Goal: Transaction & Acquisition: Obtain resource

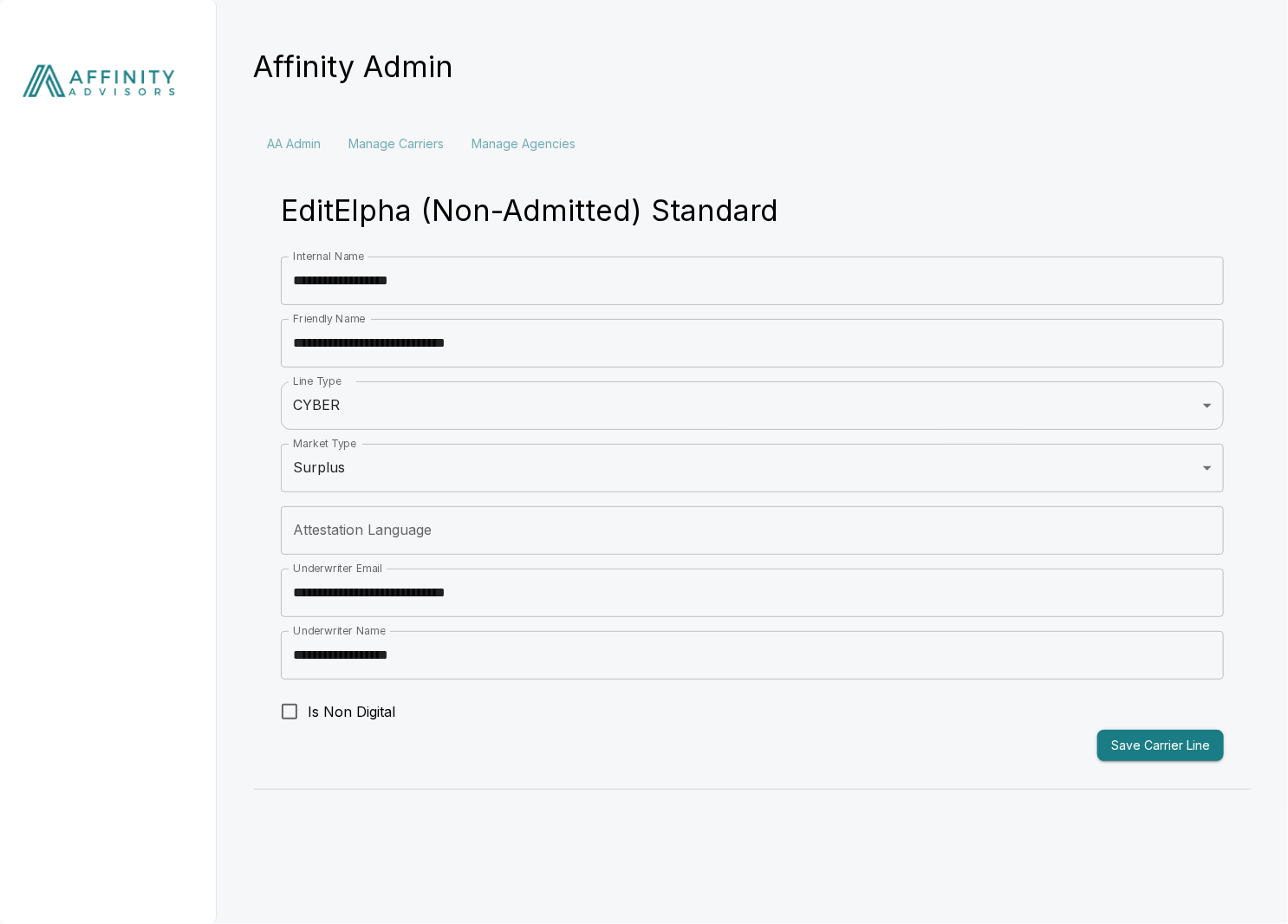
click at [106, 87] on img at bounding box center [108, 85] width 216 height 170
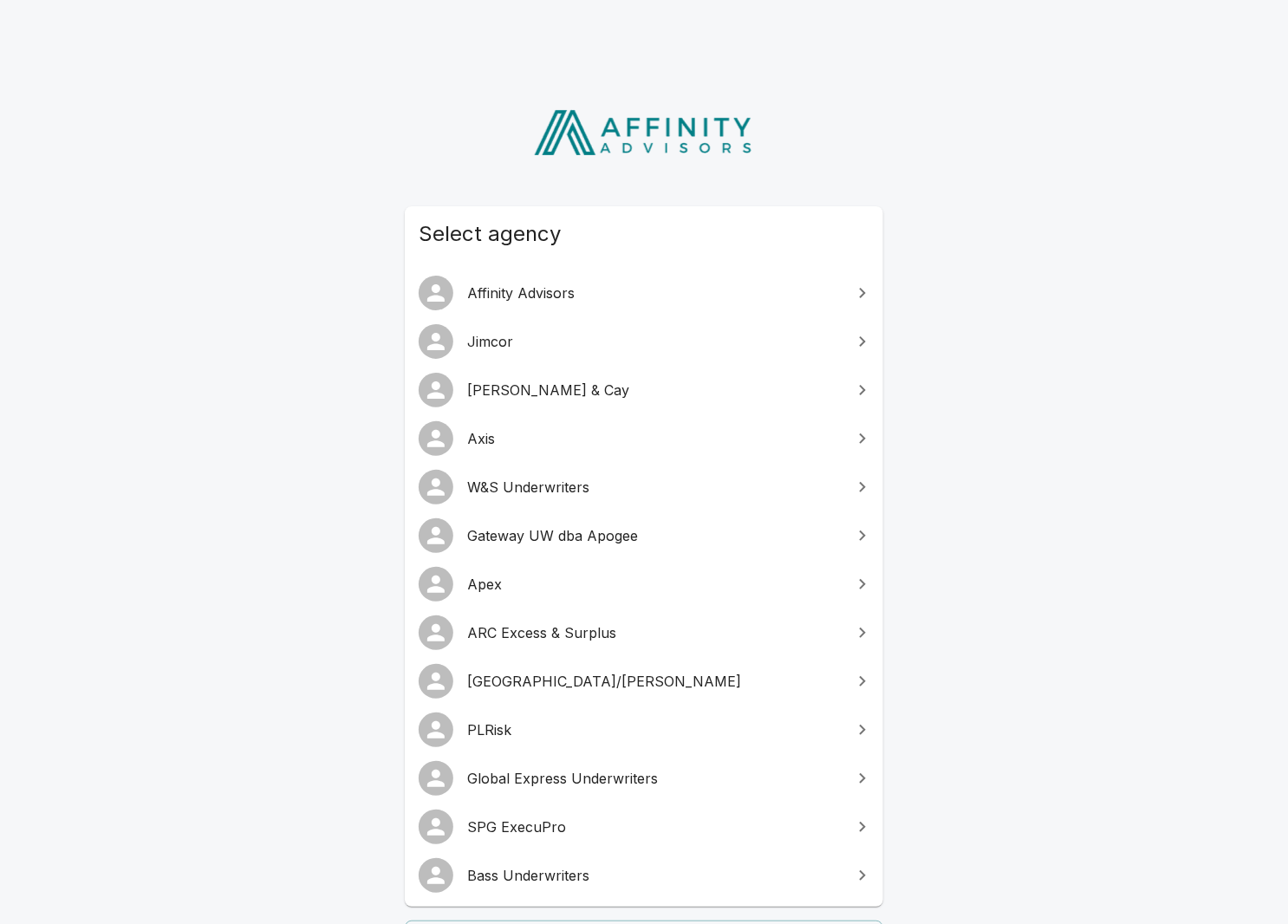
click at [569, 821] on span "SPG ExecuPro" at bounding box center [655, 827] width 375 height 21
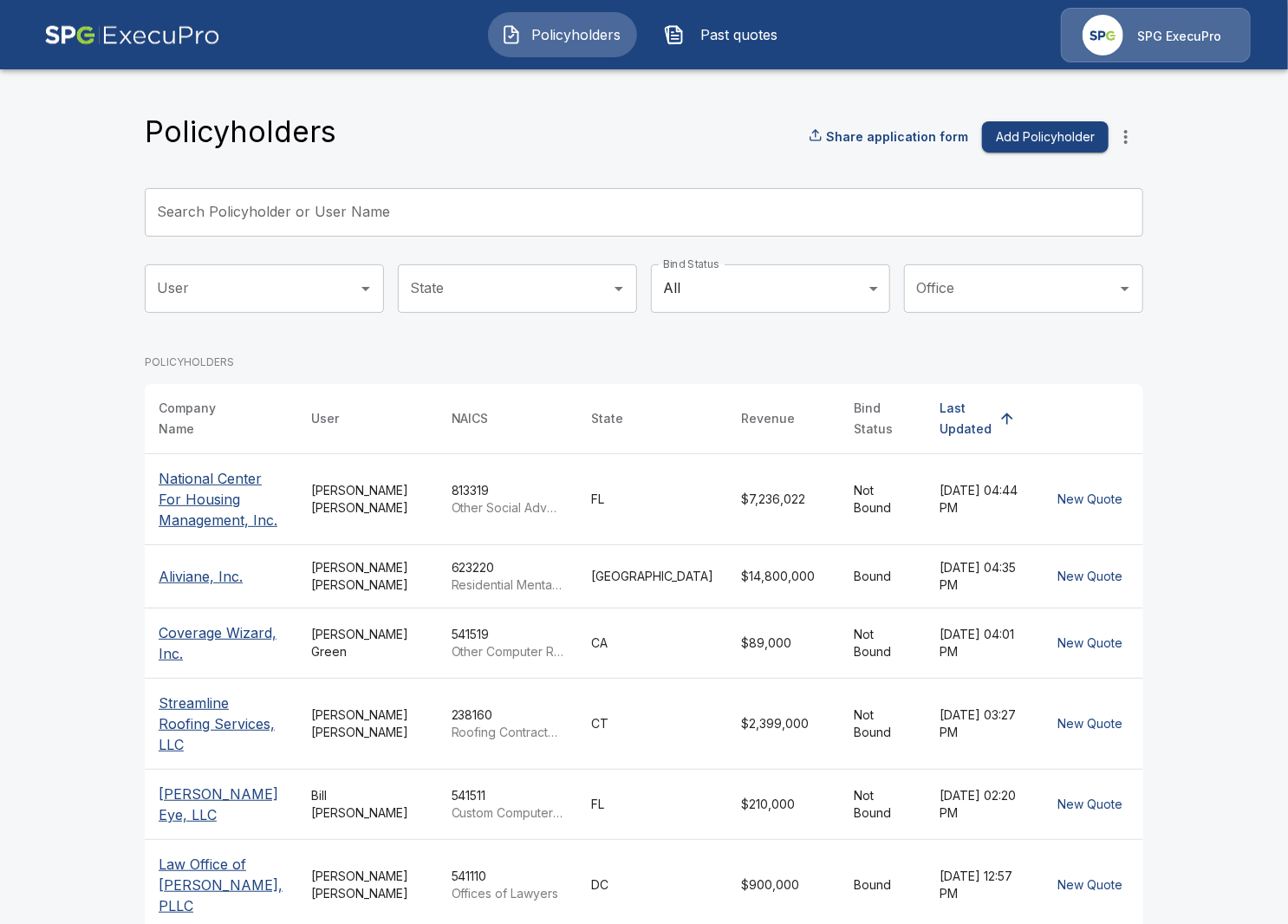
click at [552, 189] on input "Search Policyholder or User Name" at bounding box center [634, 212] width 980 height 49
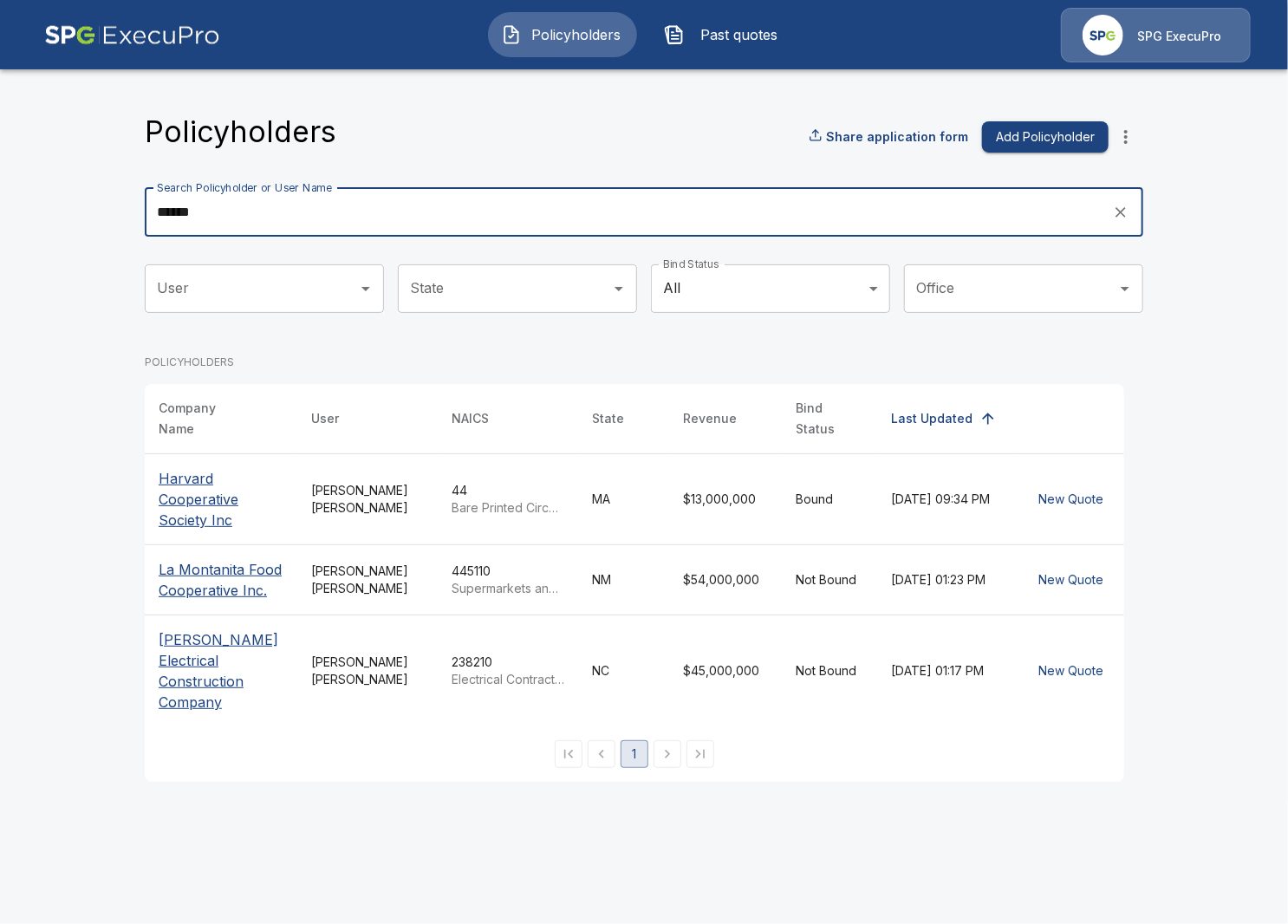
type input "******"
click at [208, 632] on p "[PERSON_NAME] Electrical Construction Company" at bounding box center [221, 670] width 125 height 83
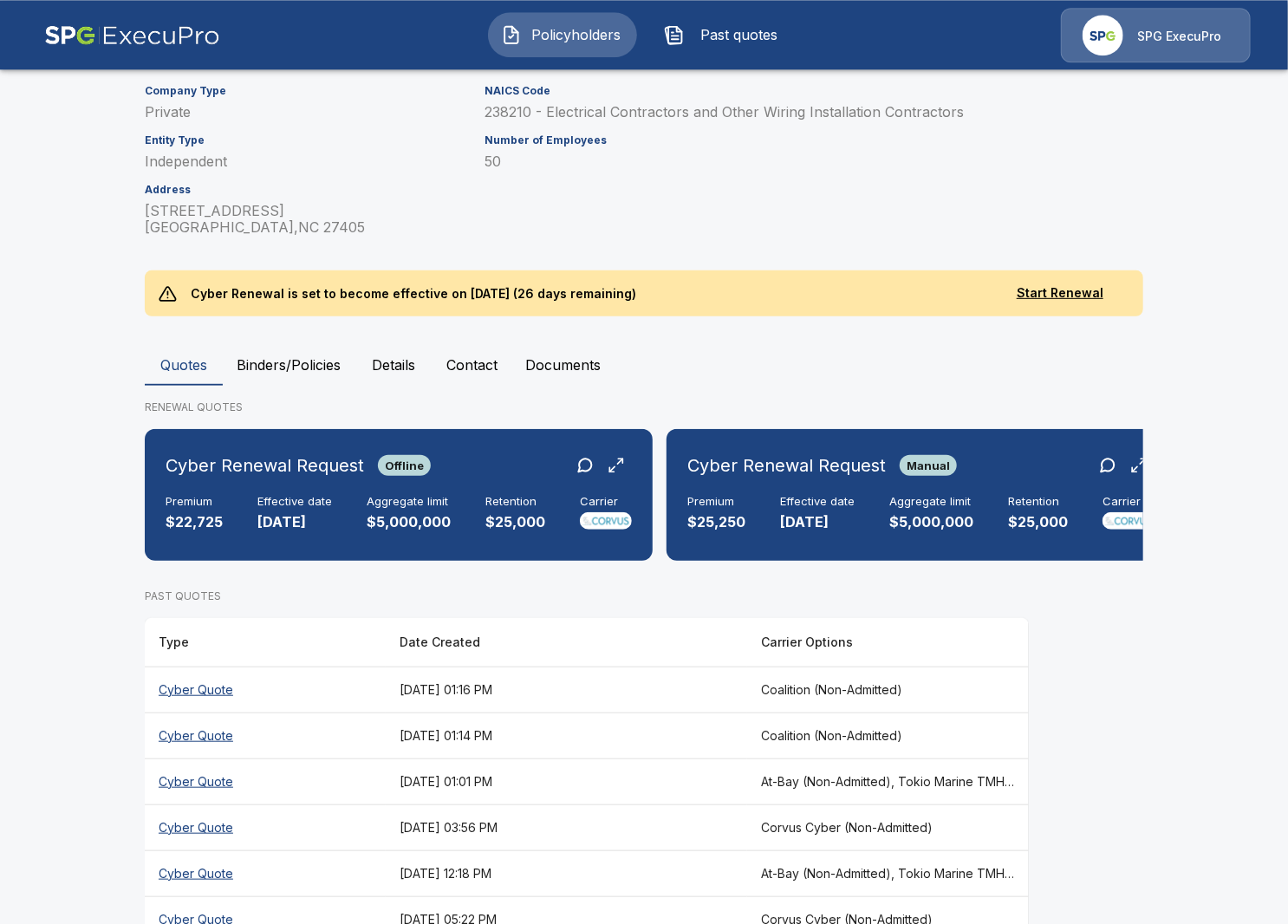
scroll to position [284, 0]
click at [638, 758] on th "[DATE] 01:01 PM" at bounding box center [566, 781] width 361 height 46
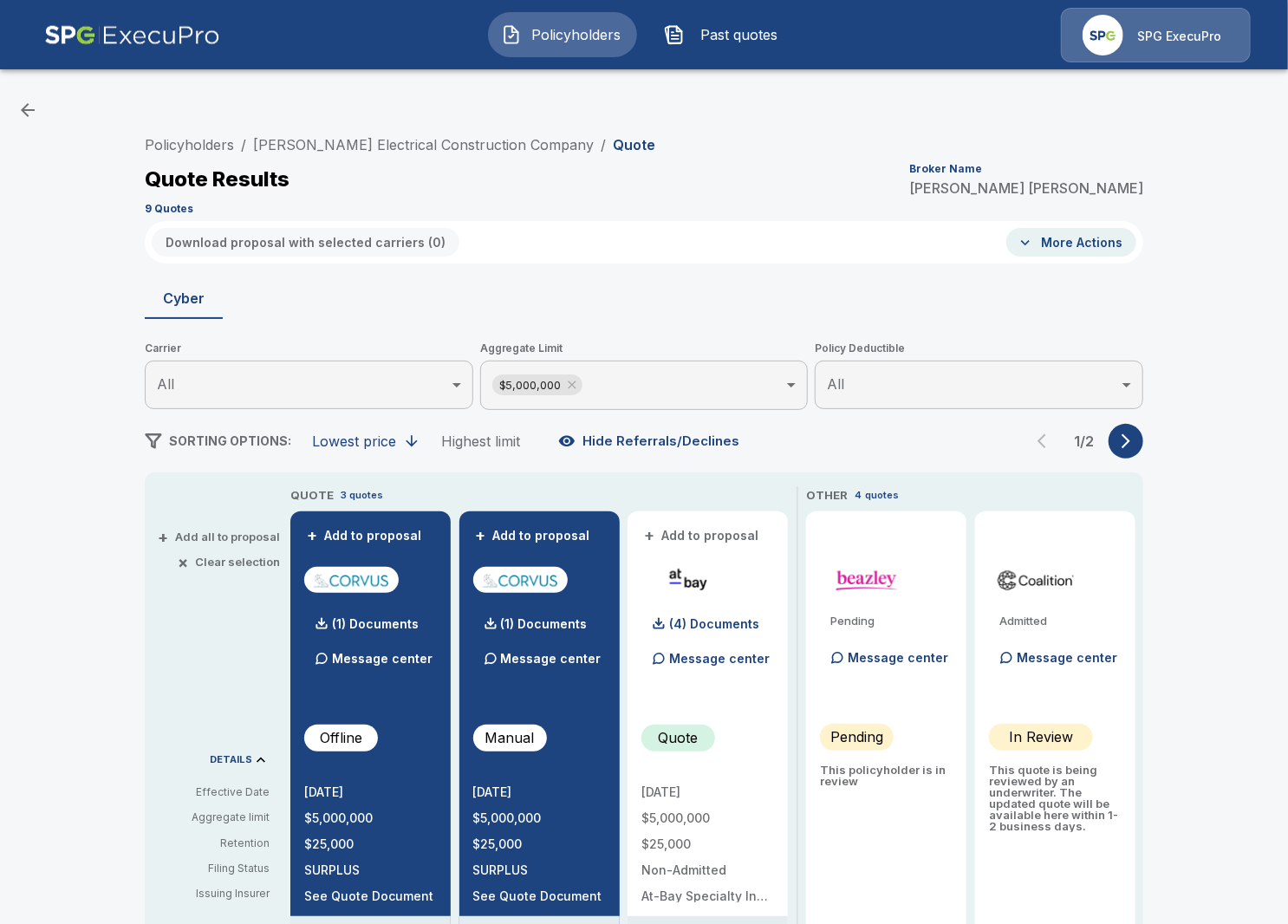
click at [1123, 453] on button "button" at bounding box center [1125, 441] width 34 height 34
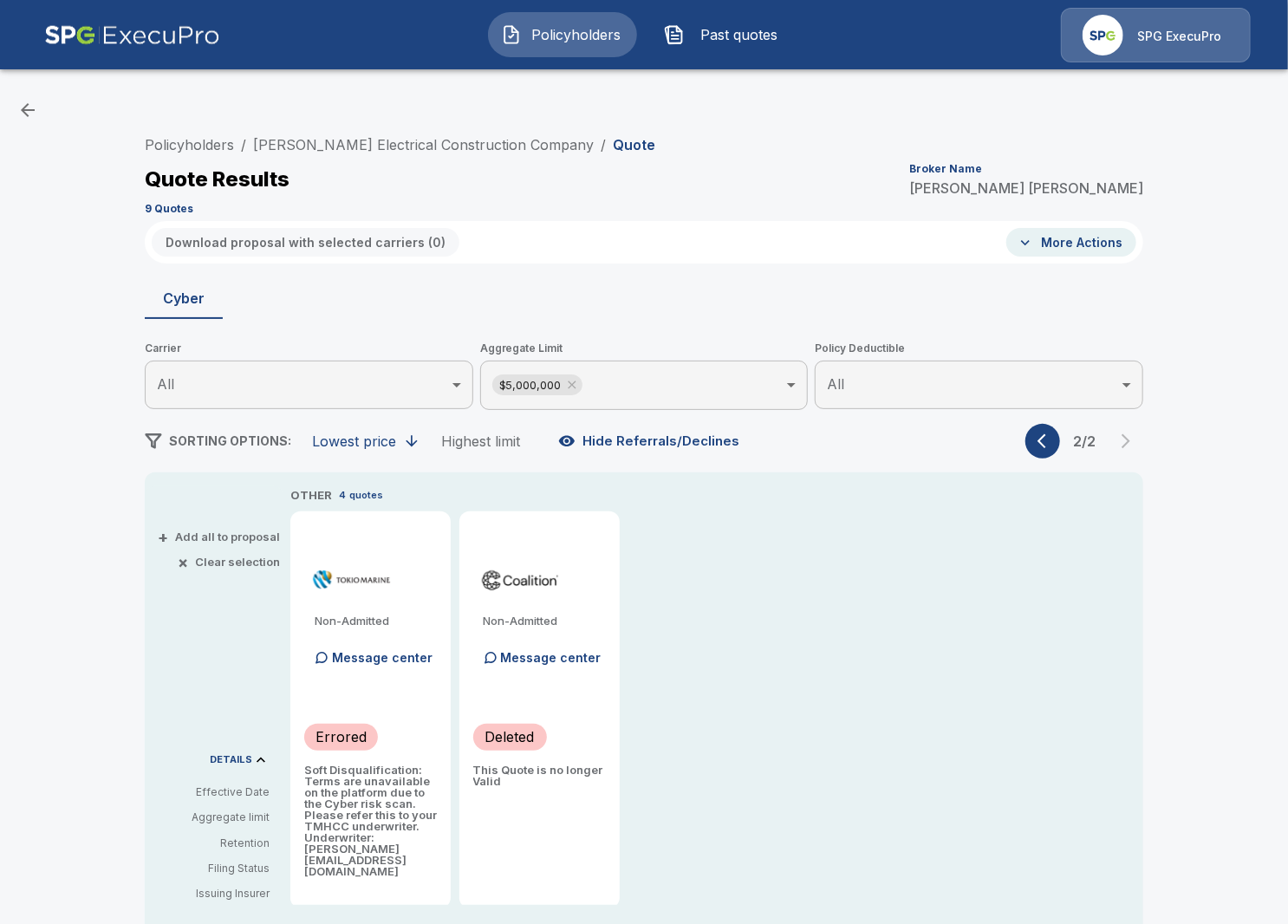
click at [1041, 443] on icon "button" at bounding box center [1042, 442] width 9 height 15
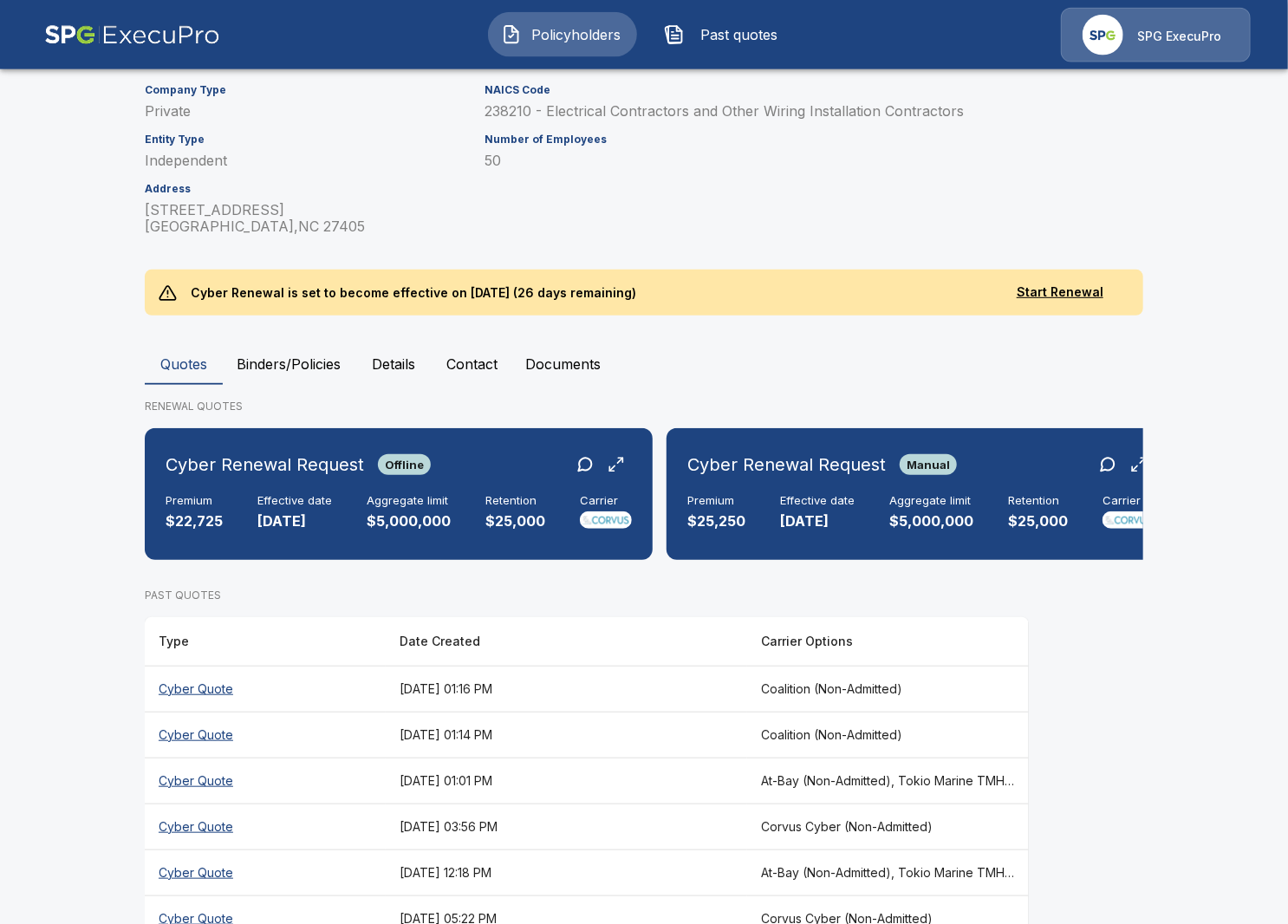
scroll to position [284, 0]
click at [722, 758] on th "August 4, 2025 at 01:01 PM" at bounding box center [566, 781] width 361 height 46
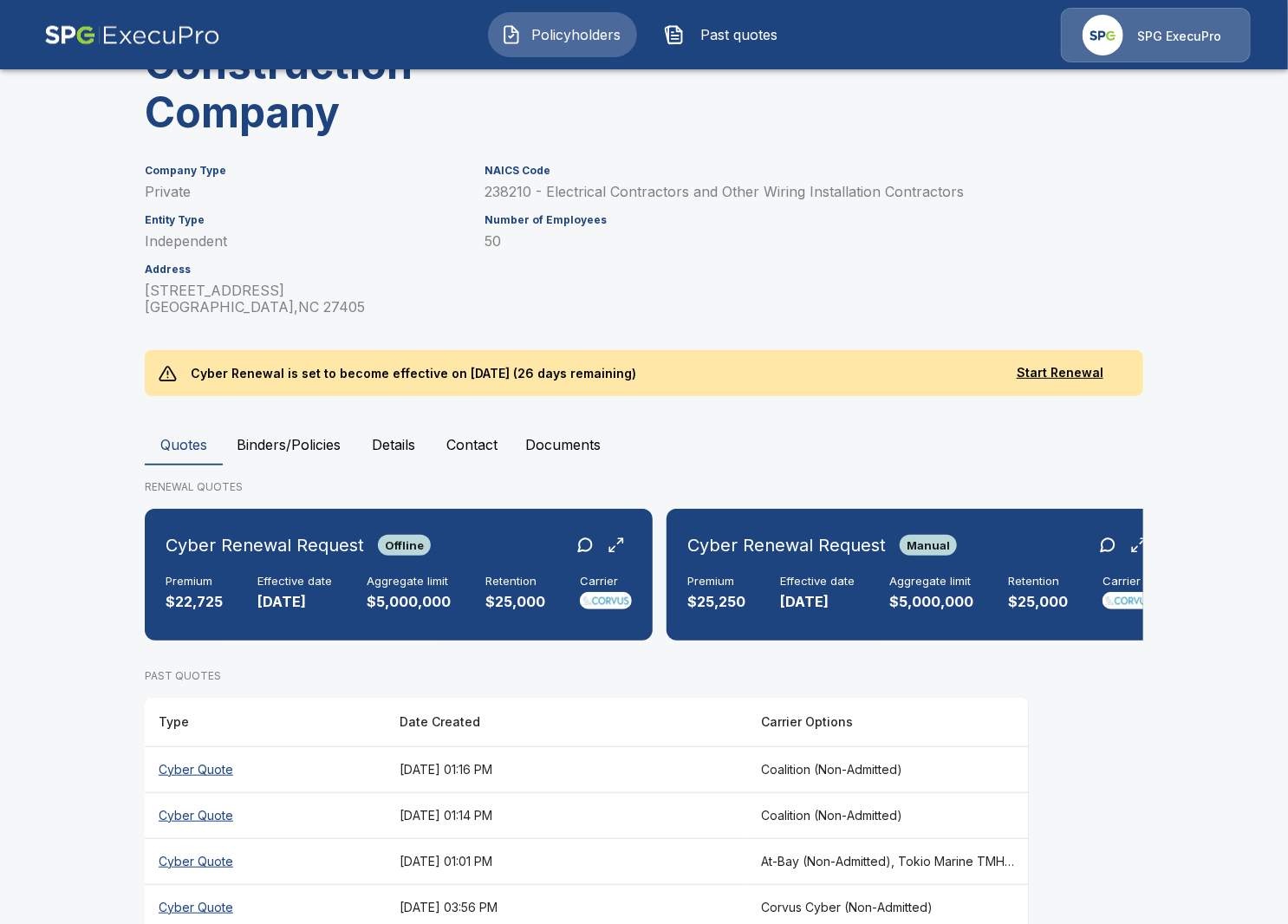
scroll to position [205, 0]
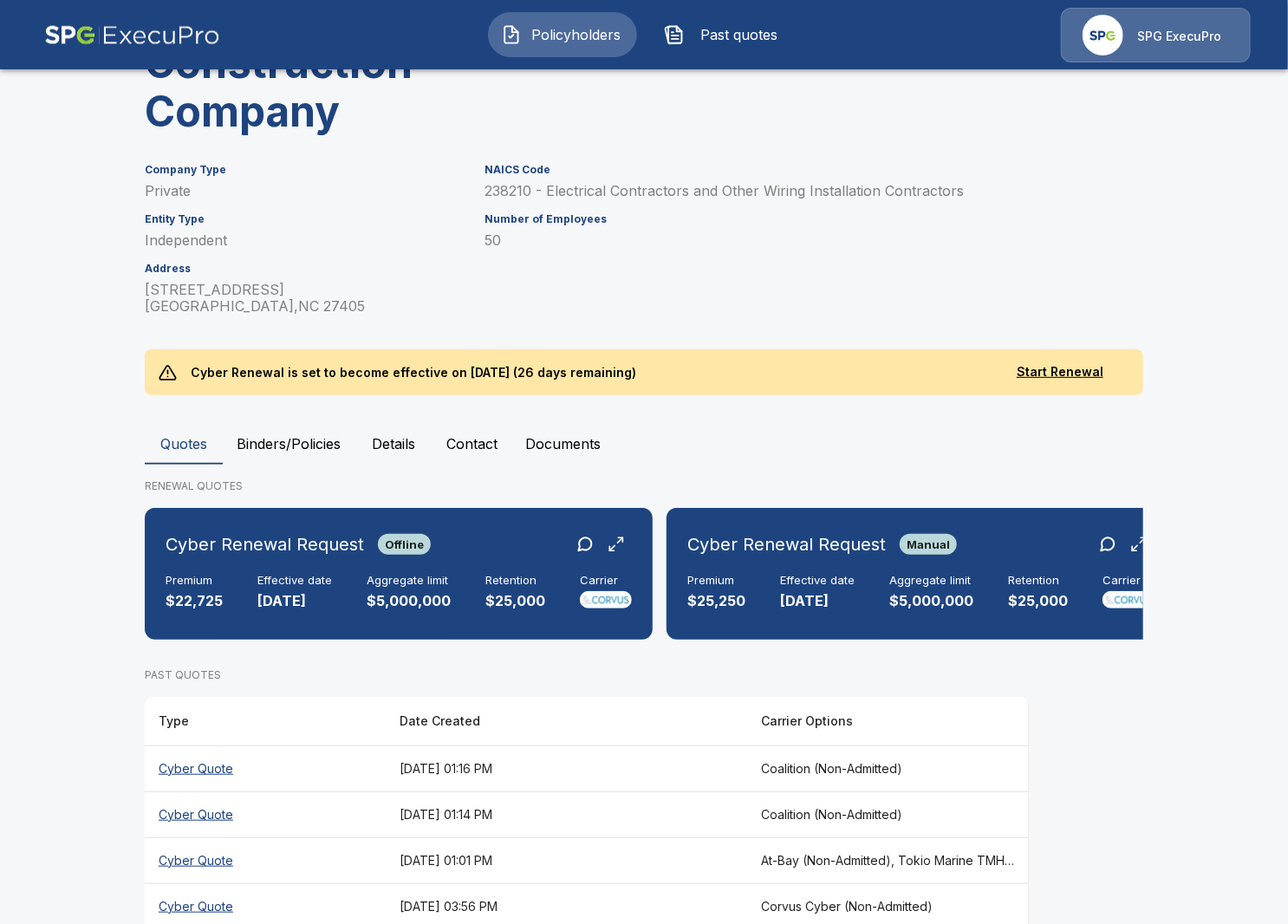
click at [785, 883] on th "Corvus Cyber (Non-Admitted)" at bounding box center [888, 906] width 282 height 46
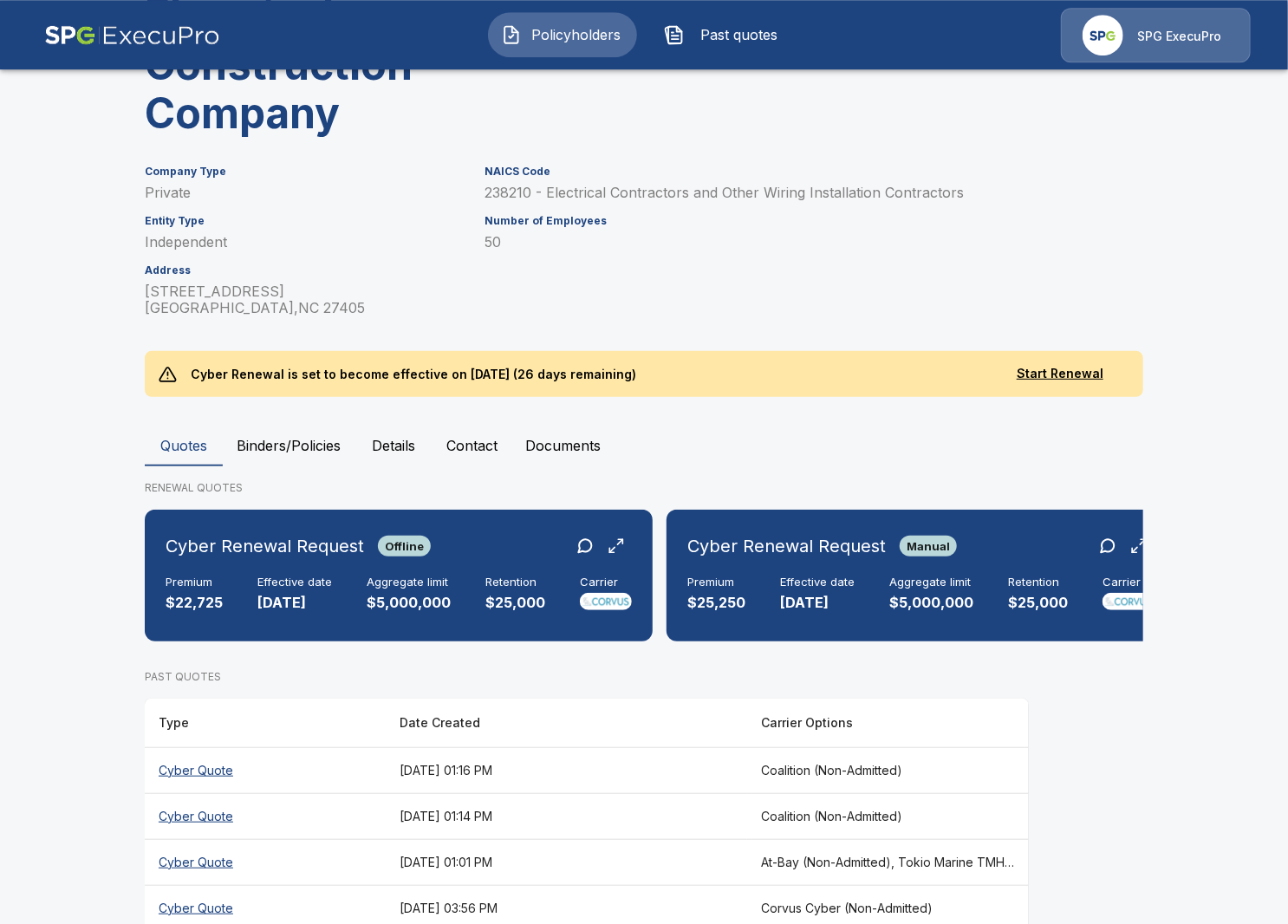
scroll to position [205, 0]
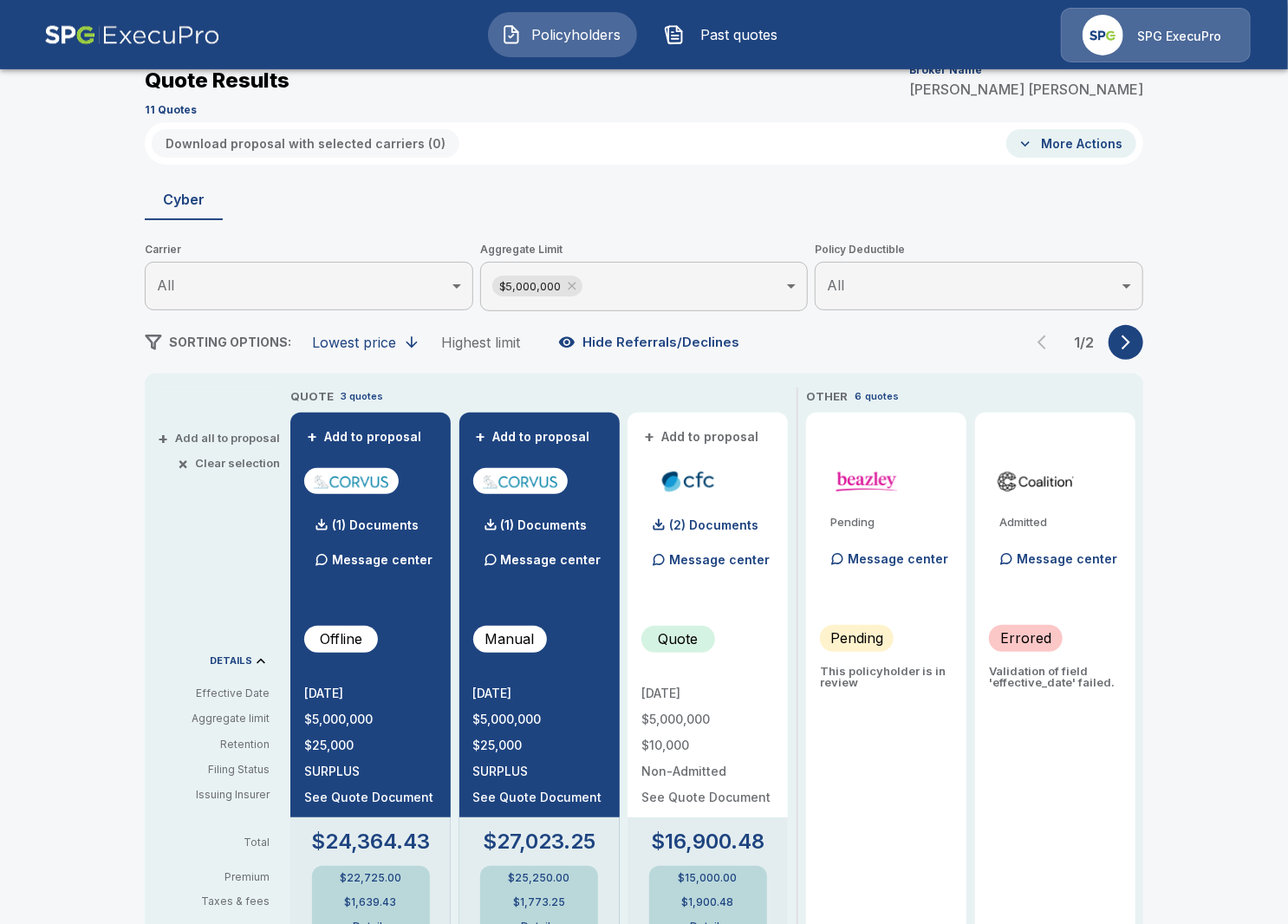
scroll to position [100, 0]
click at [1125, 352] on button "button" at bounding box center [1125, 341] width 34 height 34
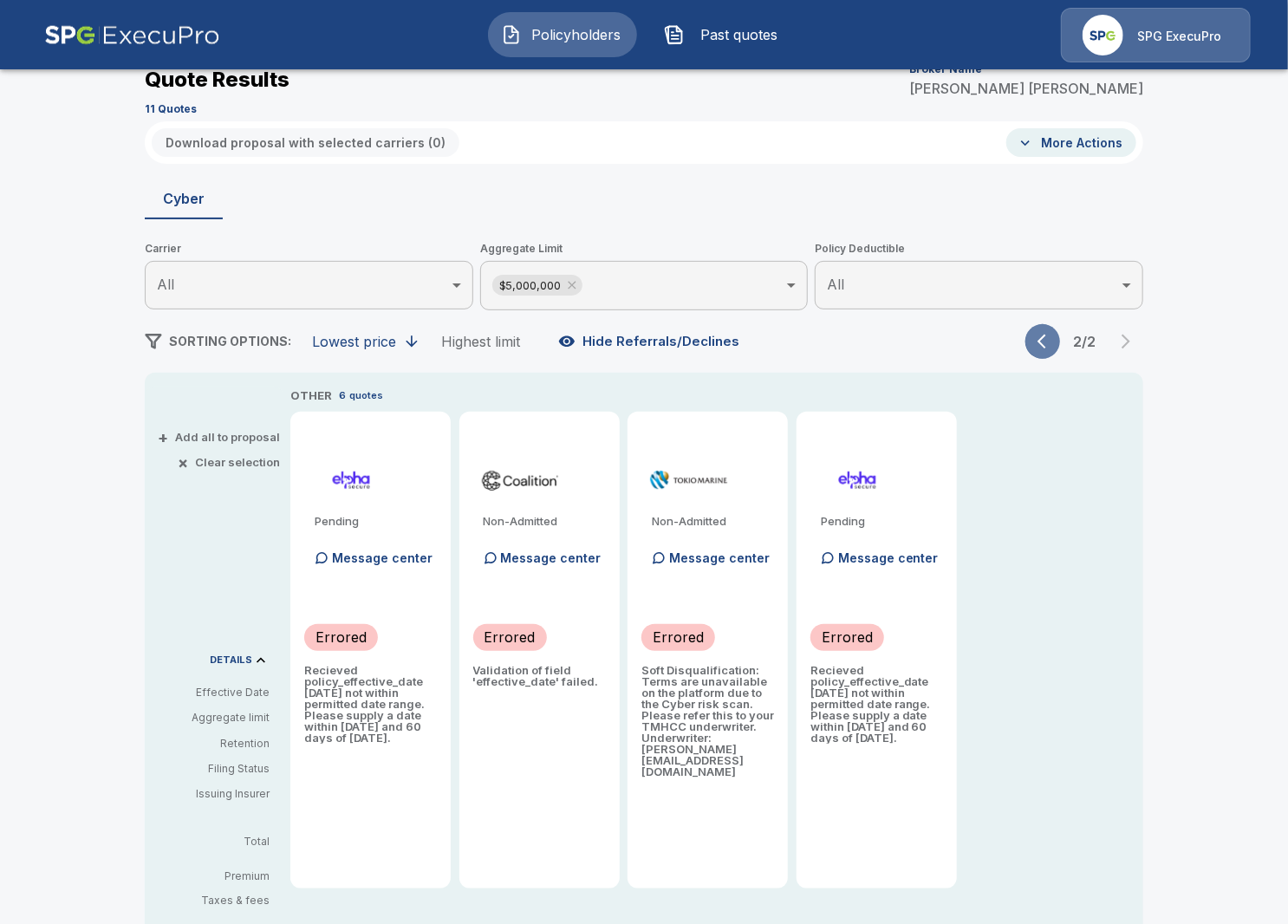
click at [1052, 345] on icon "button" at bounding box center [1046, 342] width 18 height 18
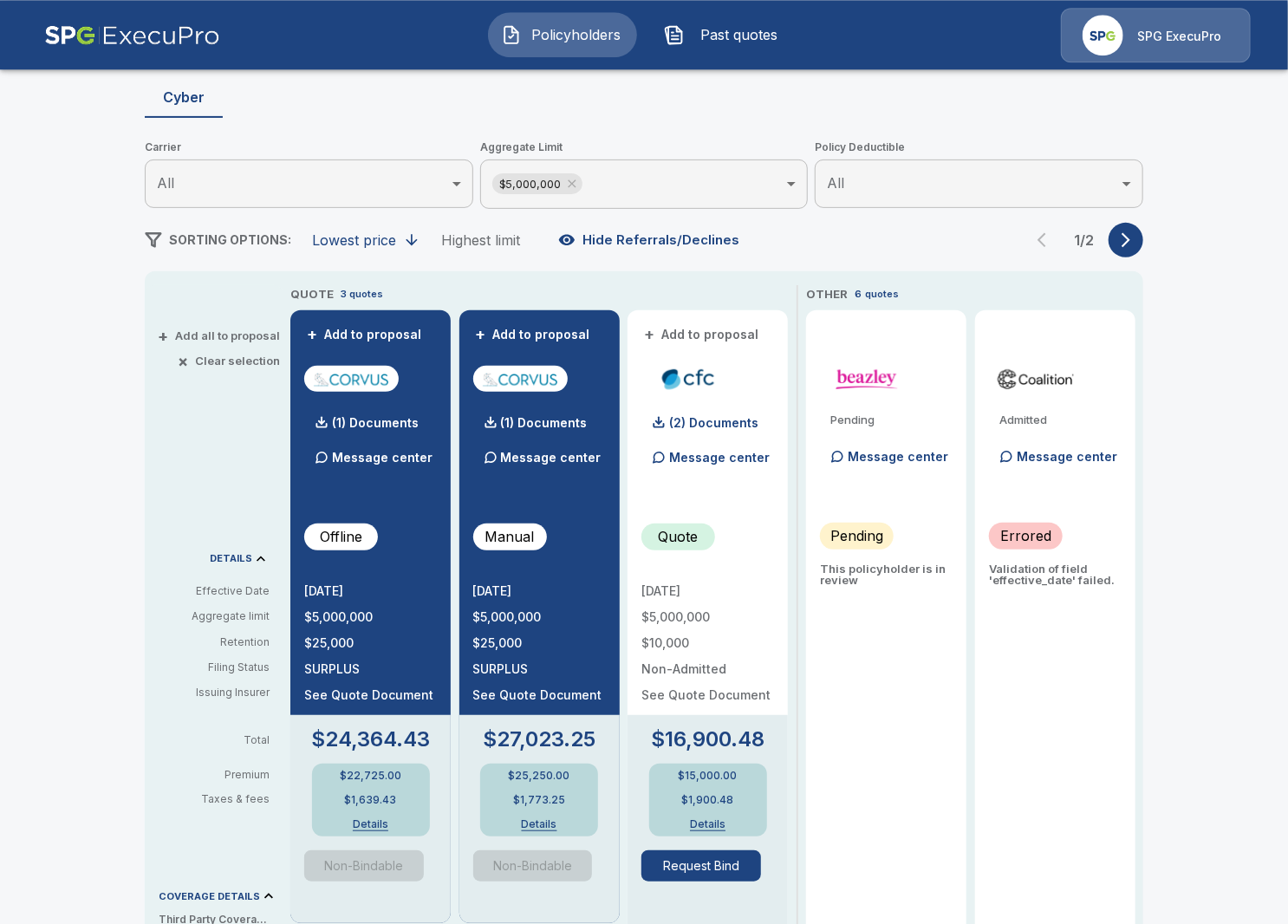
scroll to position [200, 0]
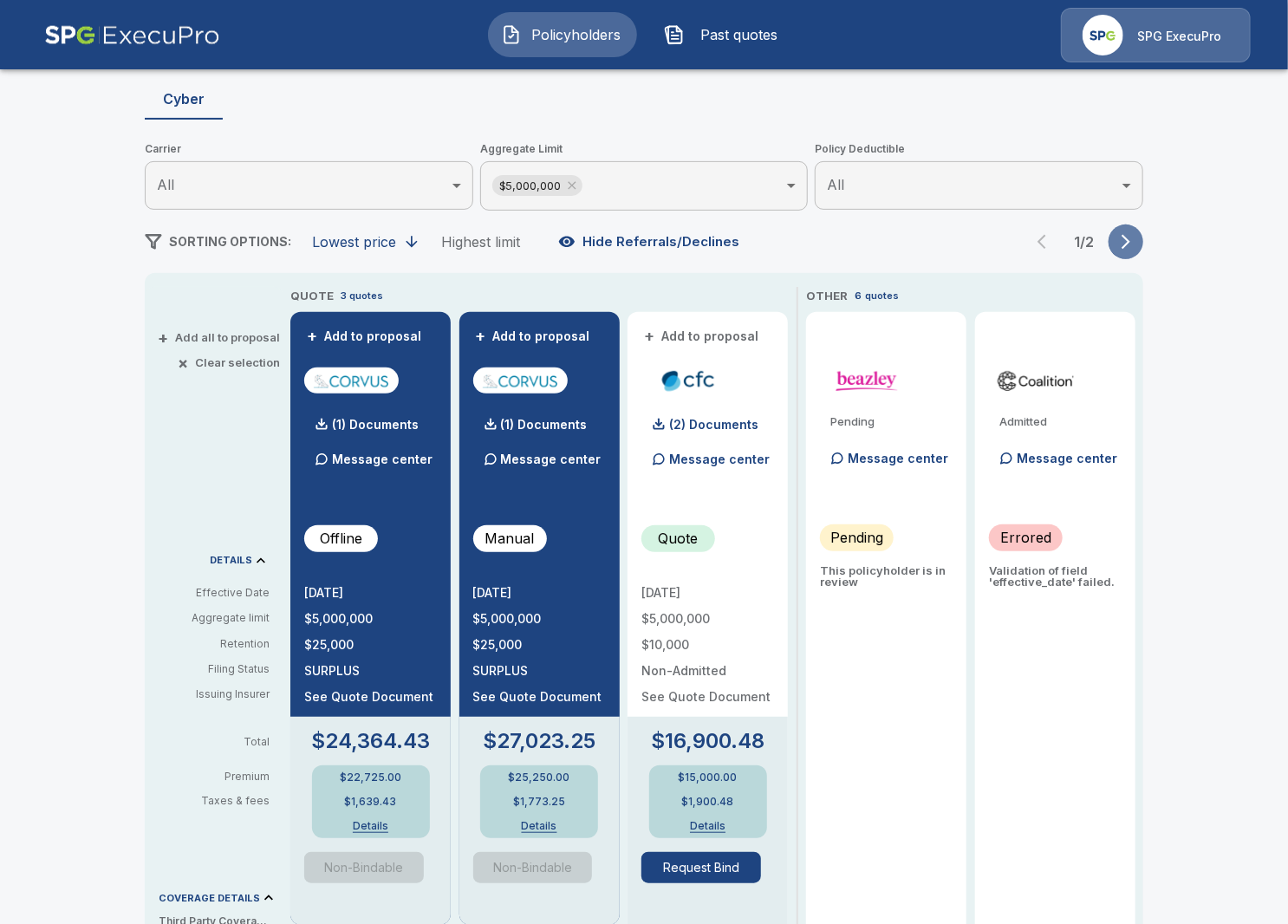
click at [1128, 252] on button "button" at bounding box center [1125, 241] width 34 height 34
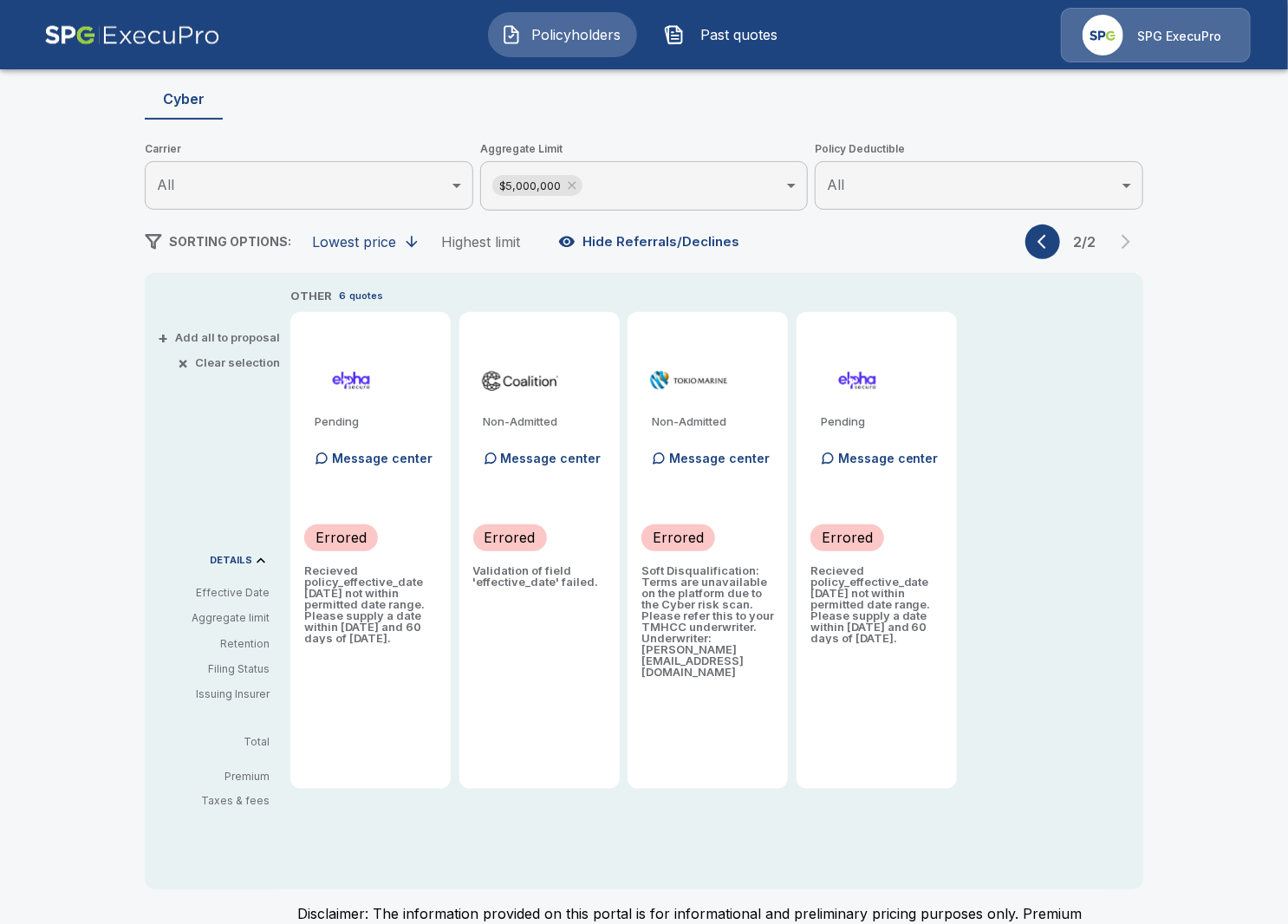
click at [1043, 238] on icon "button" at bounding box center [1042, 242] width 9 height 15
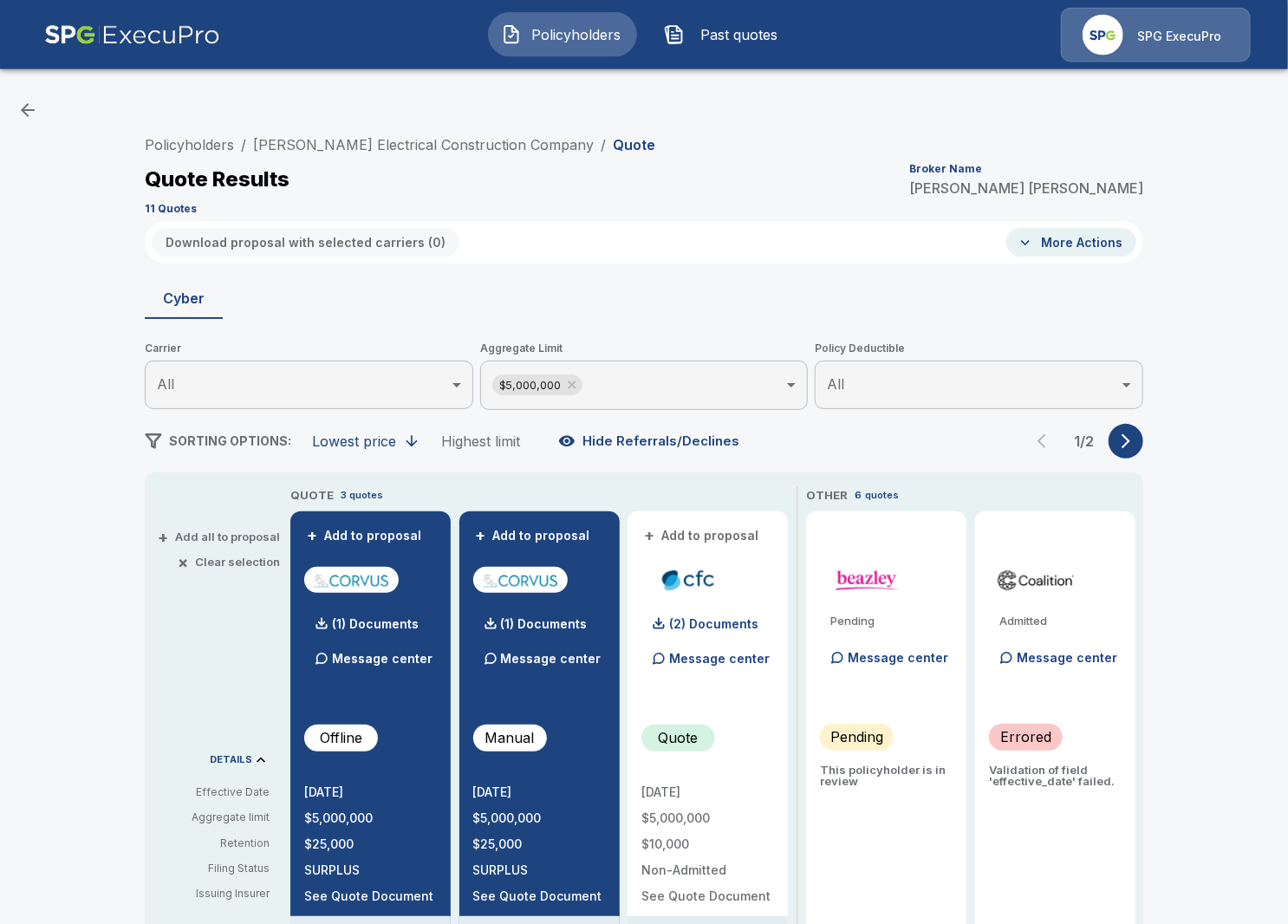
scroll to position [0, 0]
click at [345, 150] on link "Cooper Electrical Construction Company" at bounding box center [423, 145] width 341 height 18
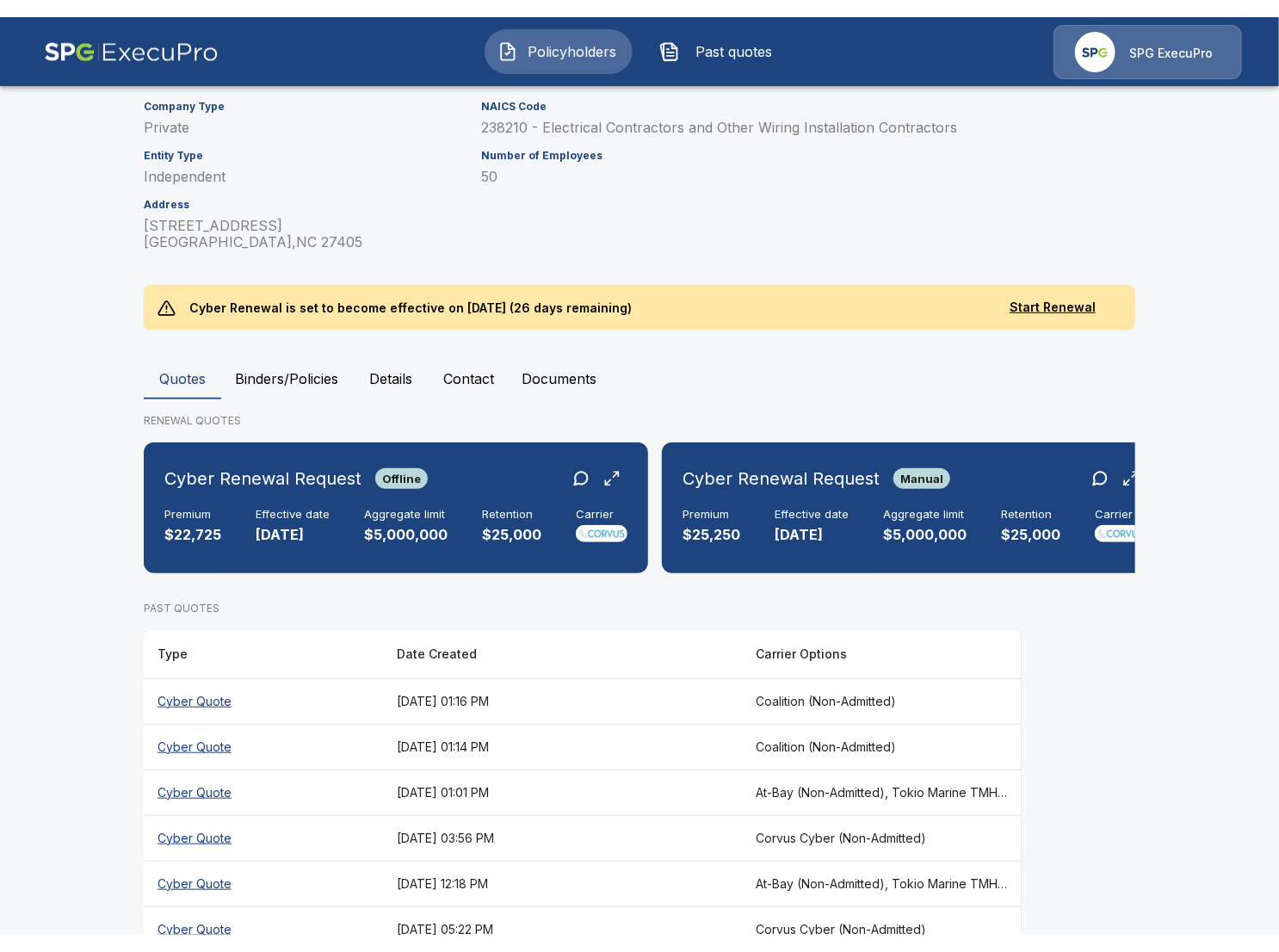
scroll to position [248, 0]
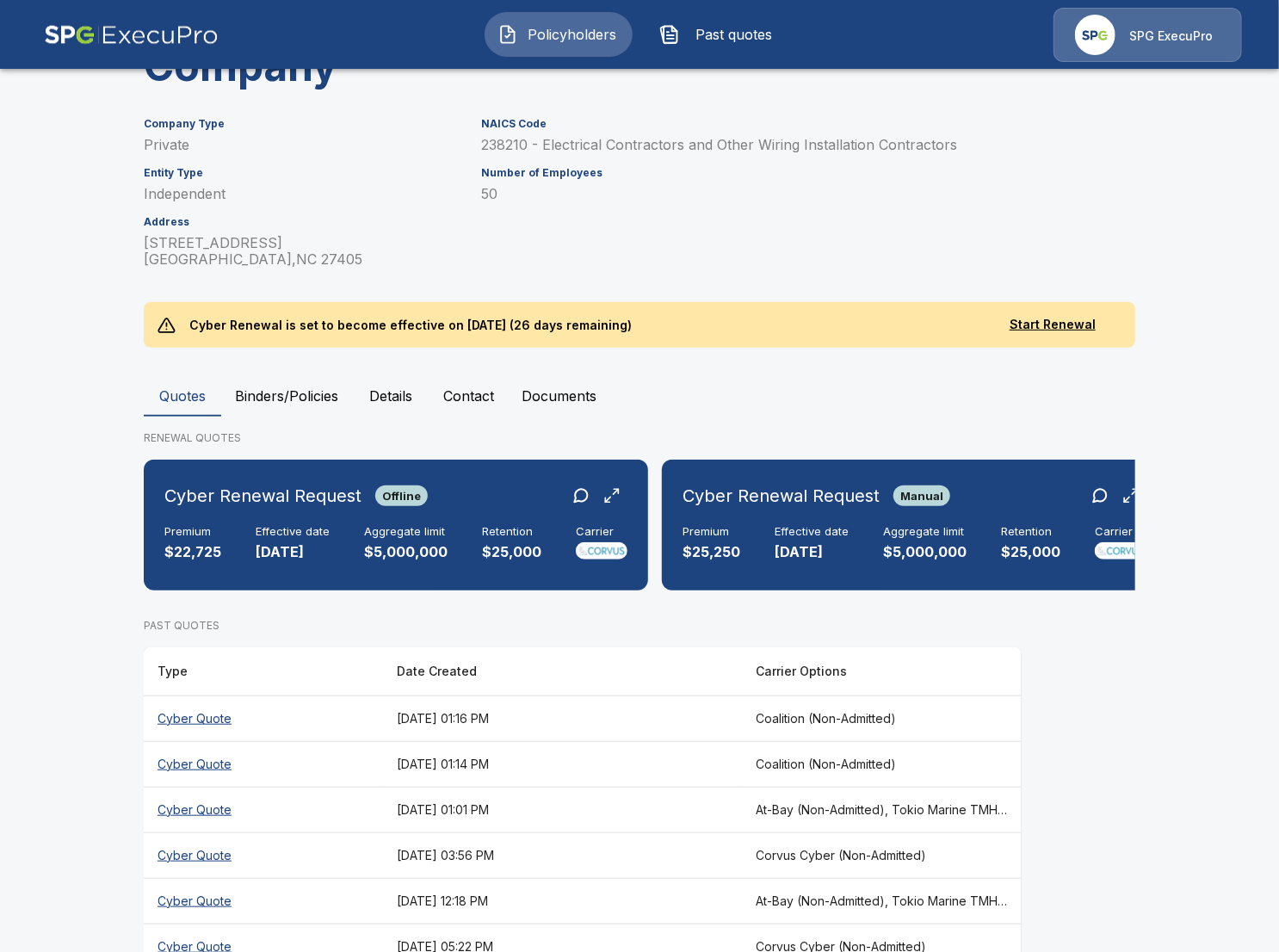
click at [659, 878] on th "[DATE] 12:18 PM" at bounding box center [562, 901] width 359 height 46
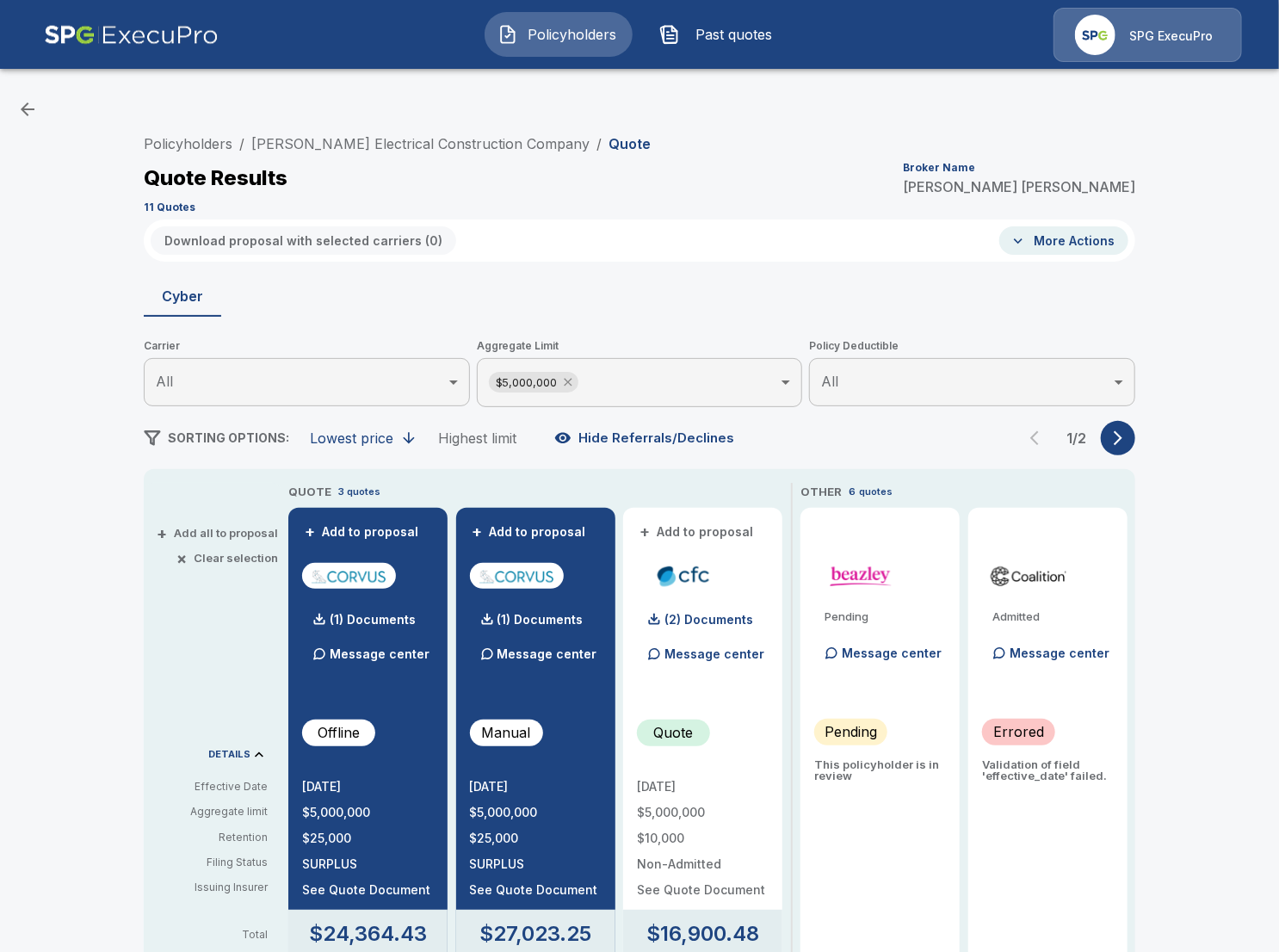
click at [563, 380] on icon at bounding box center [568, 383] width 14 height 14
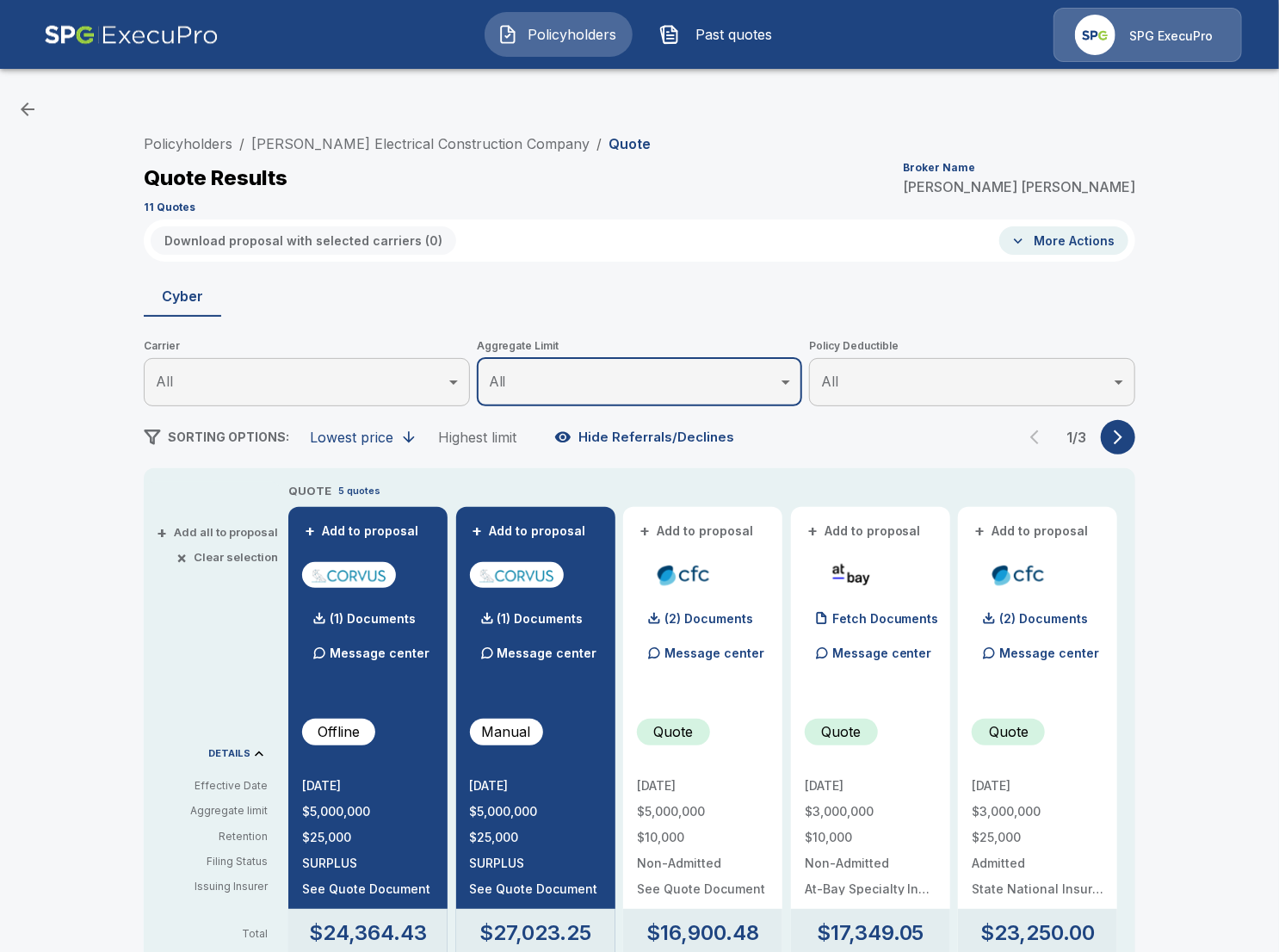
click at [207, 153] on li "Policyholders" at bounding box center [188, 144] width 89 height 21
click at [212, 139] on link "Policyholders" at bounding box center [188, 144] width 89 height 18
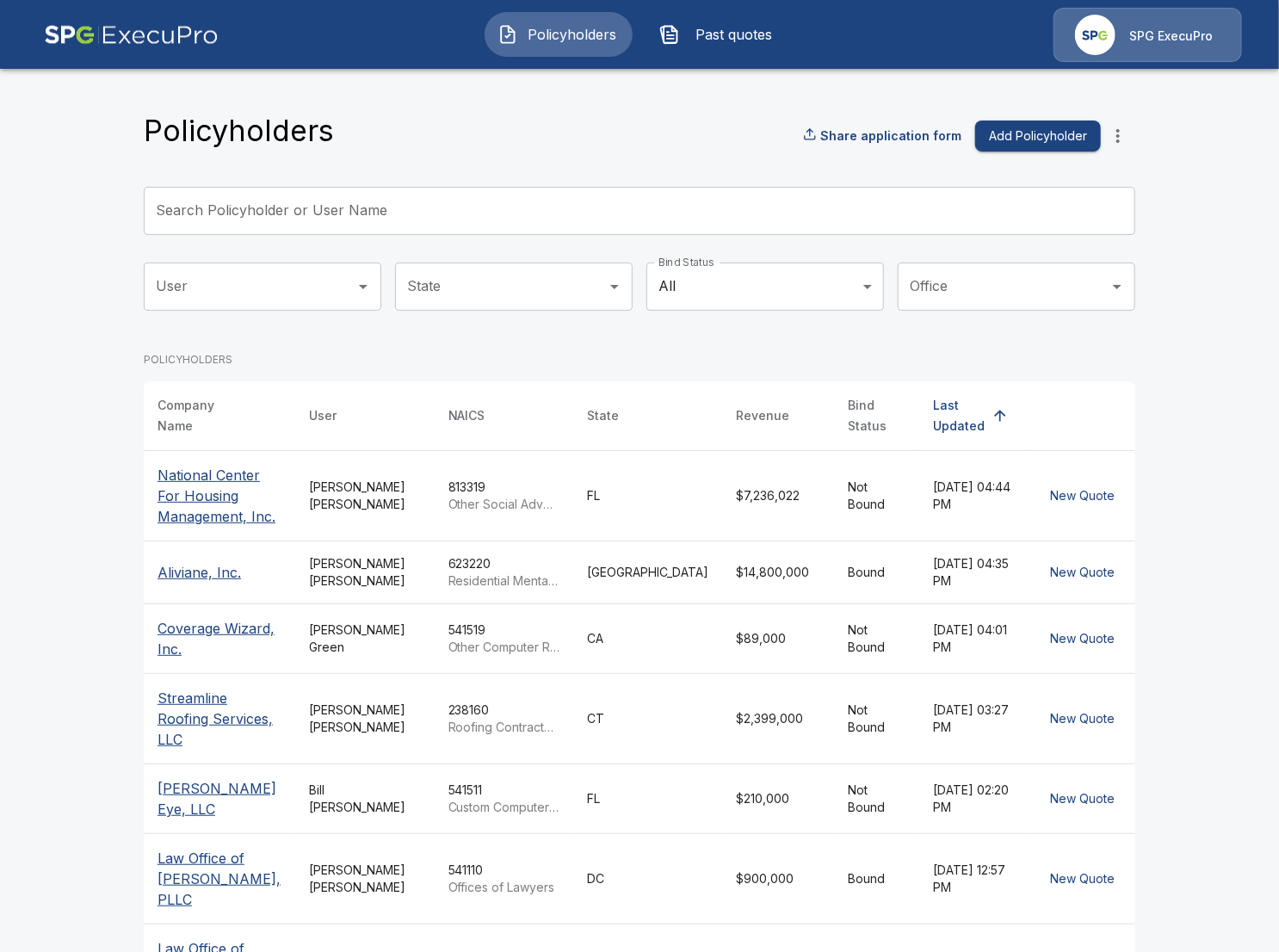
click at [379, 211] on input "Search Policyholder or User Name" at bounding box center [630, 211] width 973 height 48
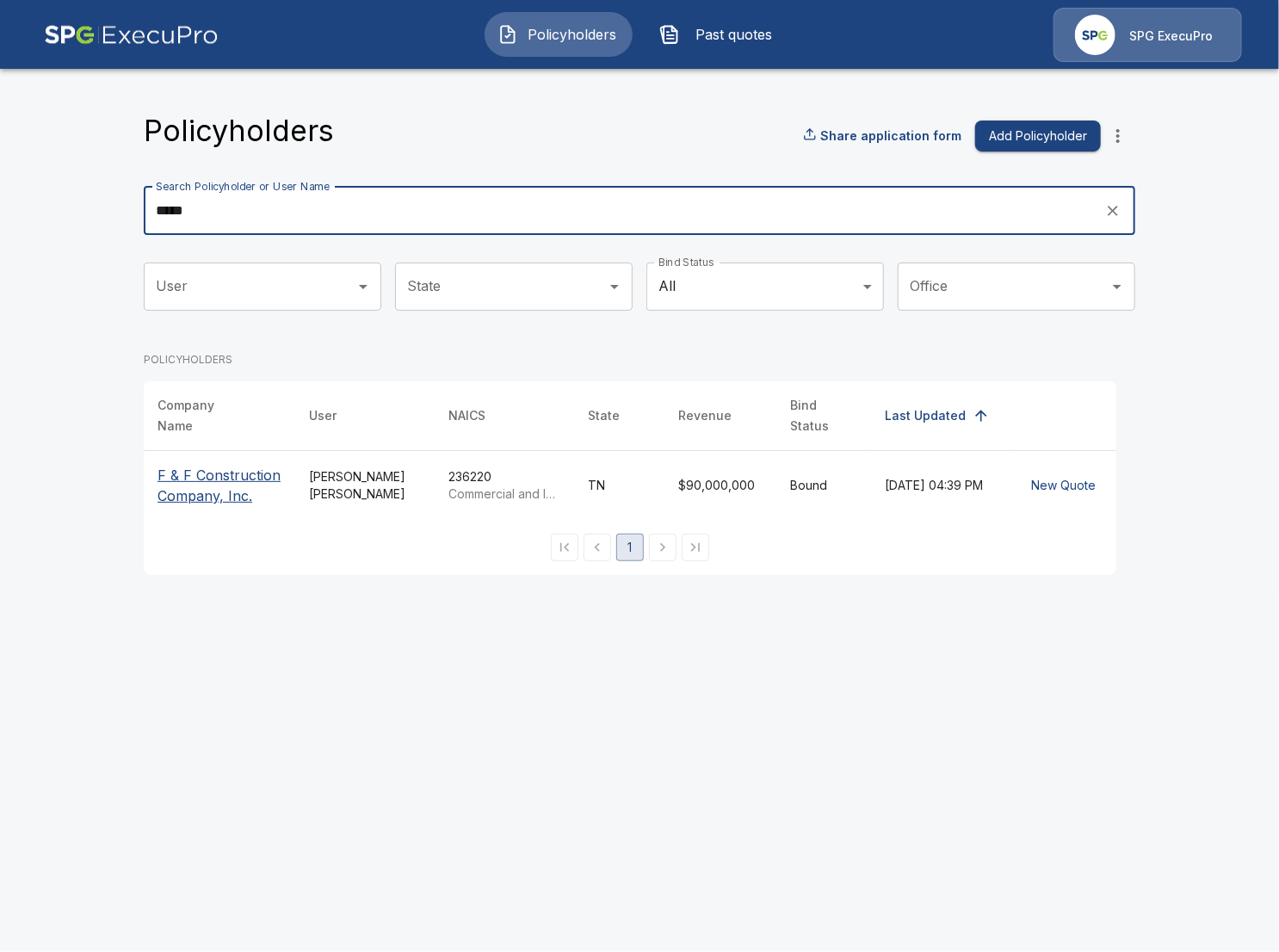
type input "*****"
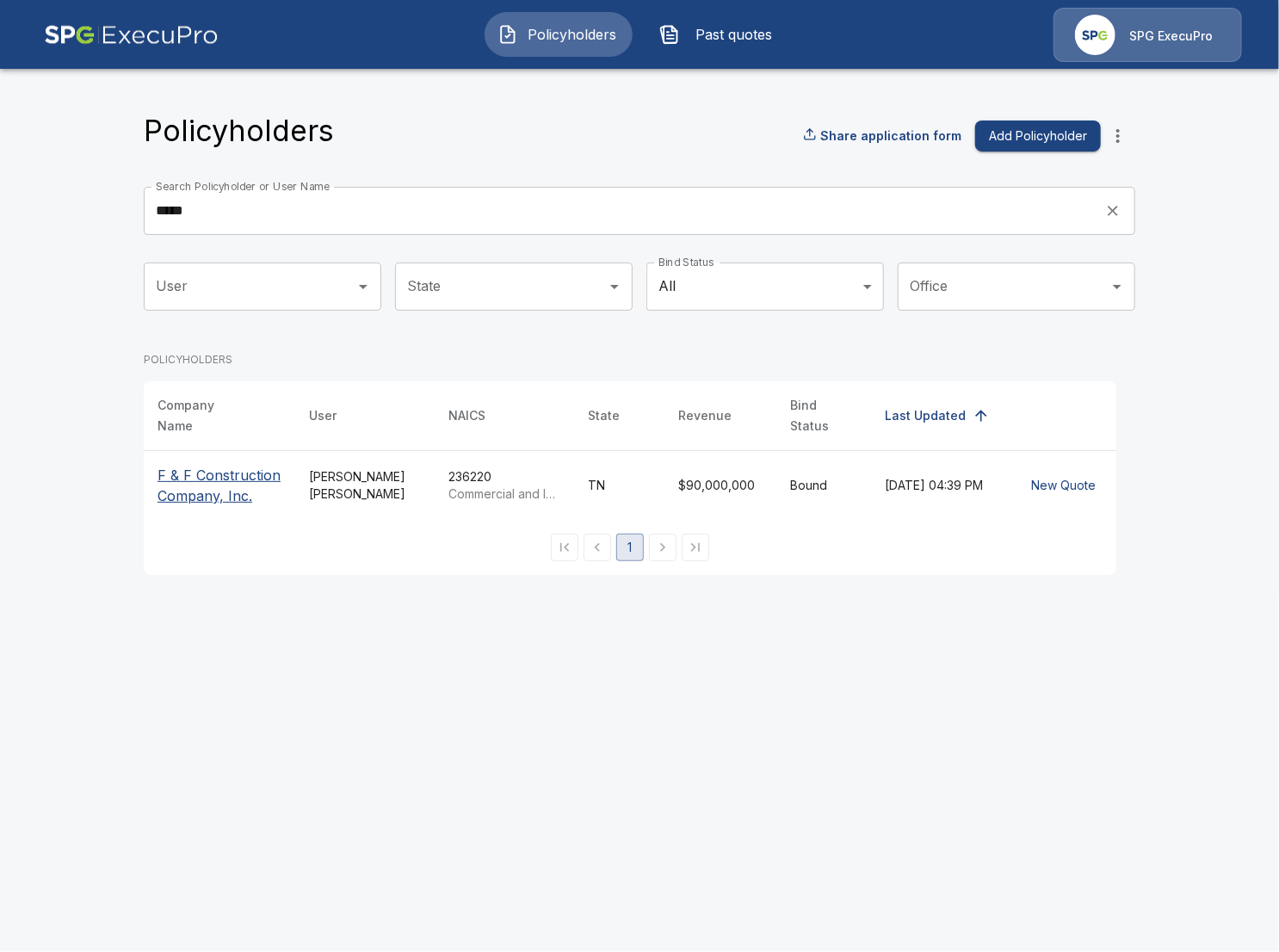
click at [222, 491] on p "F & F Construction Company, Inc." at bounding box center [219, 485] width 124 height 41
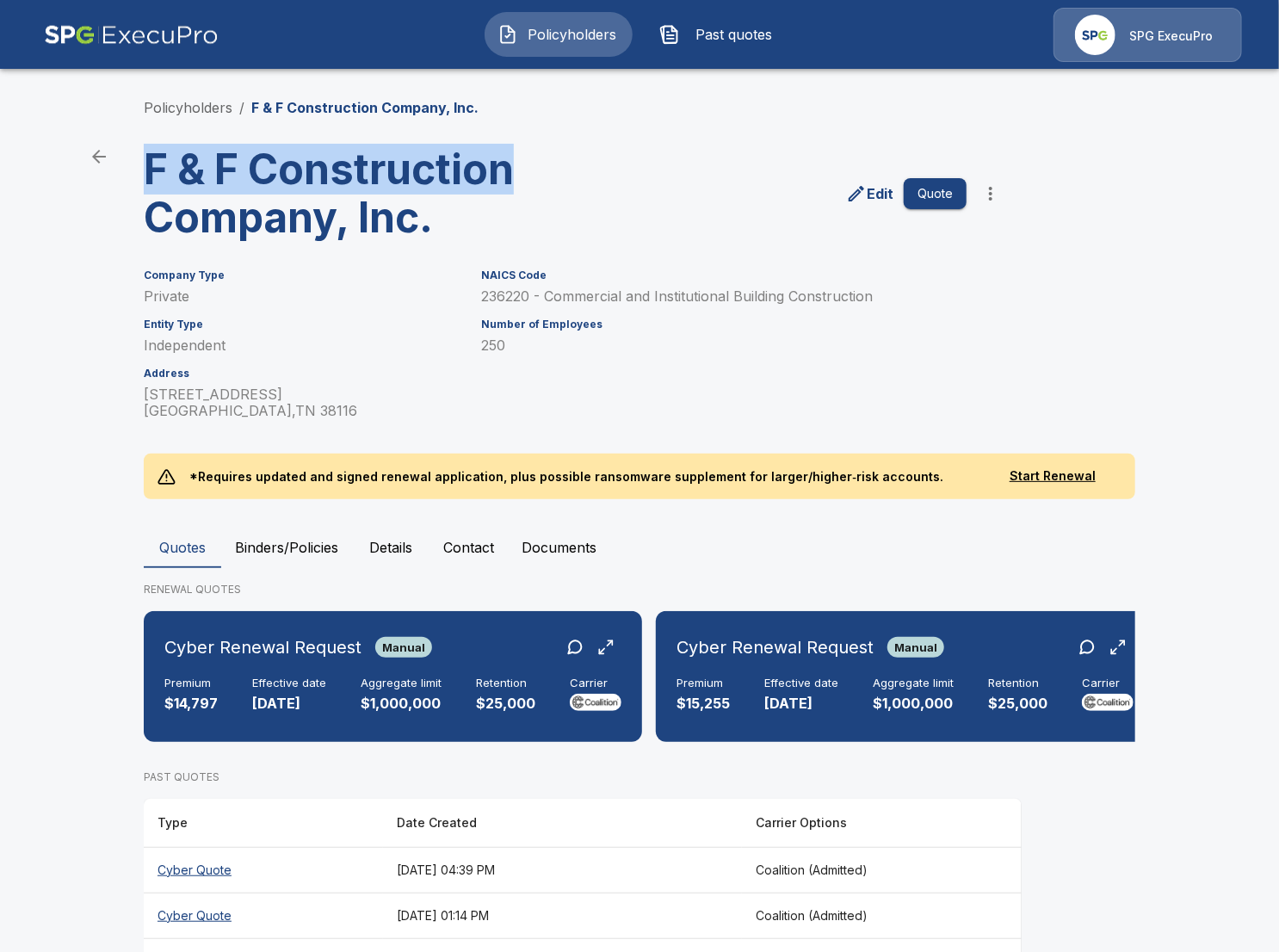
drag, startPoint x: 484, startPoint y: 169, endPoint x: 151, endPoint y: 181, distance: 333.2
click at [151, 181] on h3 "F & F Construction Company, Inc." at bounding box center [356, 194] width 425 height 97
copy h3 "F & F Construction"
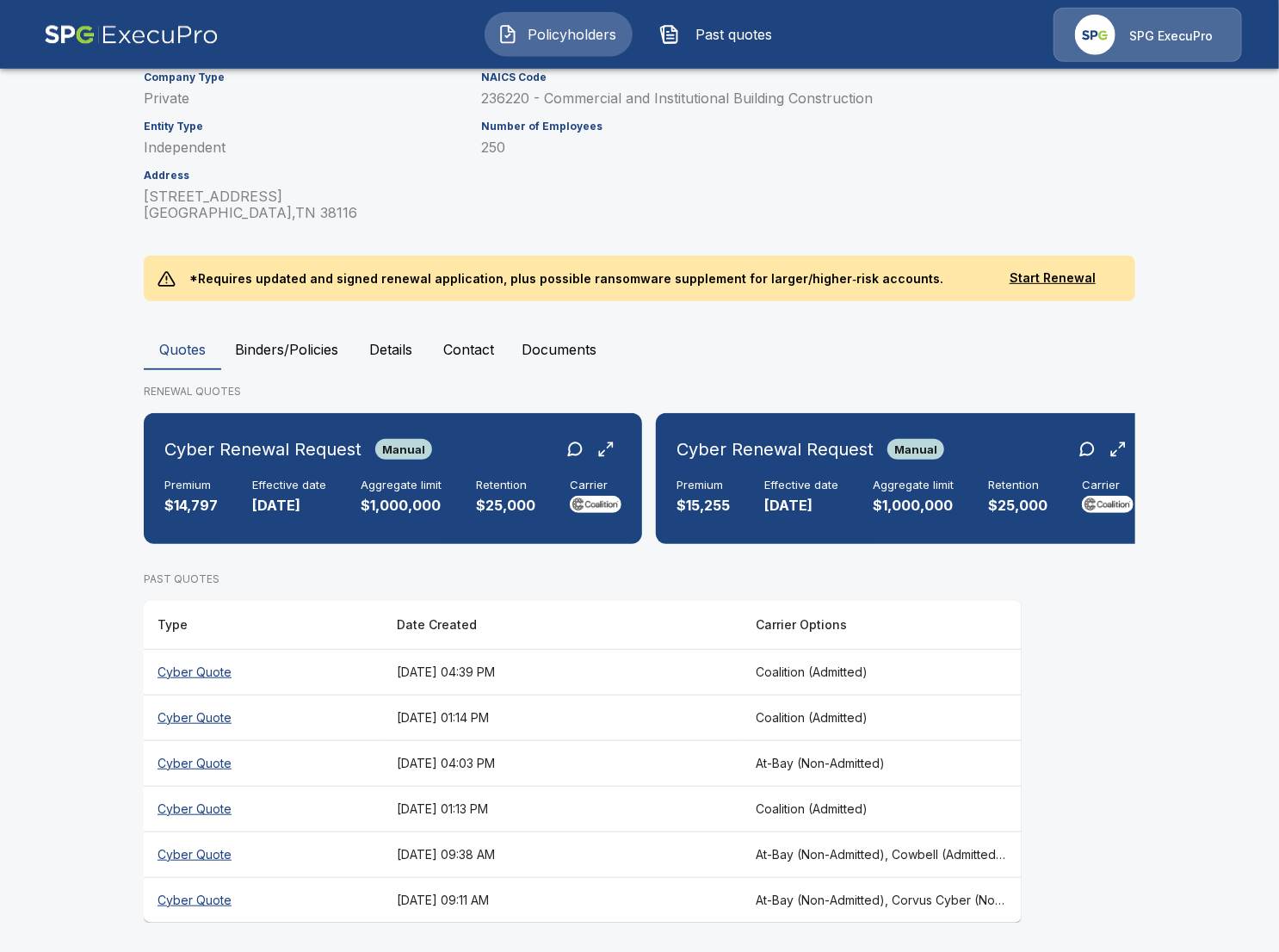
scroll to position [200, 0]
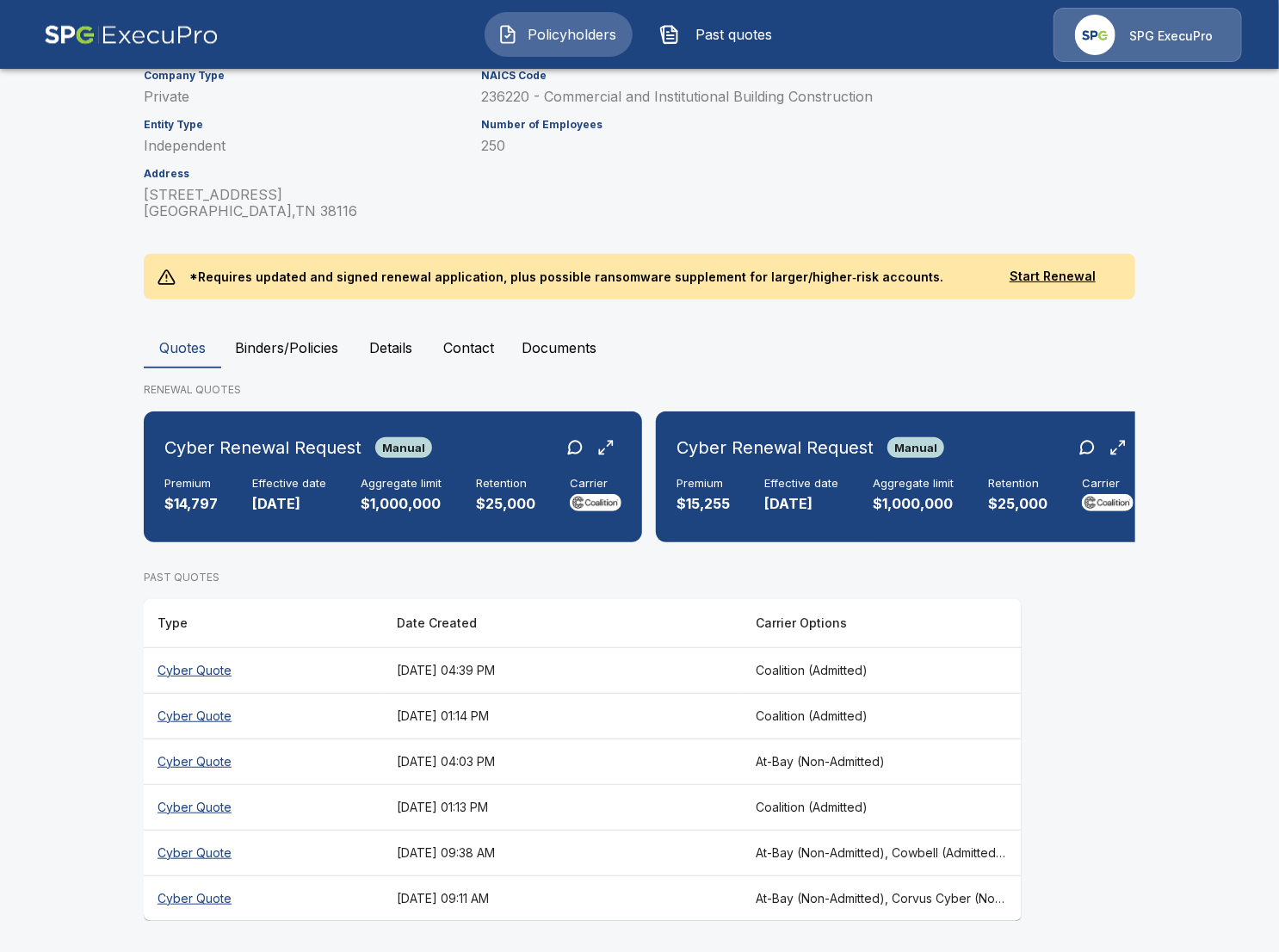
click at [63, 710] on main "Policyholders / F & F Construction Company, Inc. F & F Construction Company, In…" at bounding box center [640, 376] width 1279 height 1154
click at [617, 850] on th "August 21, 2025 at 09:38 AM" at bounding box center [562, 853] width 359 height 46
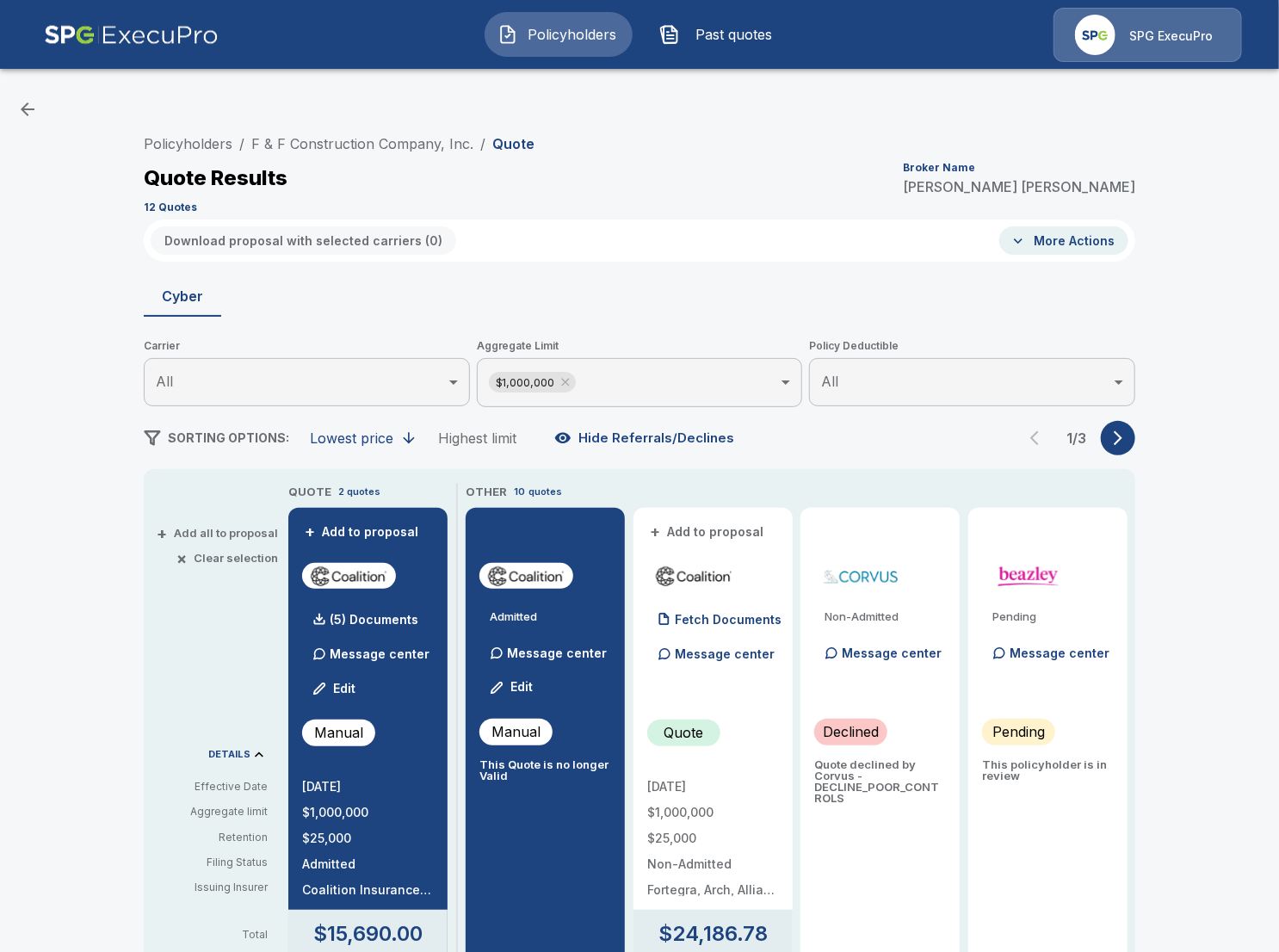
click at [1120, 448] on button "button" at bounding box center [1118, 438] width 34 height 34
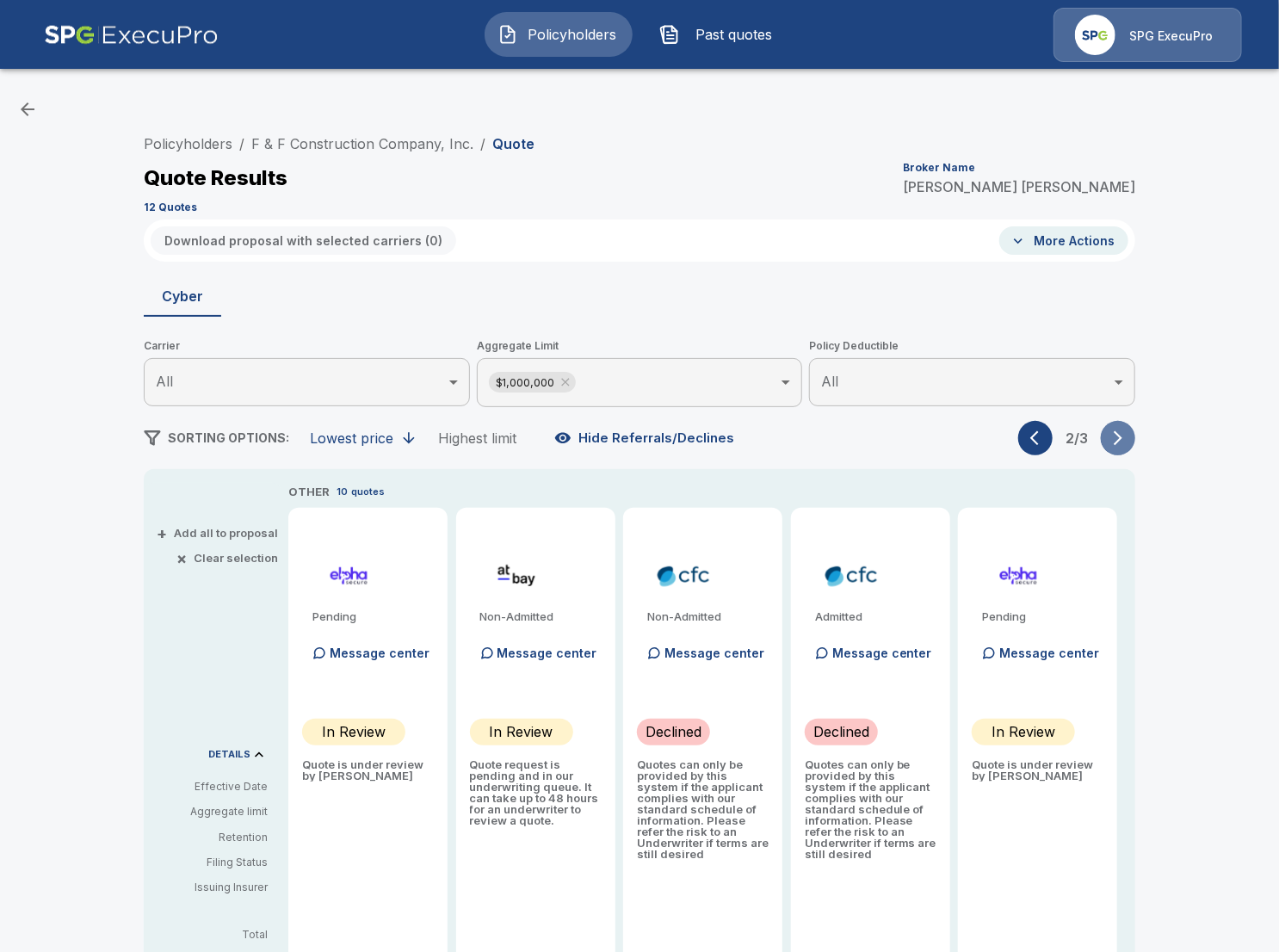
click at [1120, 448] on button "button" at bounding box center [1118, 438] width 34 height 34
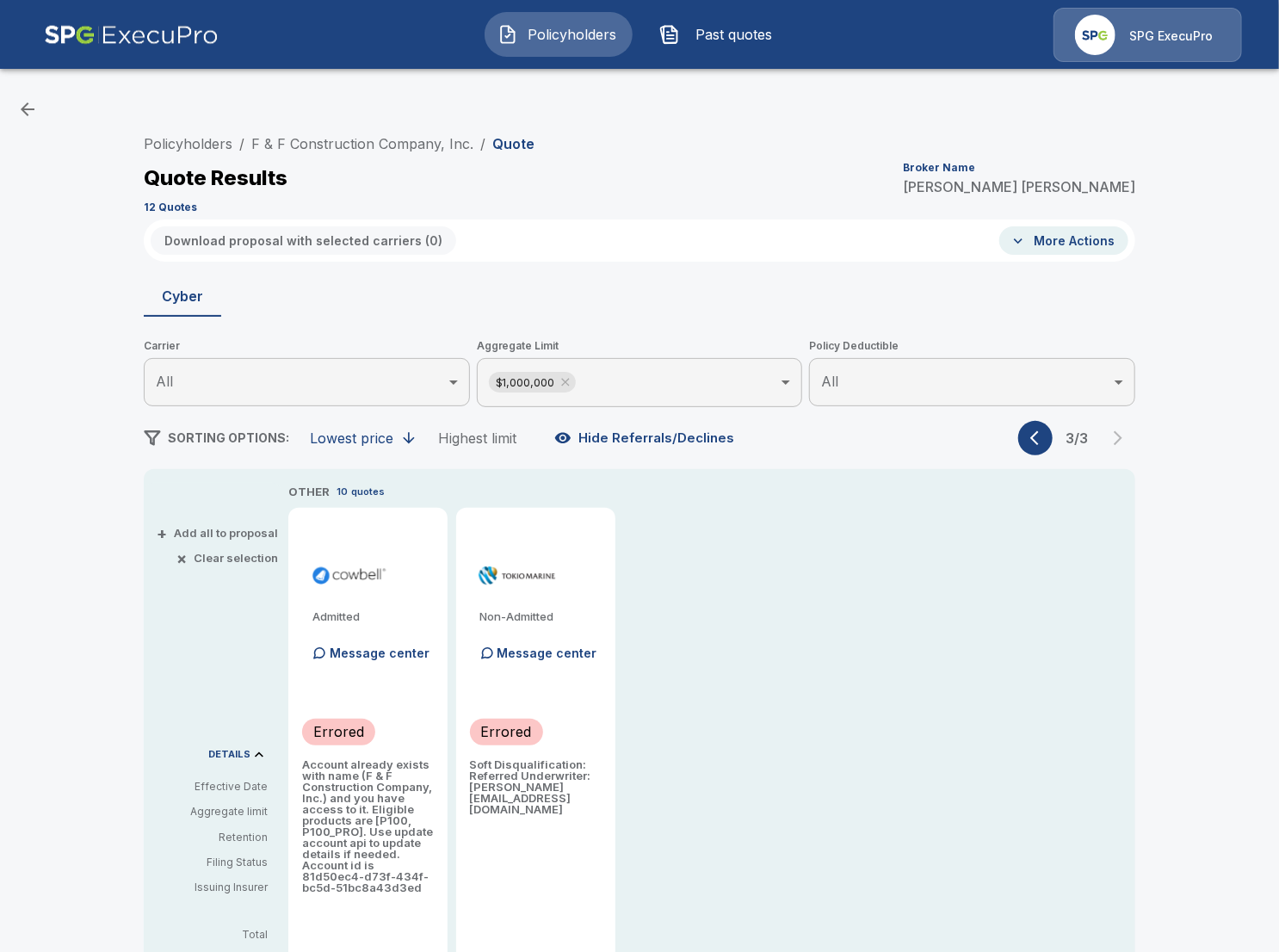
click at [1038, 446] on icon "button" at bounding box center [1039, 439] width 18 height 18
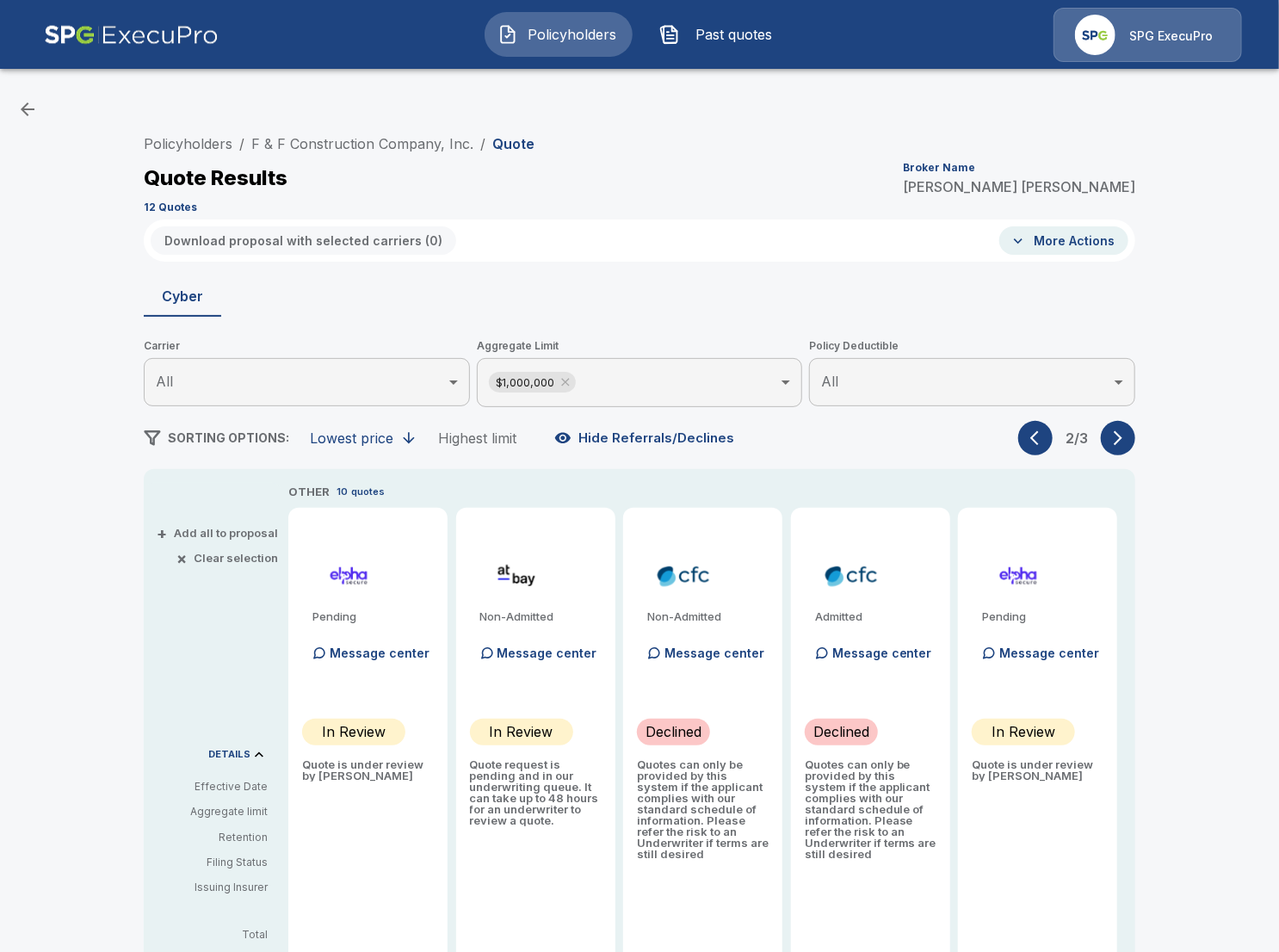
click at [1038, 446] on icon "button" at bounding box center [1039, 439] width 18 height 18
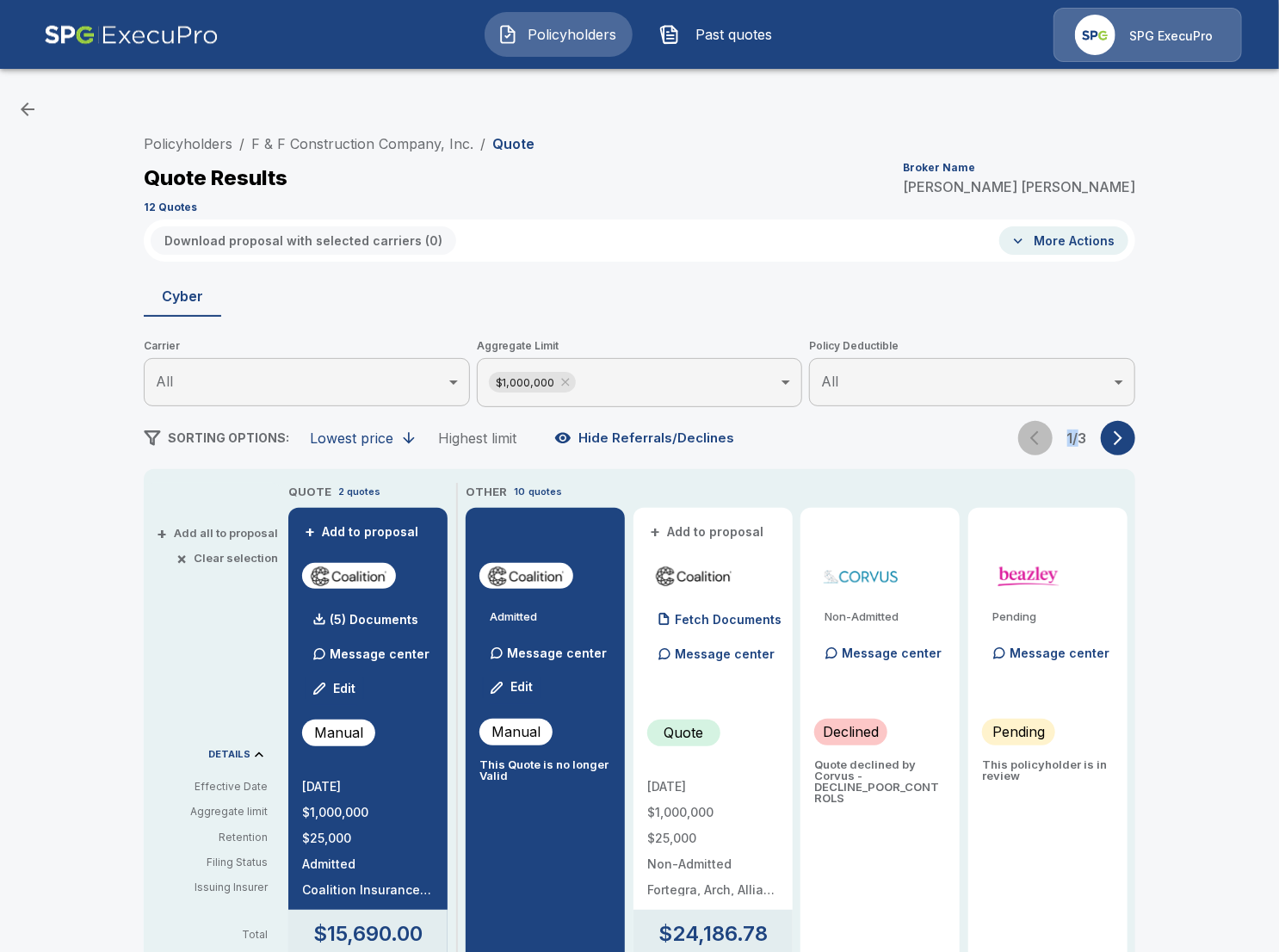
click at [1038, 446] on div "1 / 3" at bounding box center [1076, 438] width 117 height 34
click at [560, 381] on icon at bounding box center [566, 383] width 14 height 14
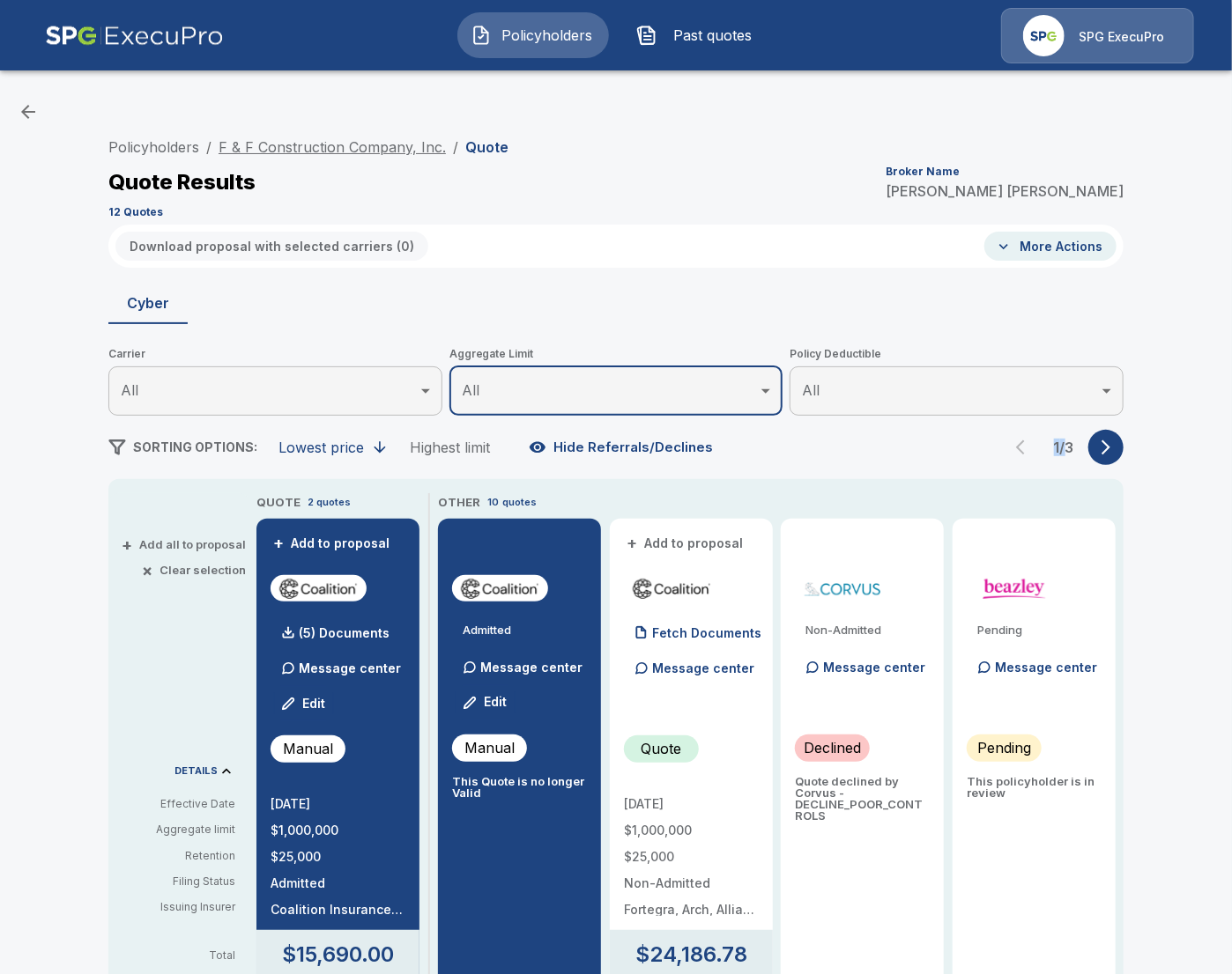
click at [308, 149] on link "F & F Construction Company, Inc." at bounding box center [331, 147] width 227 height 18
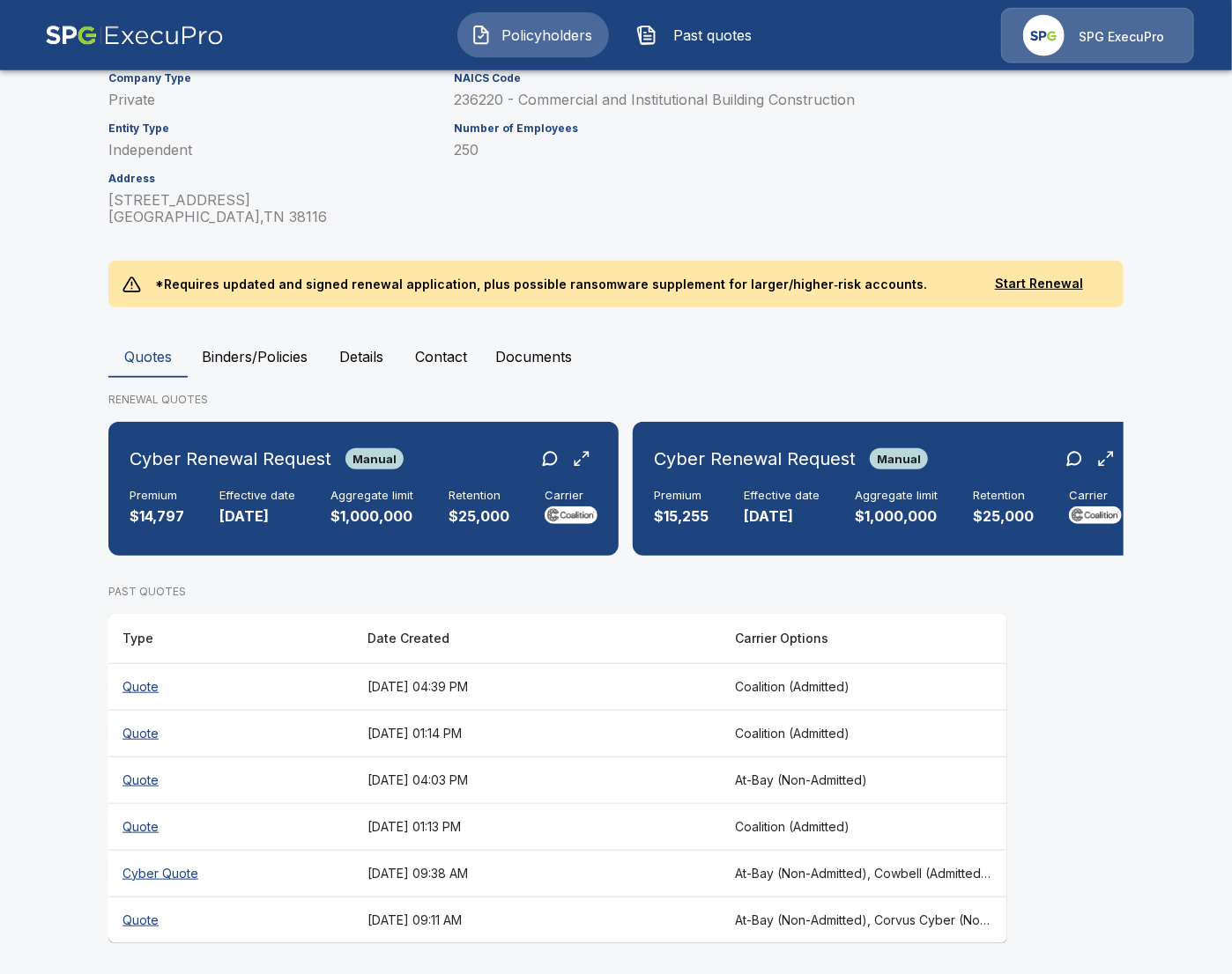
click at [57, 713] on main "Policyholders / F & F Construction Company, Inc. F & F Construction Company, In…" at bounding box center [616, 369] width 1232 height 1215
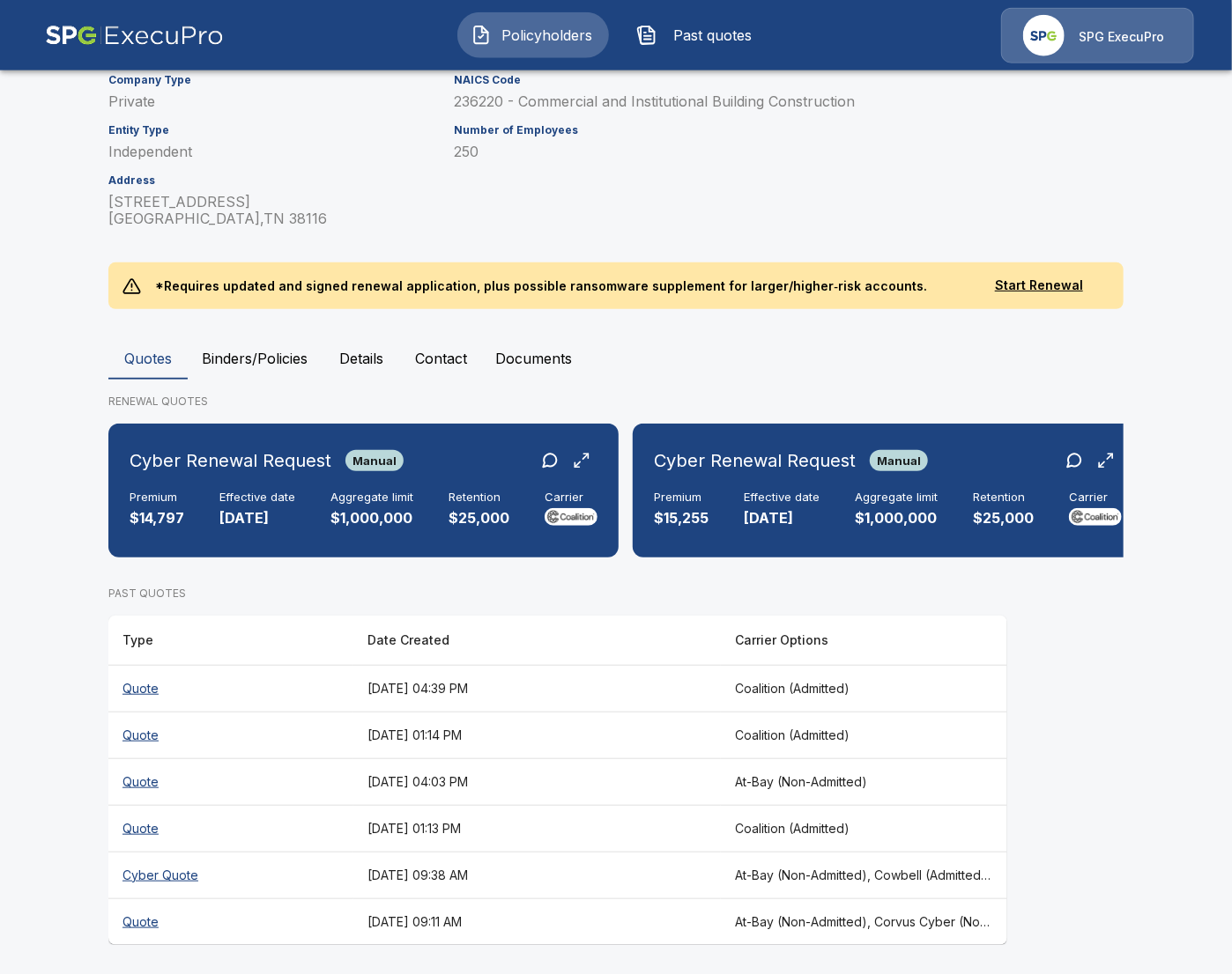
scroll to position [240, 0]
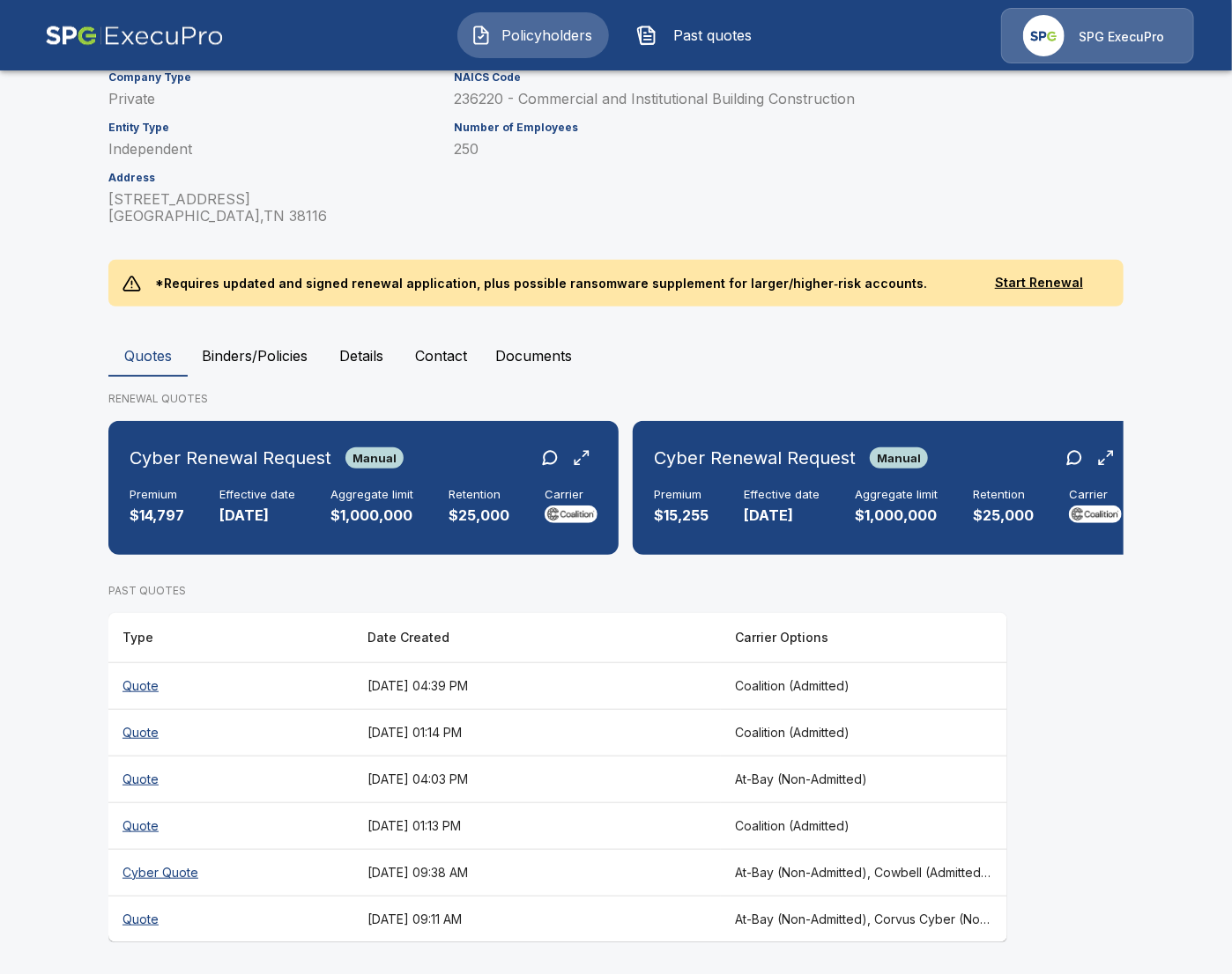
click at [721, 829] on th "July 3, 2025 at 01:13 PM" at bounding box center [536, 826] width 367 height 47
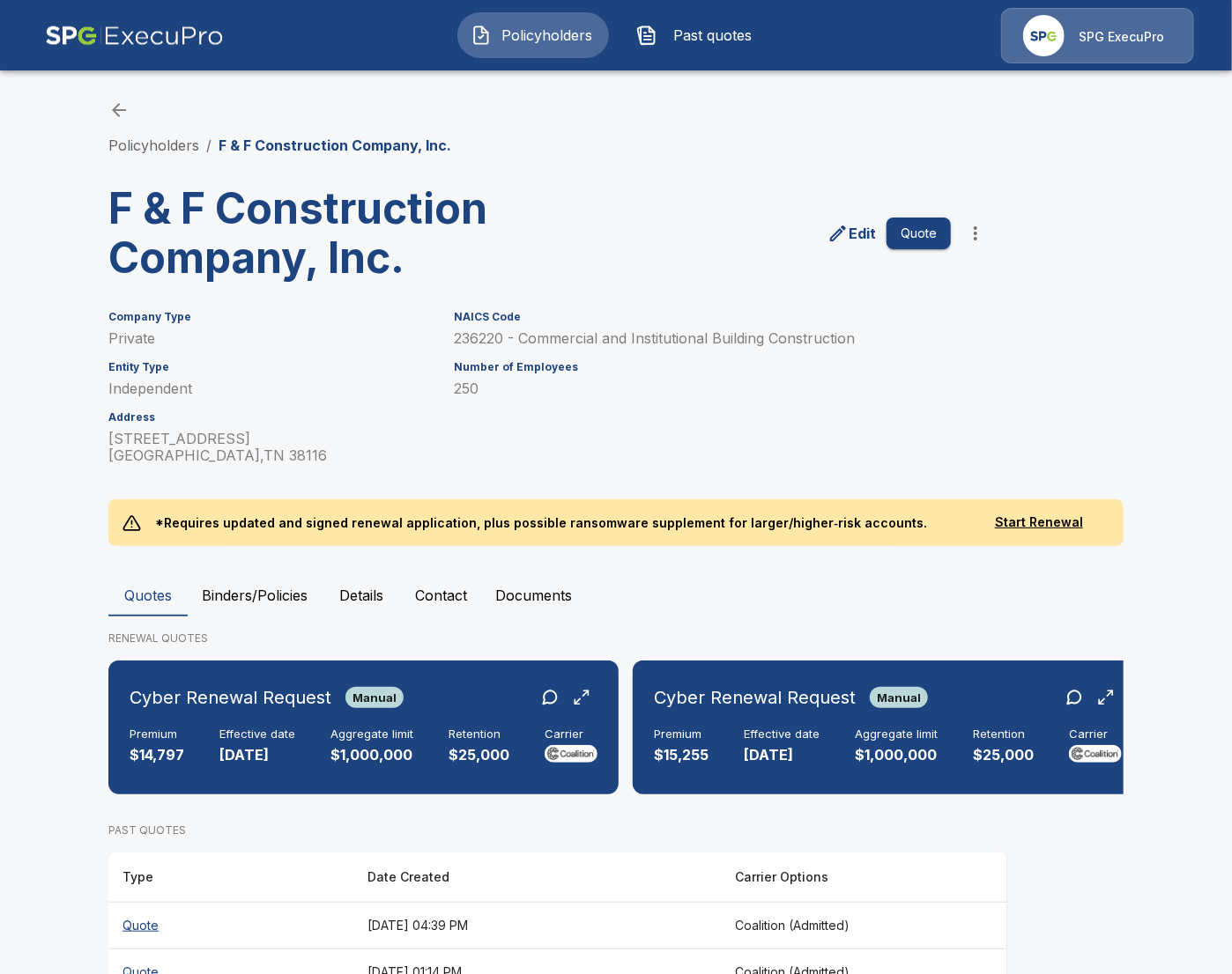
click at [83, 703] on main "Policyholders / F & F Construction Company, Inc. F & F Construction Company, In…" at bounding box center [616, 608] width 1232 height 1215
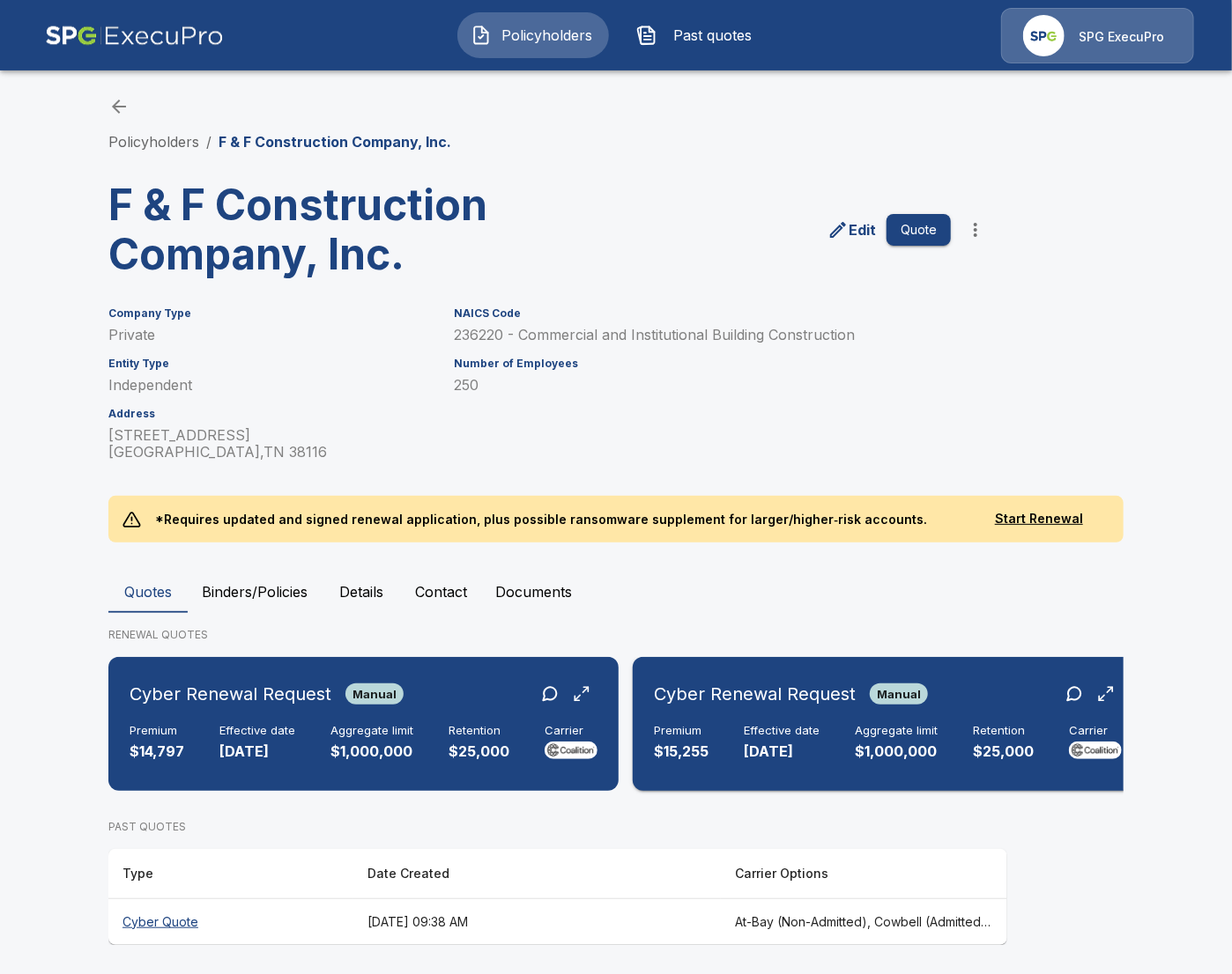
scroll to position [7, 0]
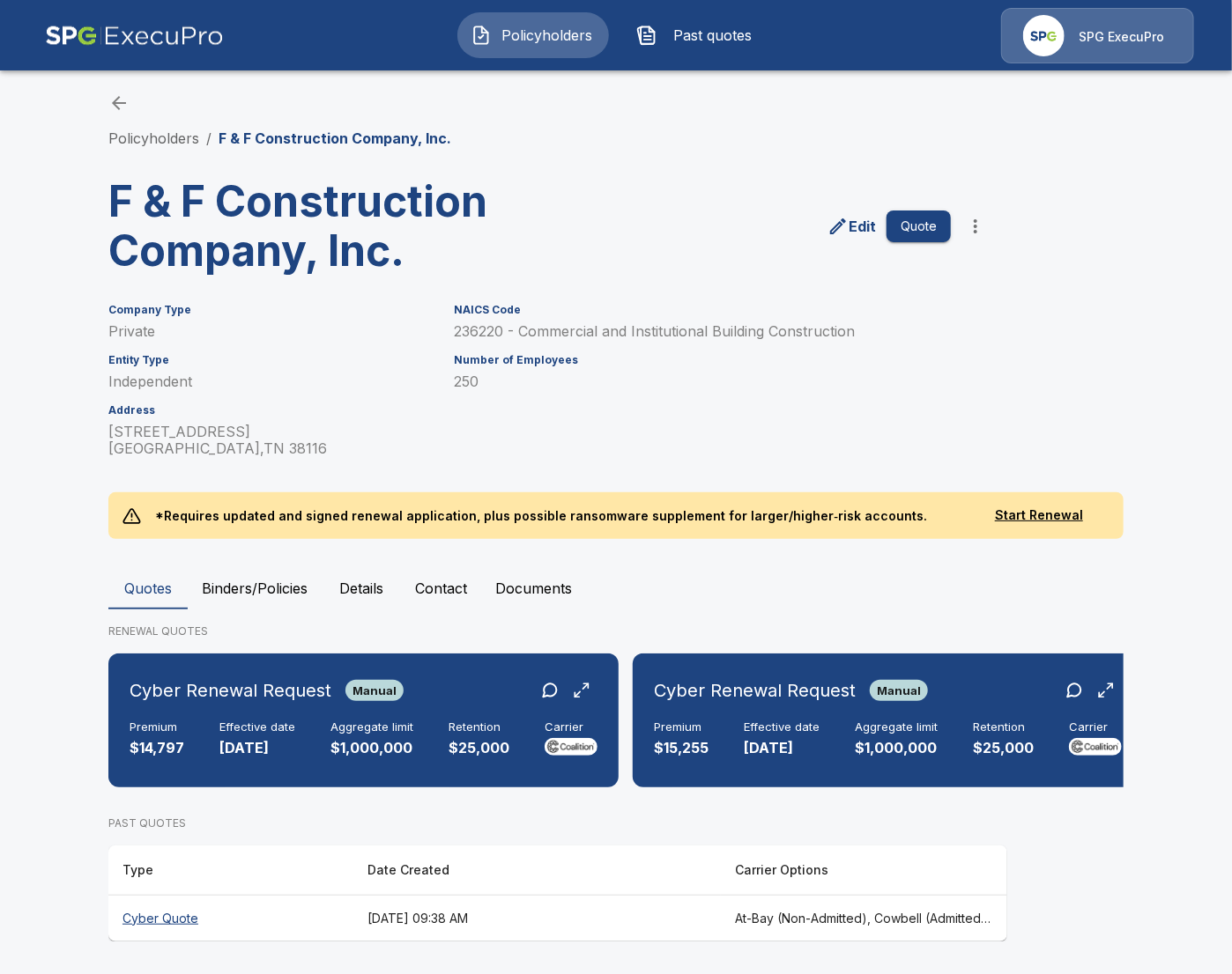
click at [721, 908] on th "[DATE] 09:38 AM" at bounding box center [536, 918] width 367 height 47
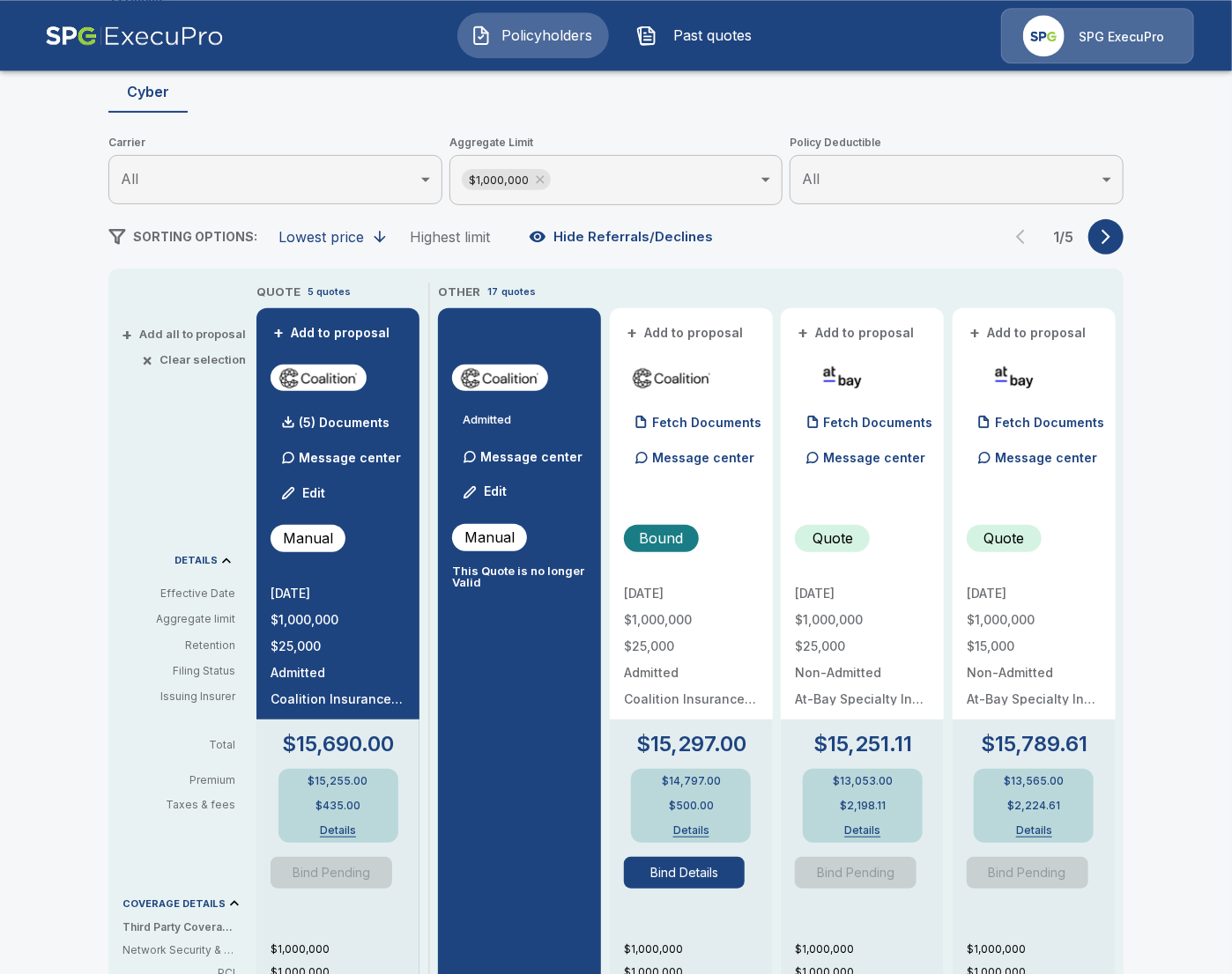
scroll to position [210, 0]
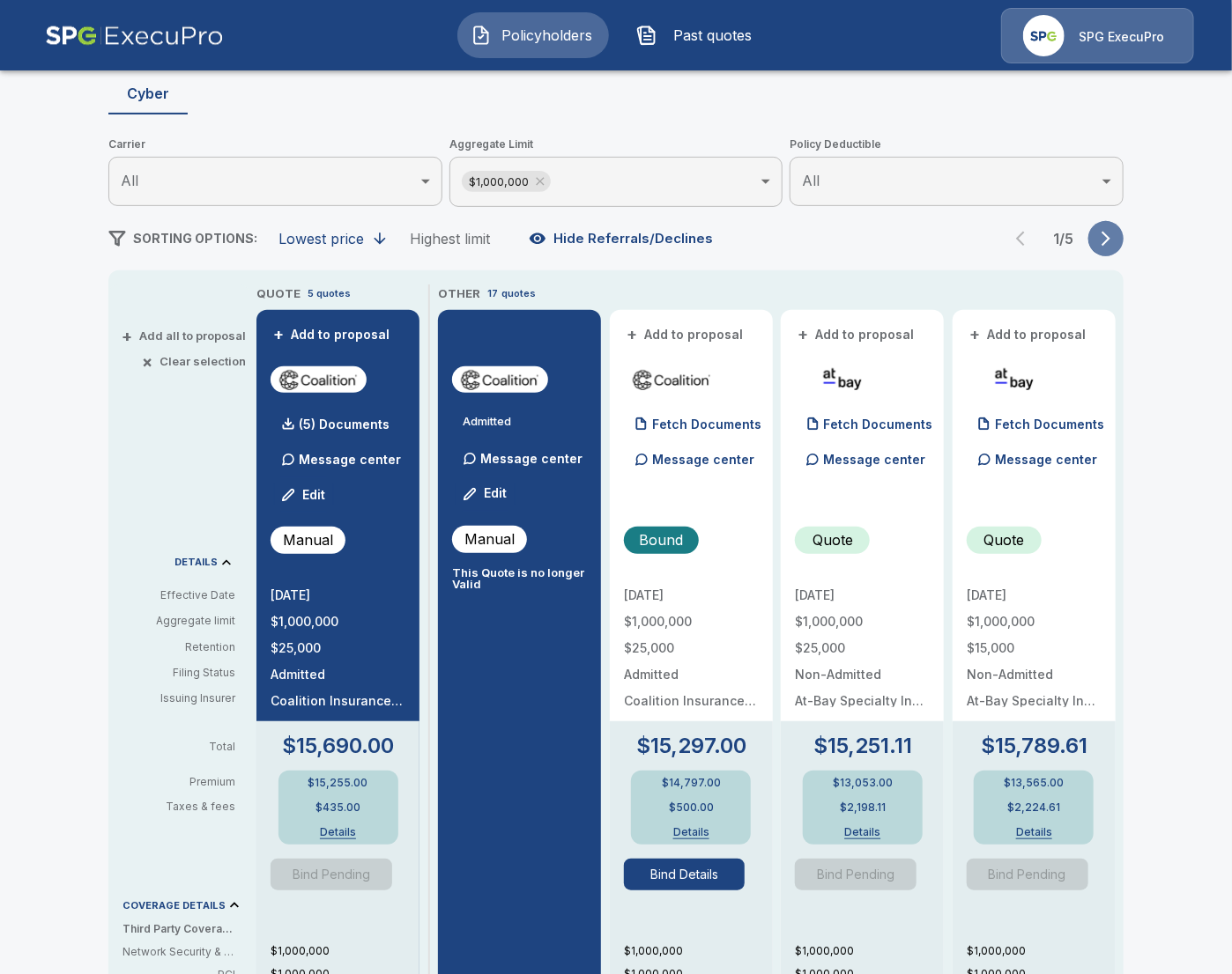
click at [1110, 240] on icon "button" at bounding box center [1106, 239] width 18 height 18
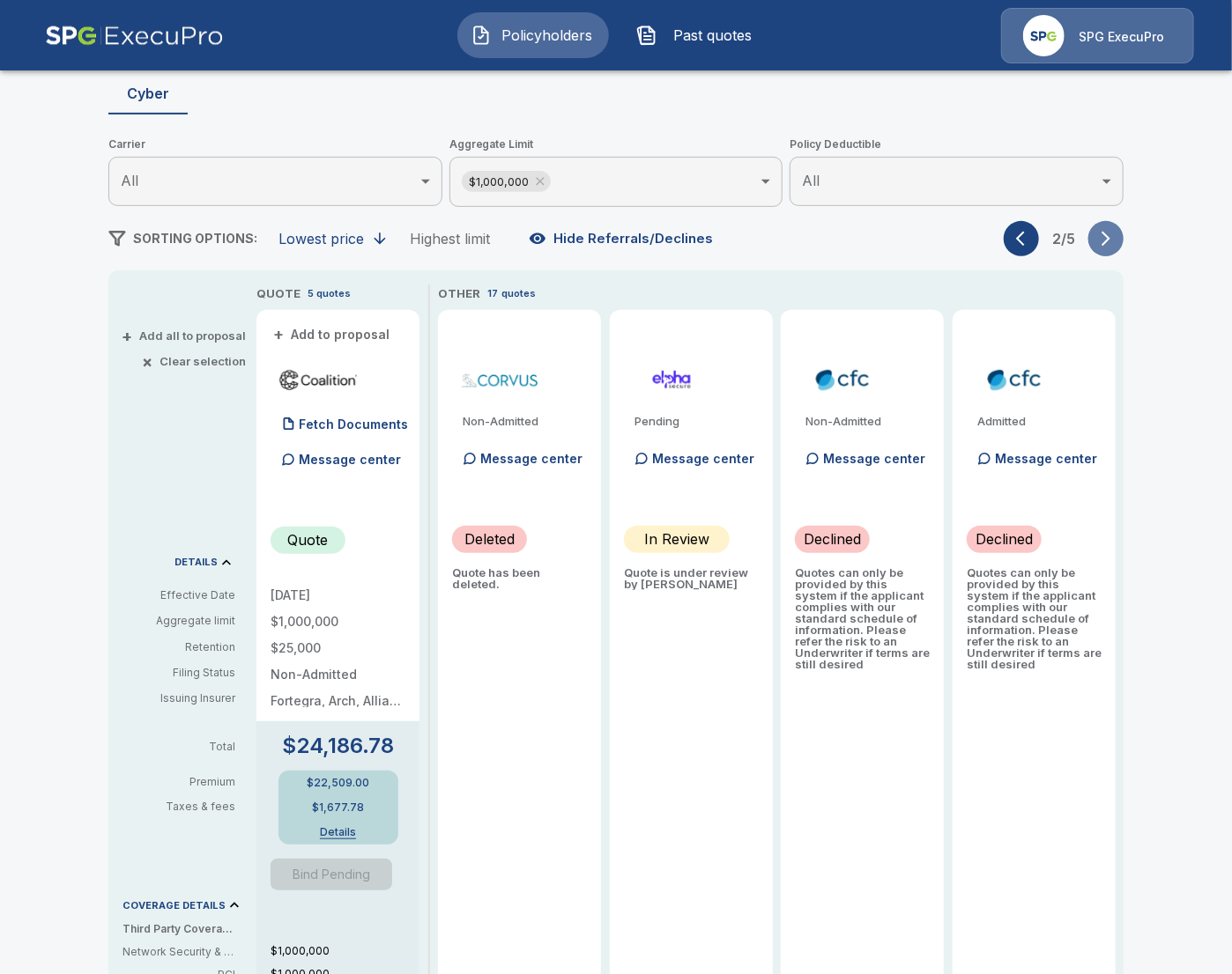
click at [1110, 240] on icon "button" at bounding box center [1106, 239] width 18 height 18
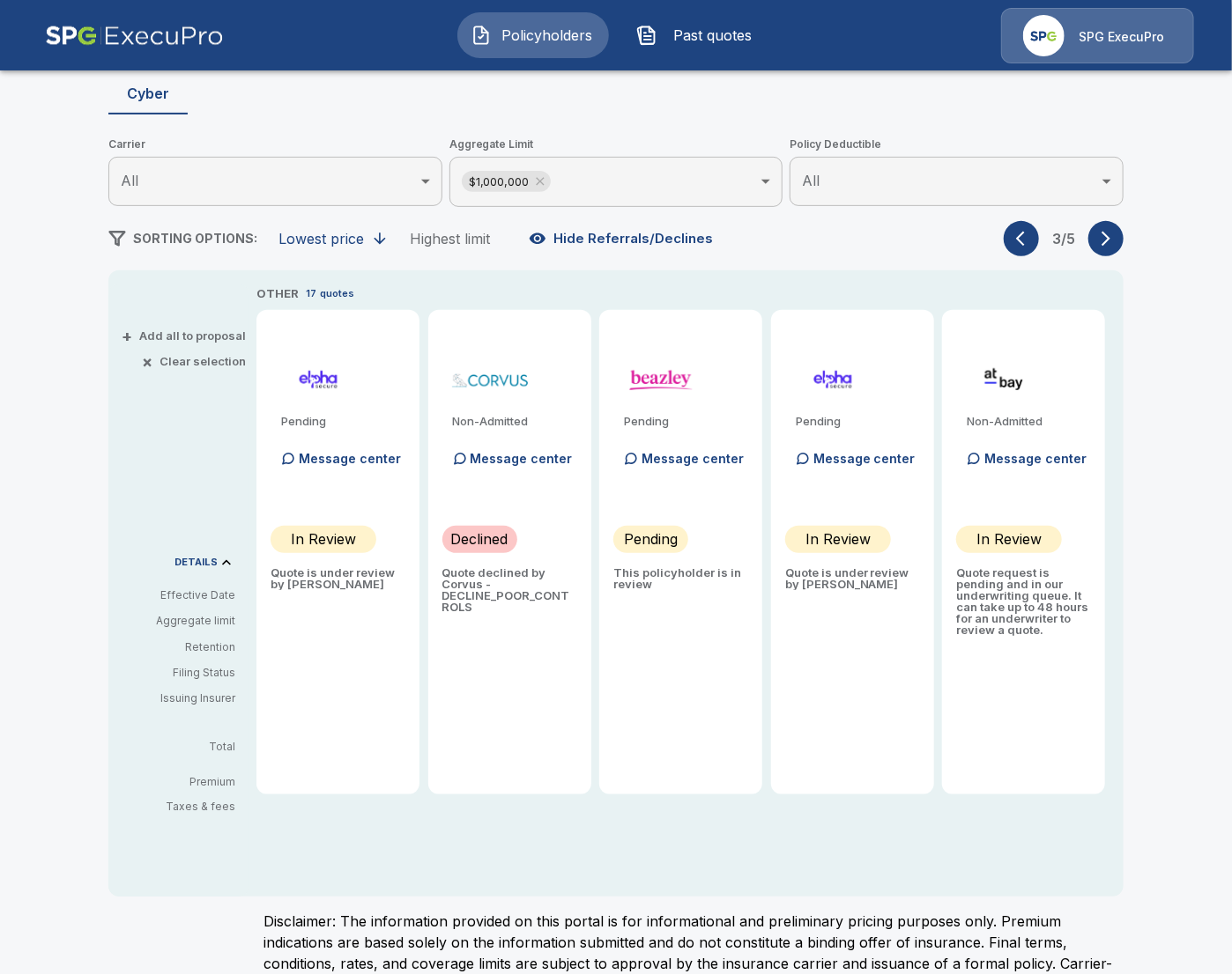
click at [1110, 240] on icon "button" at bounding box center [1106, 239] width 18 height 18
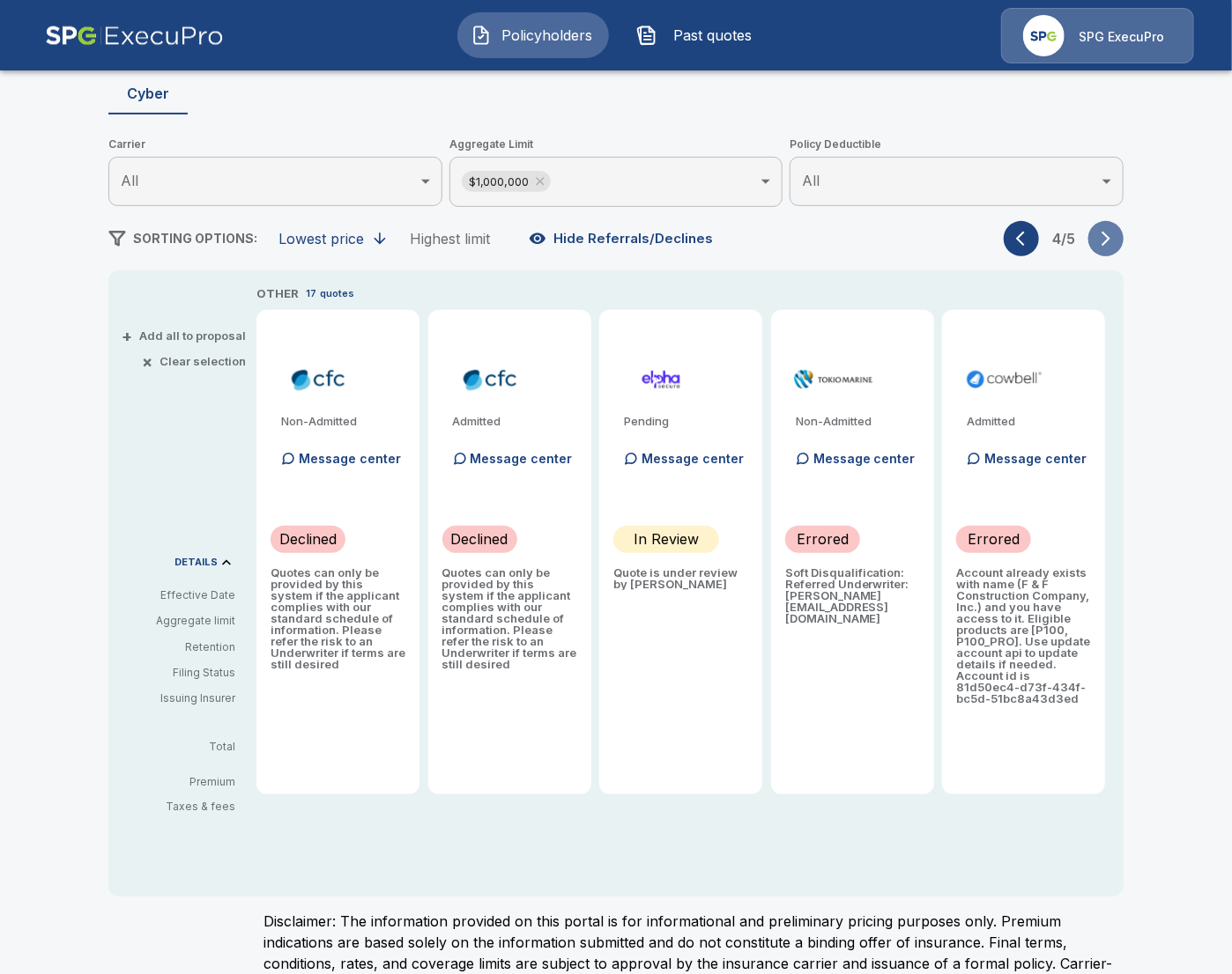
click at [1099, 238] on icon "button" at bounding box center [1106, 239] width 18 height 18
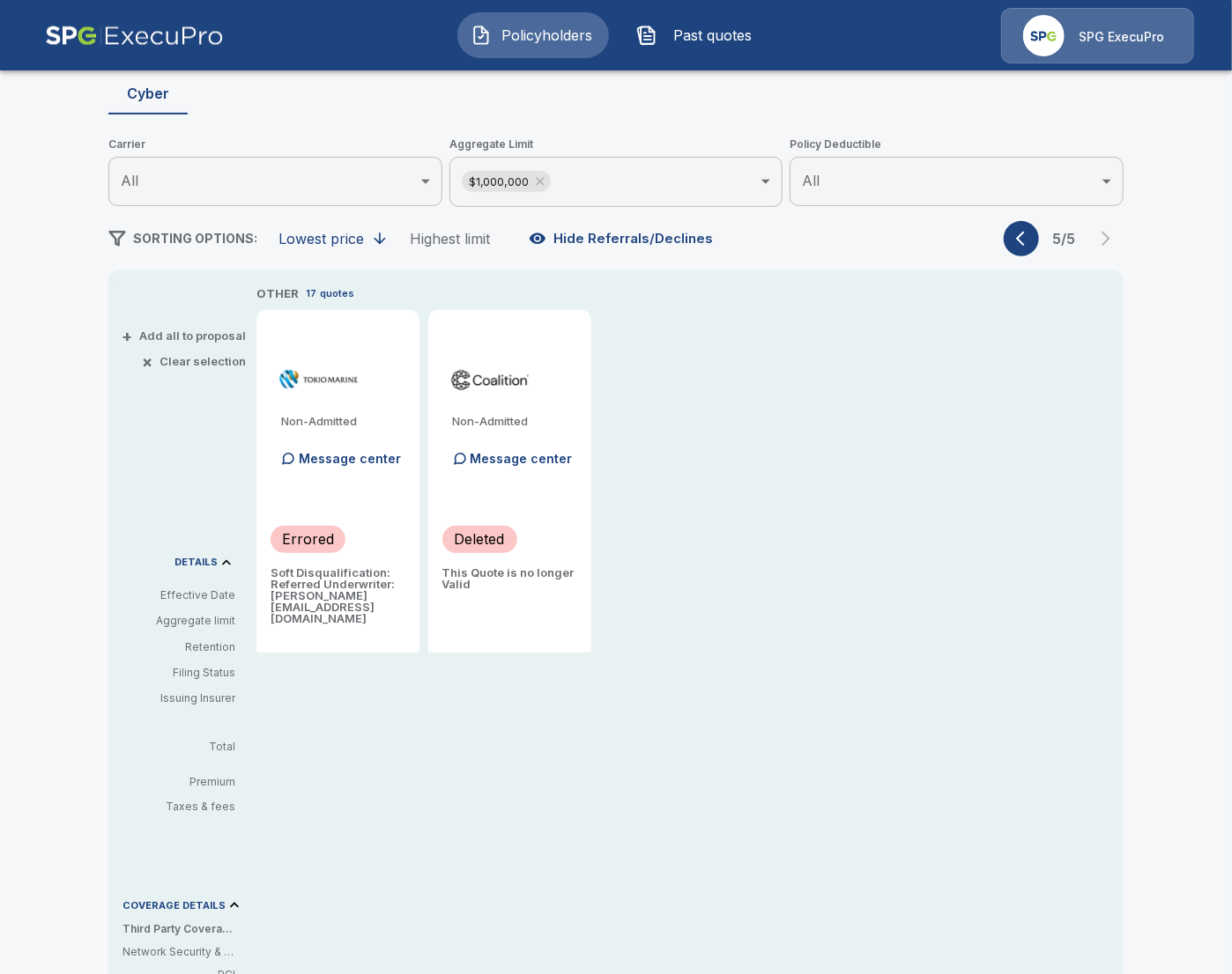
click at [1008, 241] on button "button" at bounding box center [1021, 238] width 35 height 35
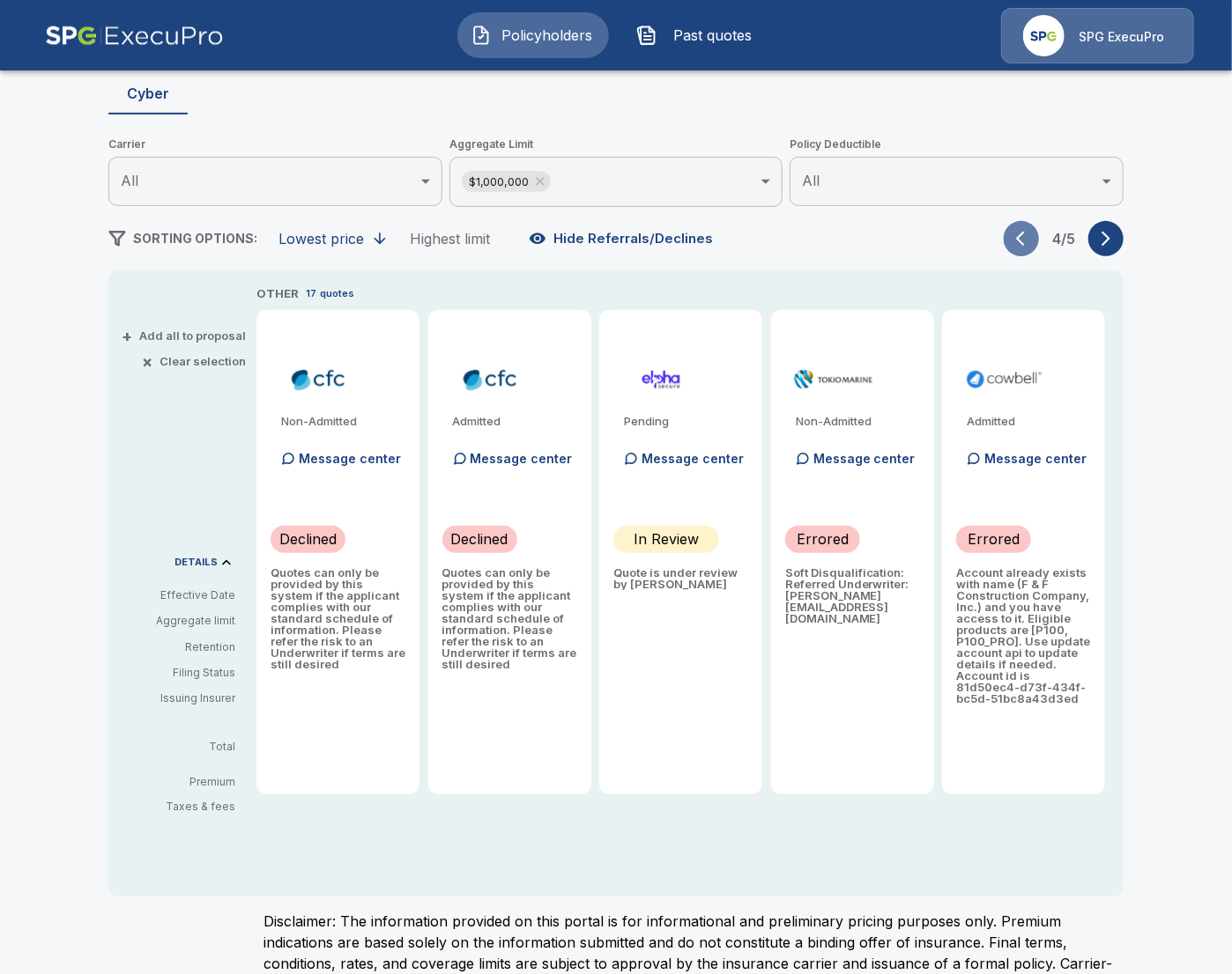
click at [1008, 241] on button "button" at bounding box center [1021, 238] width 35 height 35
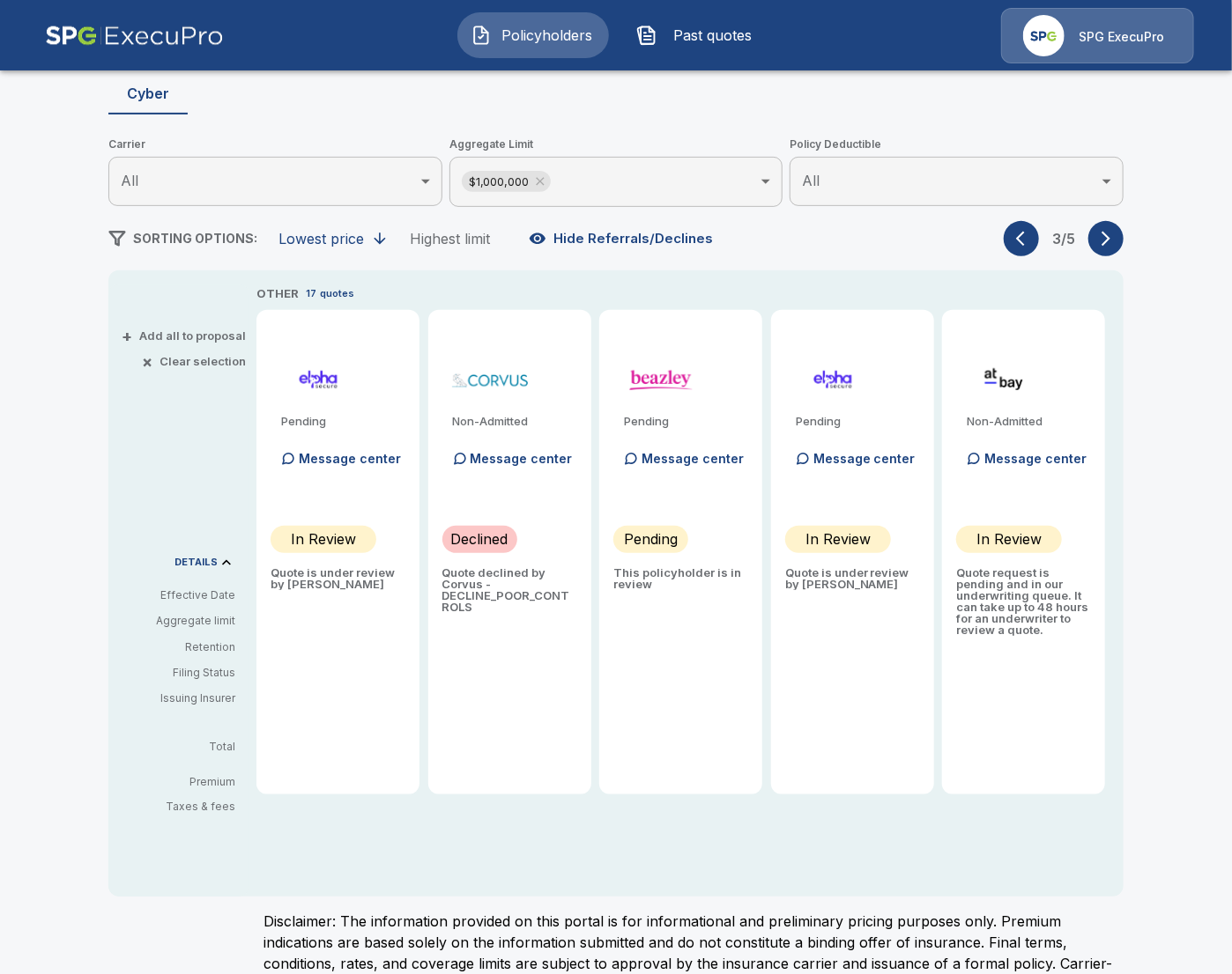
click at [1008, 241] on button "button" at bounding box center [1021, 238] width 35 height 35
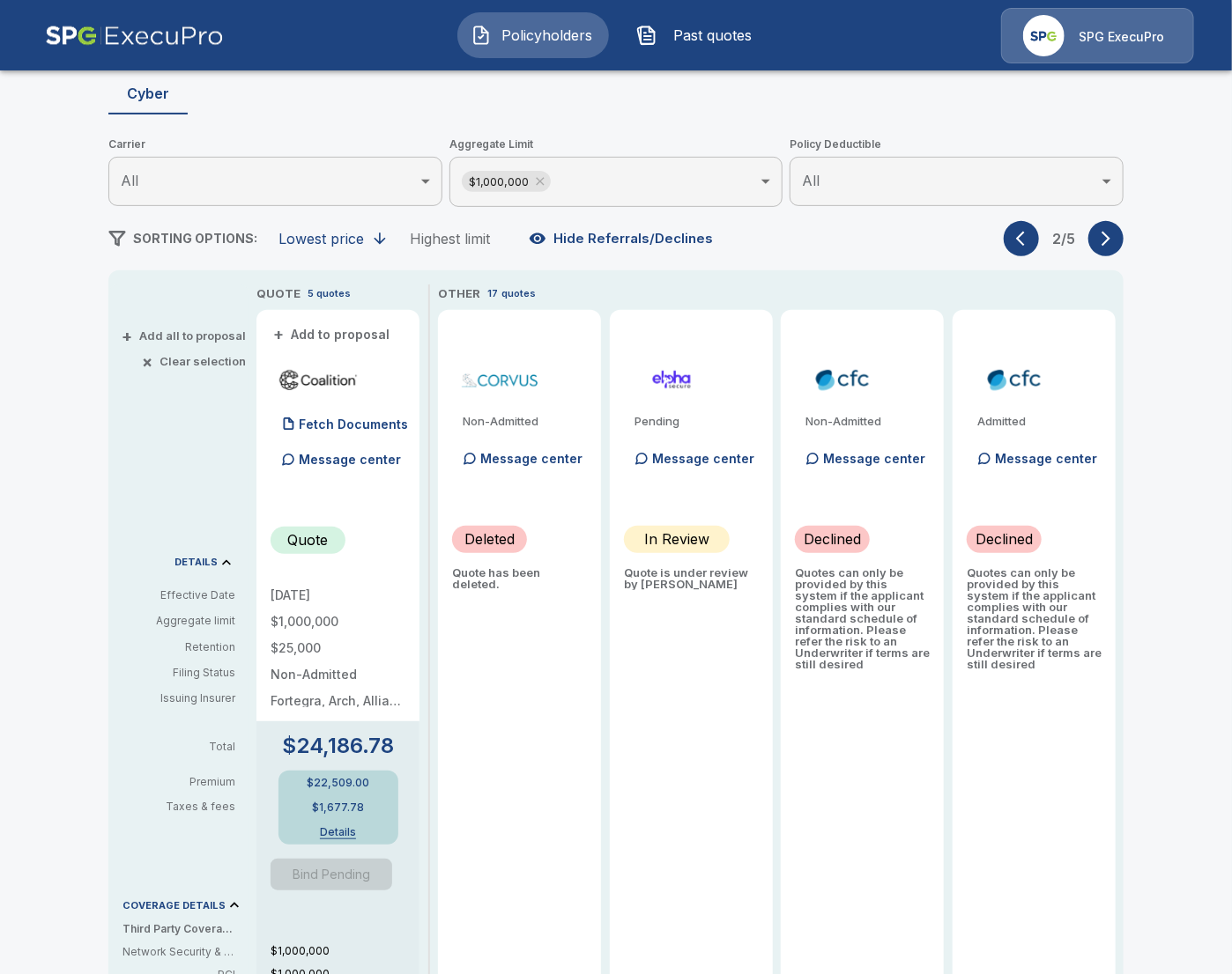
click at [1008, 241] on button "button" at bounding box center [1021, 238] width 35 height 35
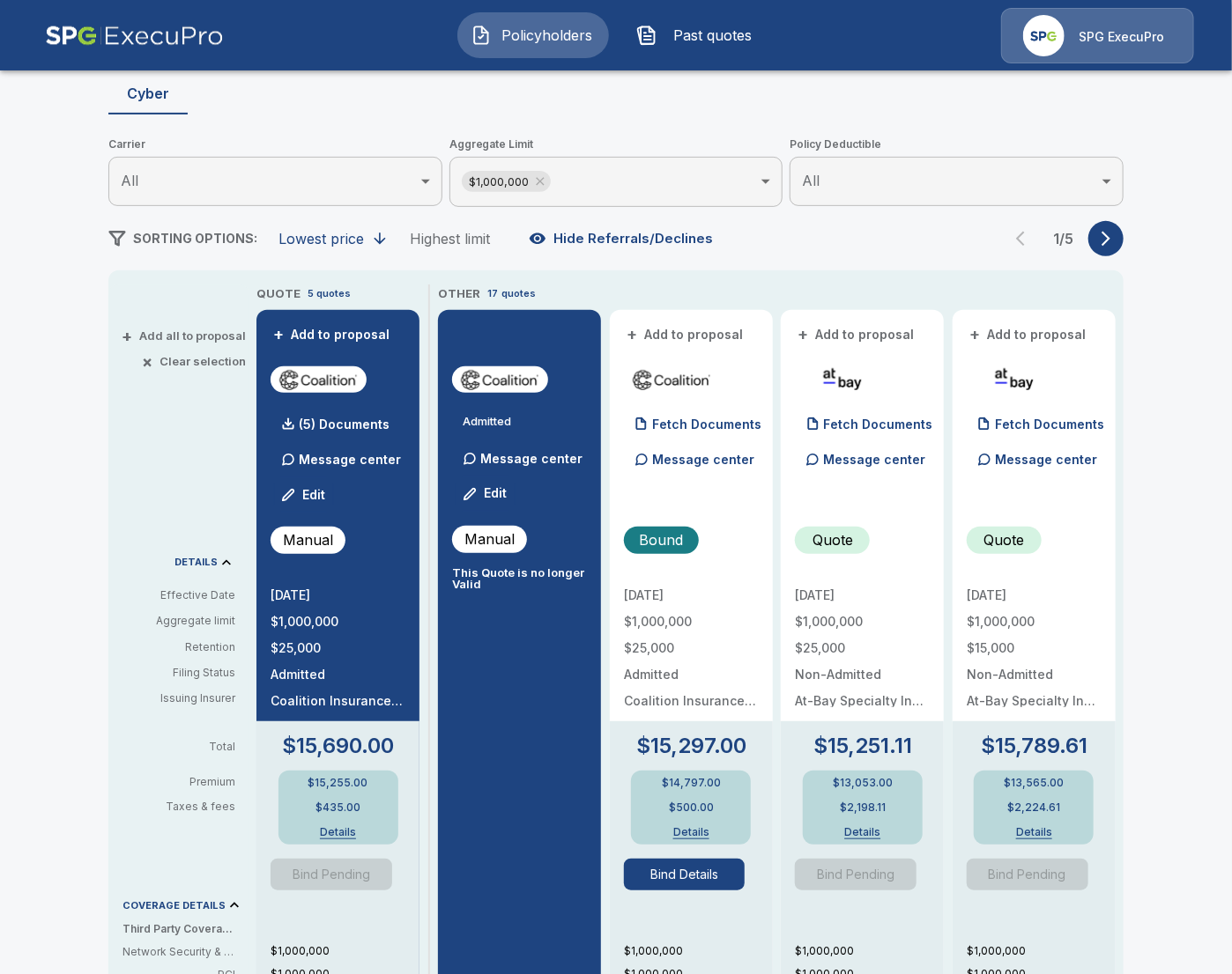
click at [936, 63] on div "Policyholders Past quotes SPG ExecuPro" at bounding box center [616, 35] width 1198 height 57
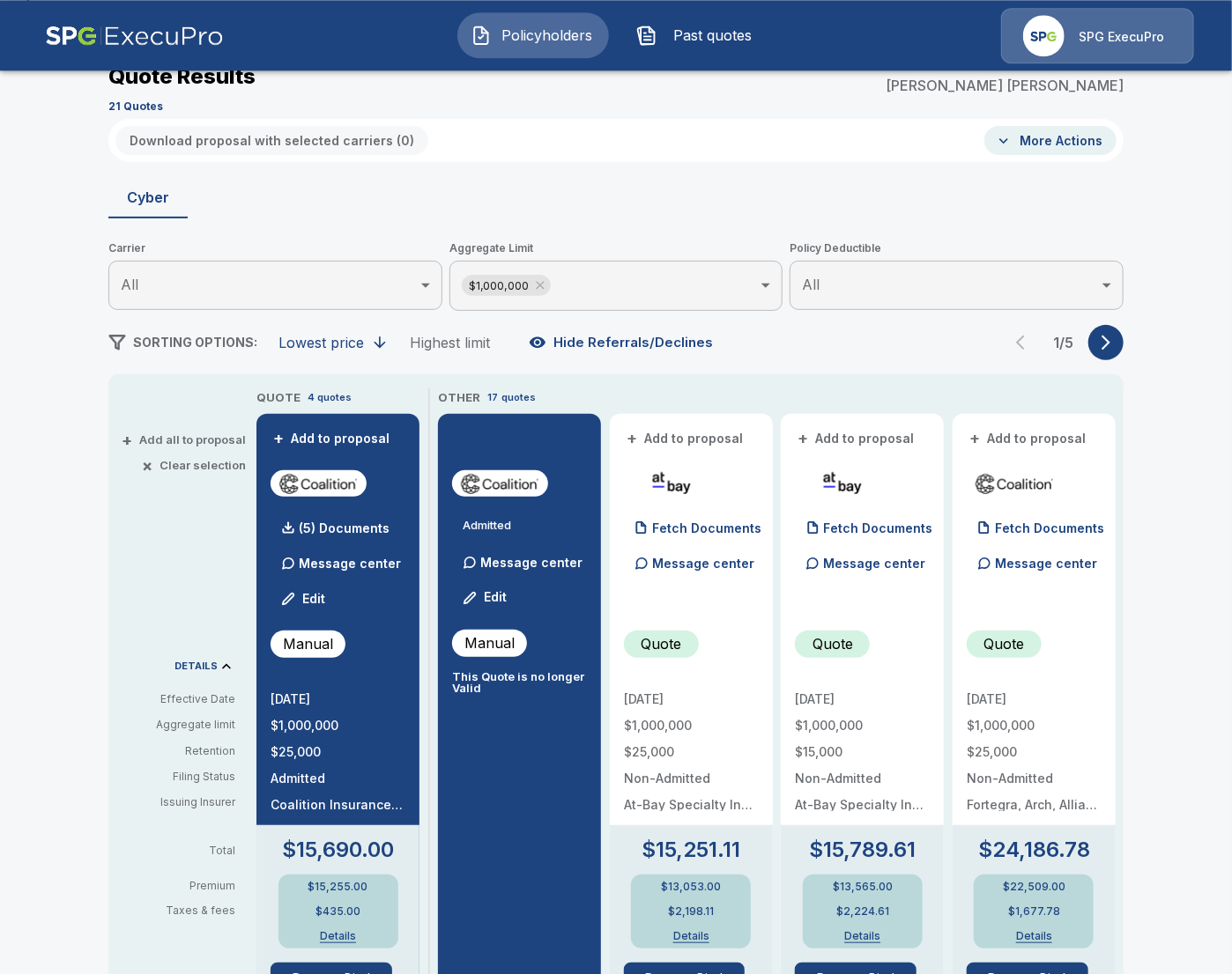
scroll to position [101, 0]
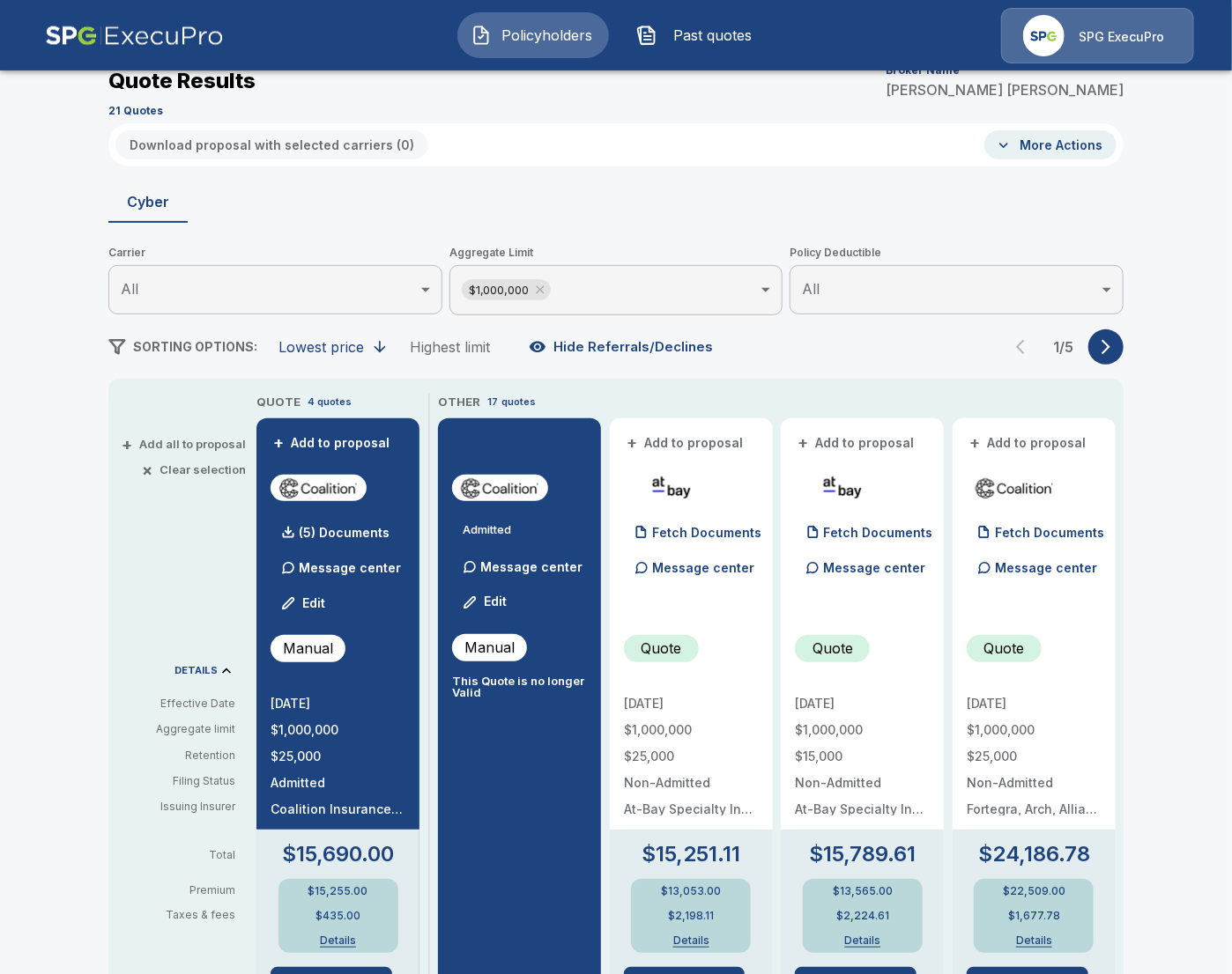
click at [75, 597] on div "Policyholders / F & F Construction Company, Inc. / Quote Quote Results Broker N…" at bounding box center [616, 844] width 1232 height 1724
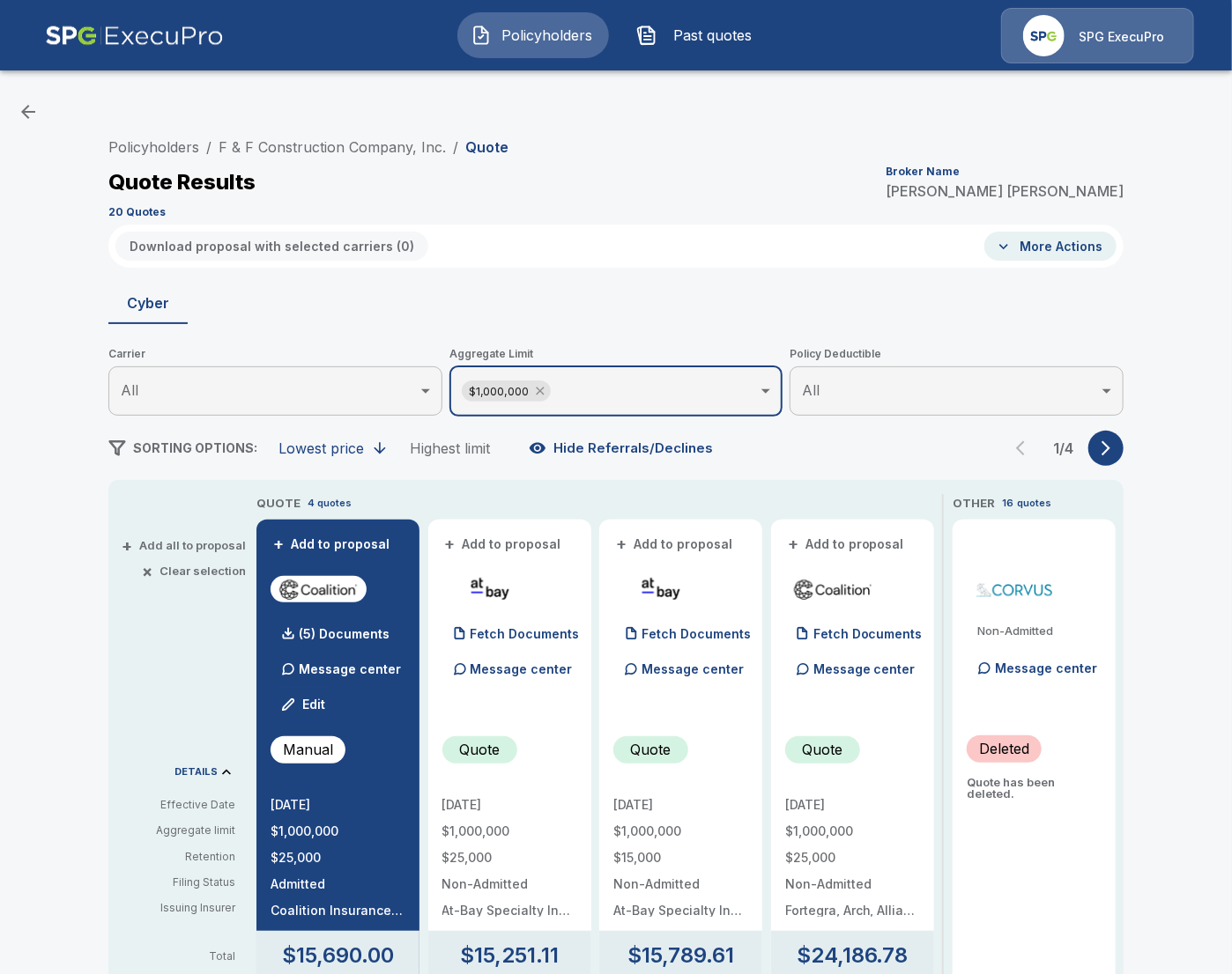
click at [541, 393] on icon at bounding box center [540, 391] width 8 height 8
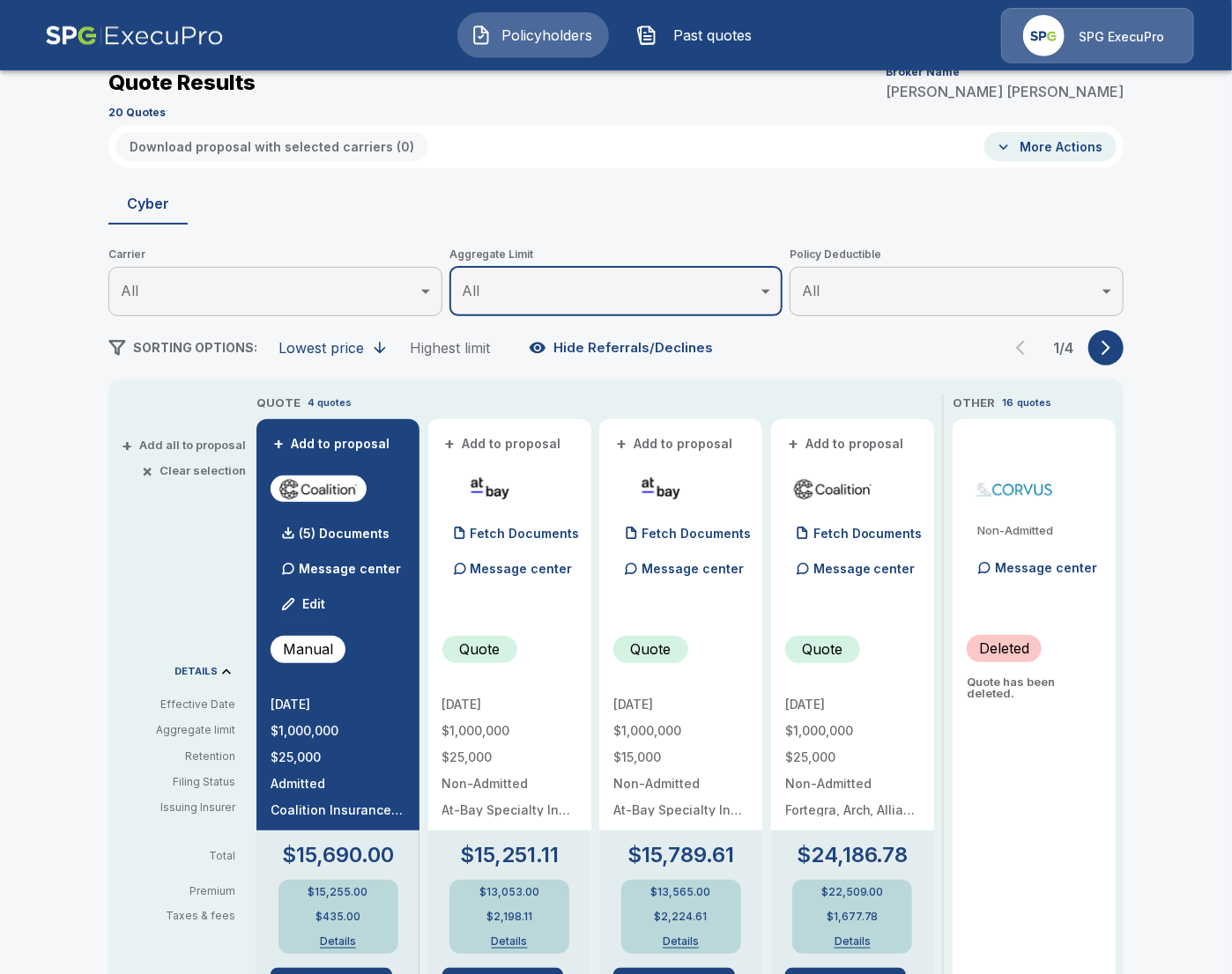
scroll to position [101, 0]
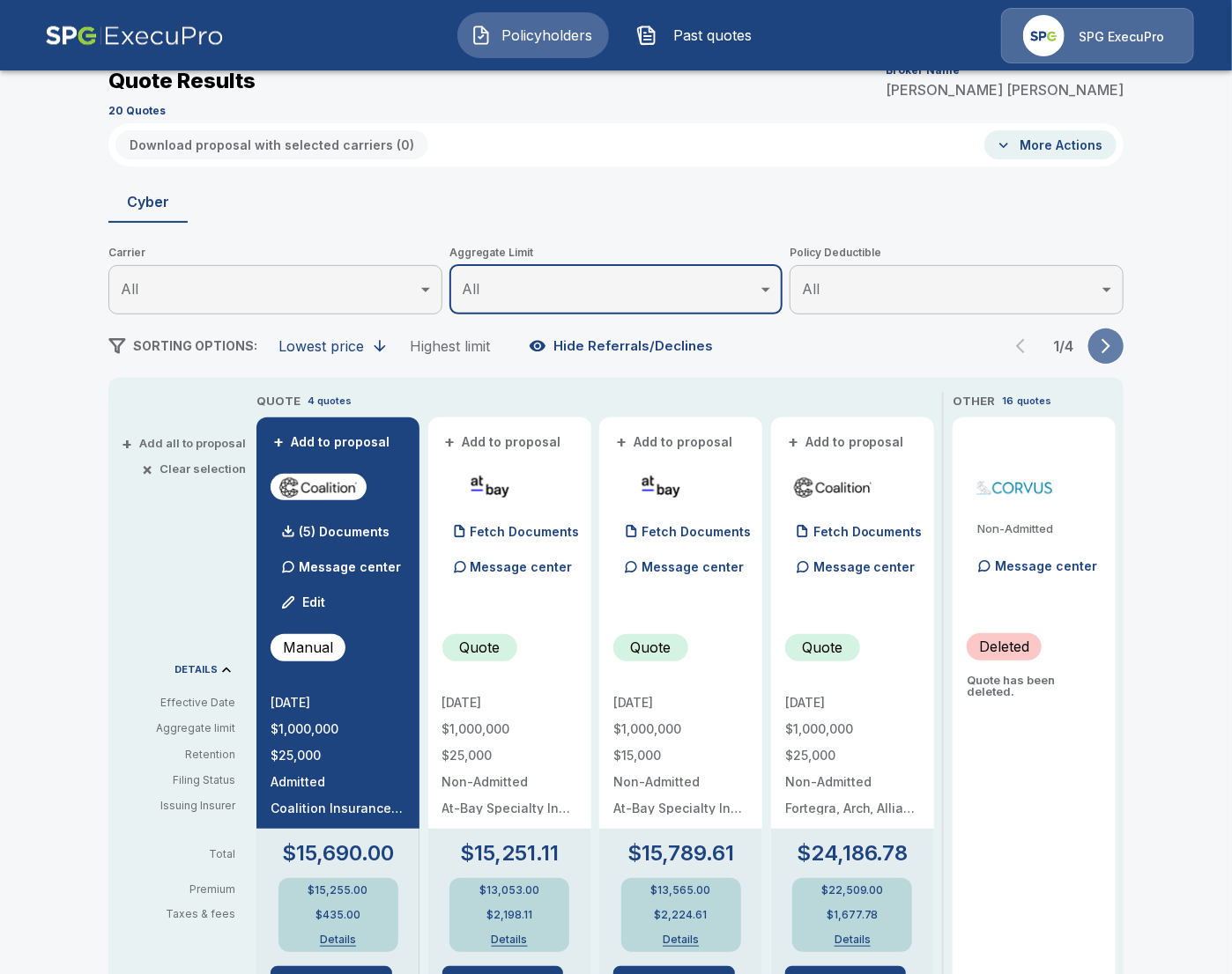
click at [1112, 350] on icon "button" at bounding box center [1106, 347] width 18 height 18
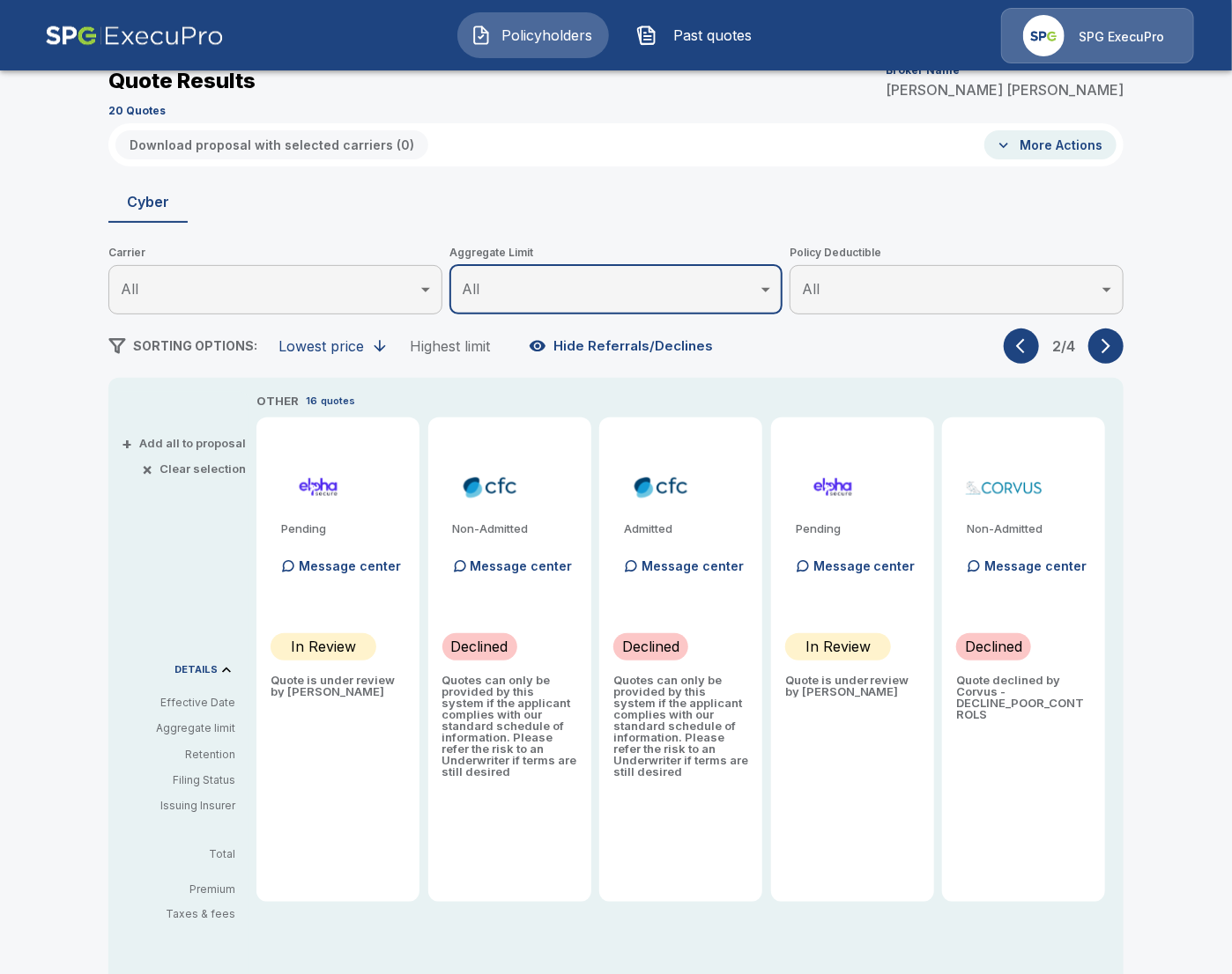
click at [1112, 350] on icon "button" at bounding box center [1106, 347] width 18 height 18
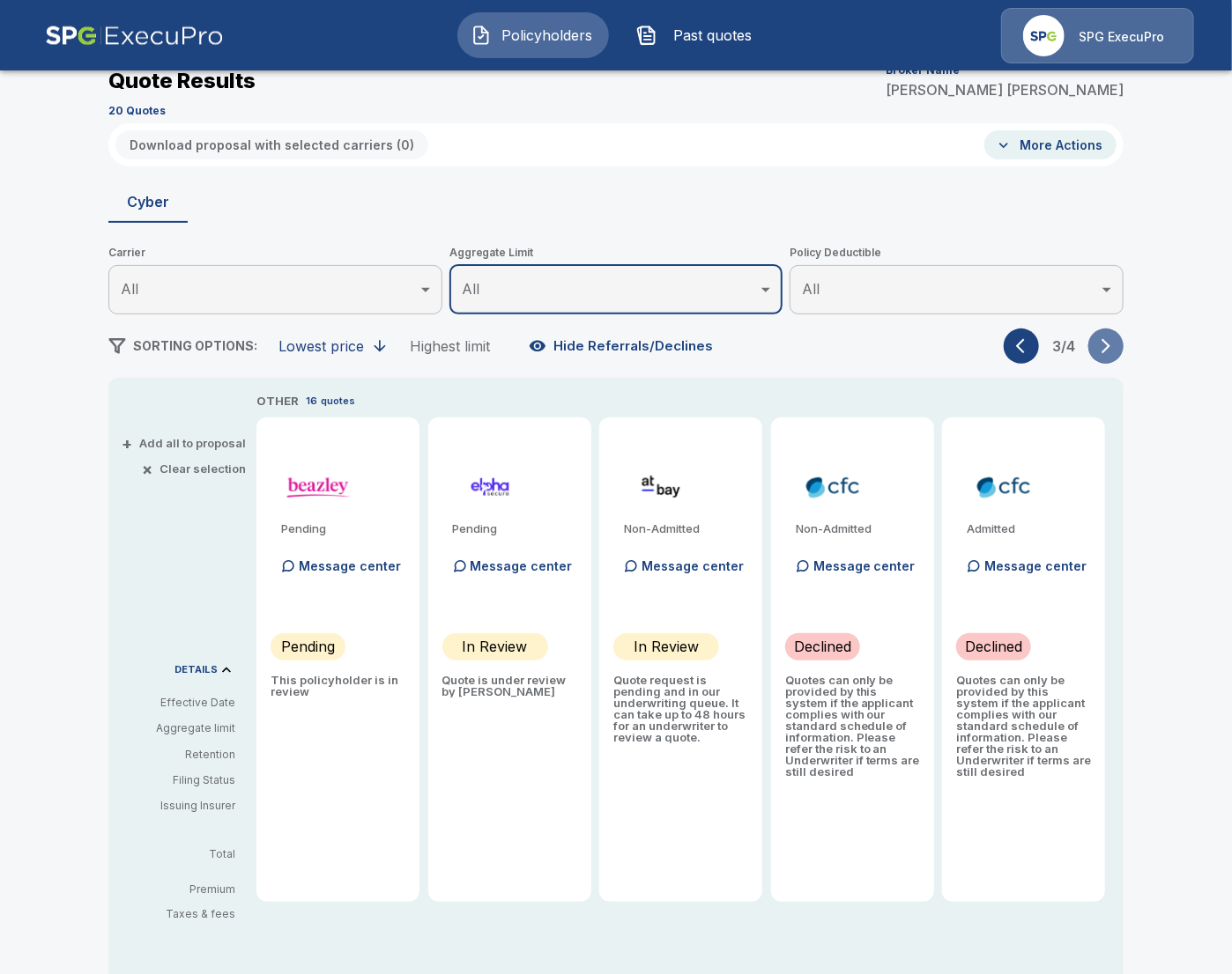
click at [1112, 349] on icon "button" at bounding box center [1106, 347] width 18 height 18
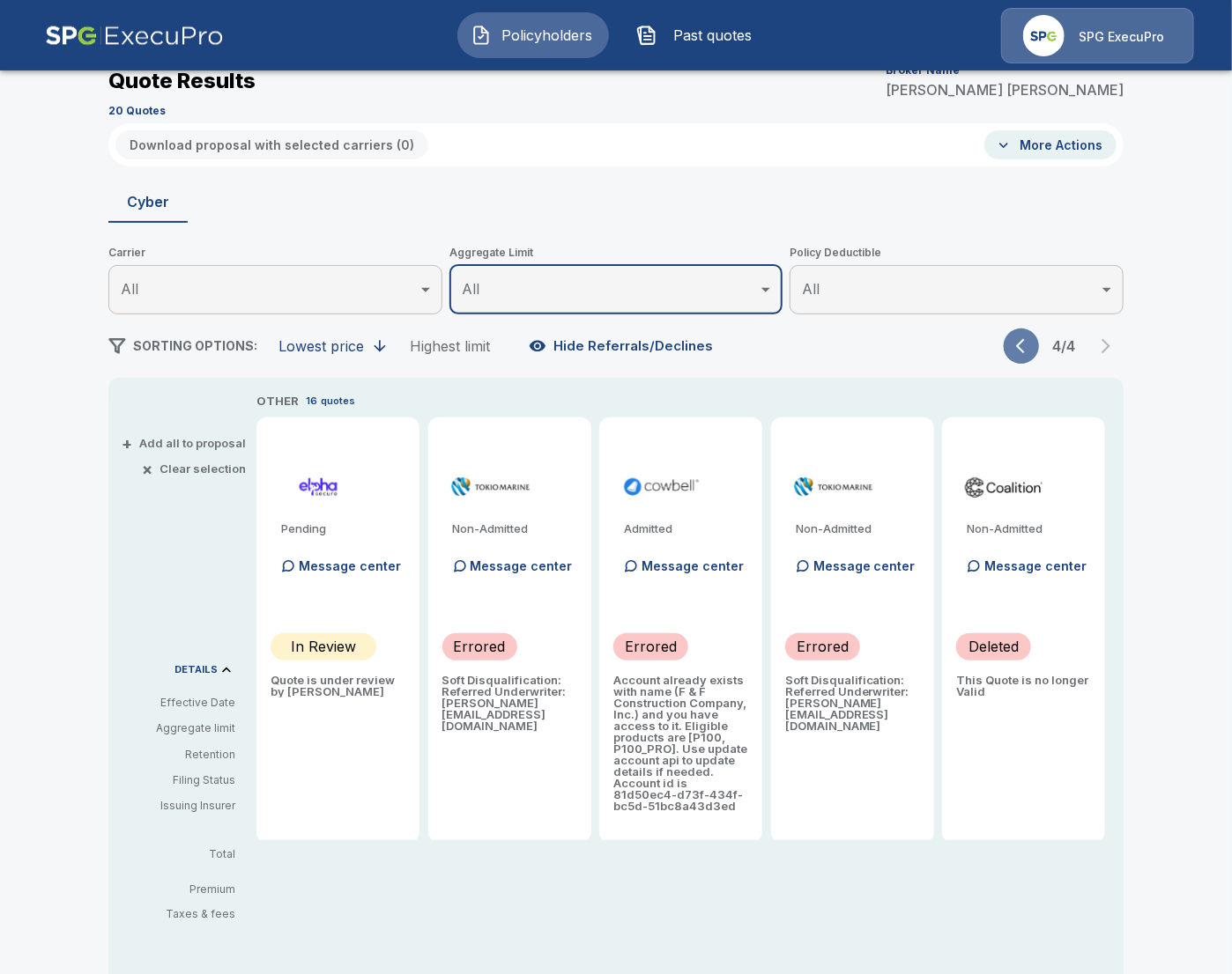
click at [1023, 347] on icon "button" at bounding box center [1025, 347] width 18 height 18
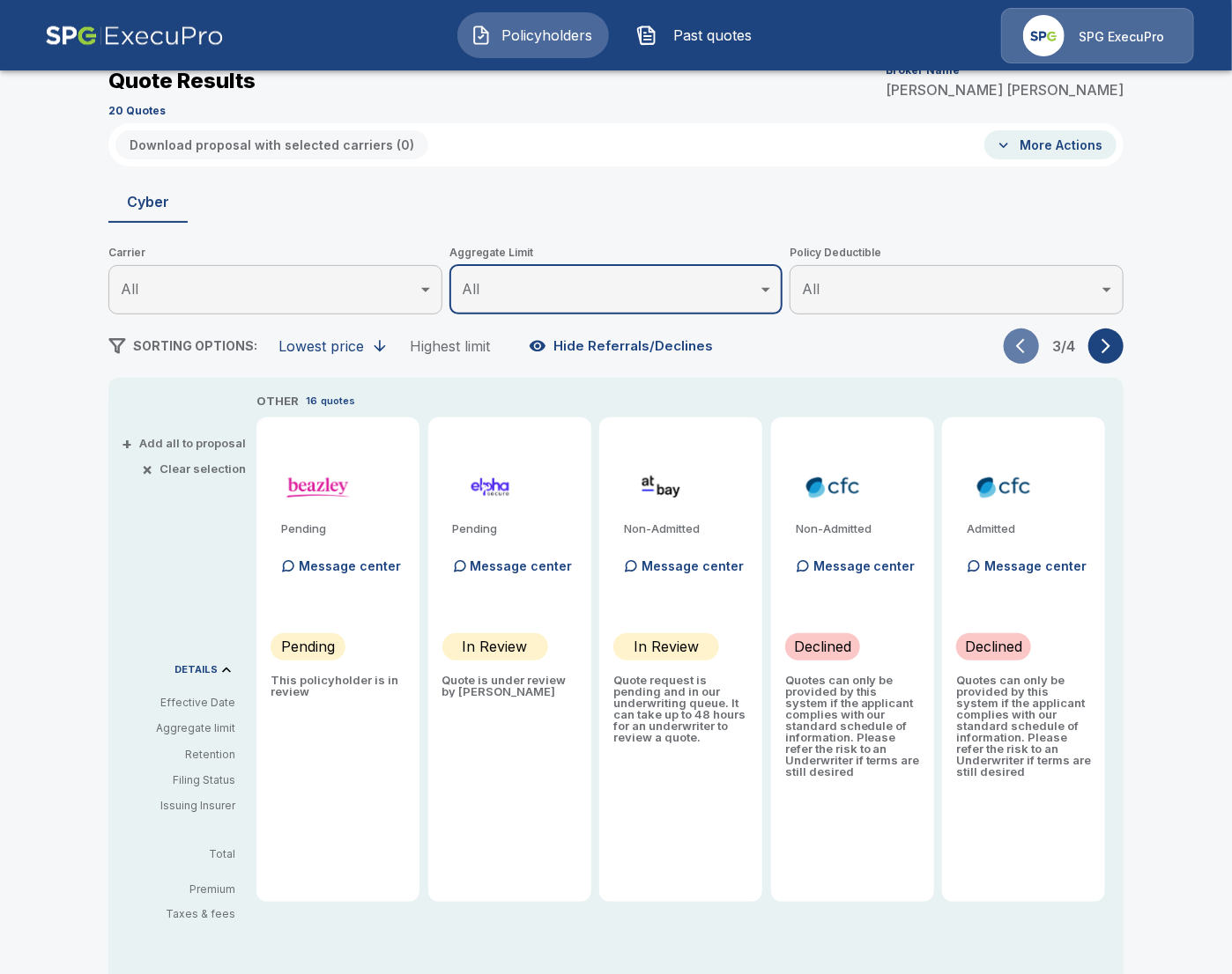
click at [1023, 347] on icon "button" at bounding box center [1025, 347] width 18 height 18
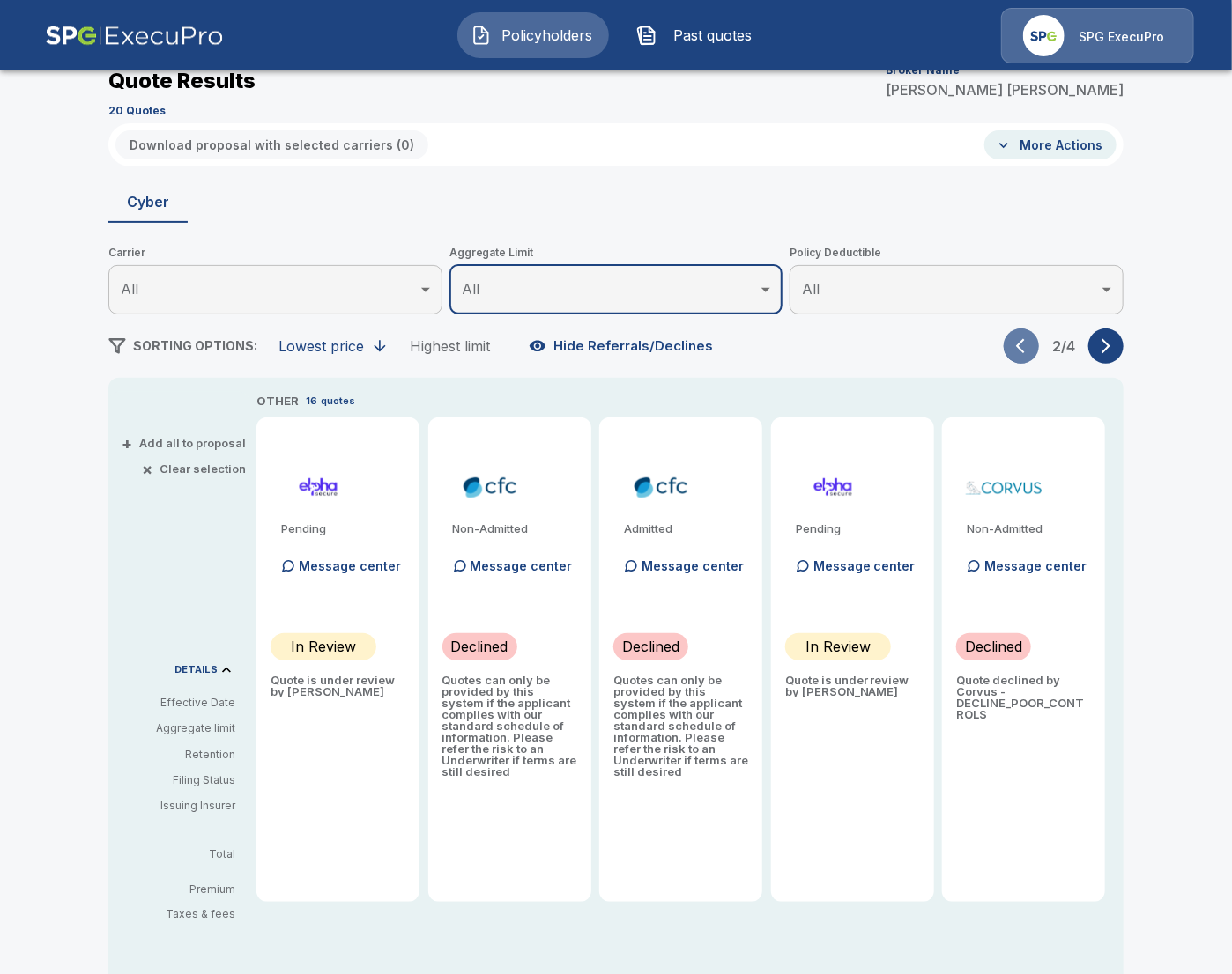
click at [1023, 347] on icon "button" at bounding box center [1025, 347] width 18 height 18
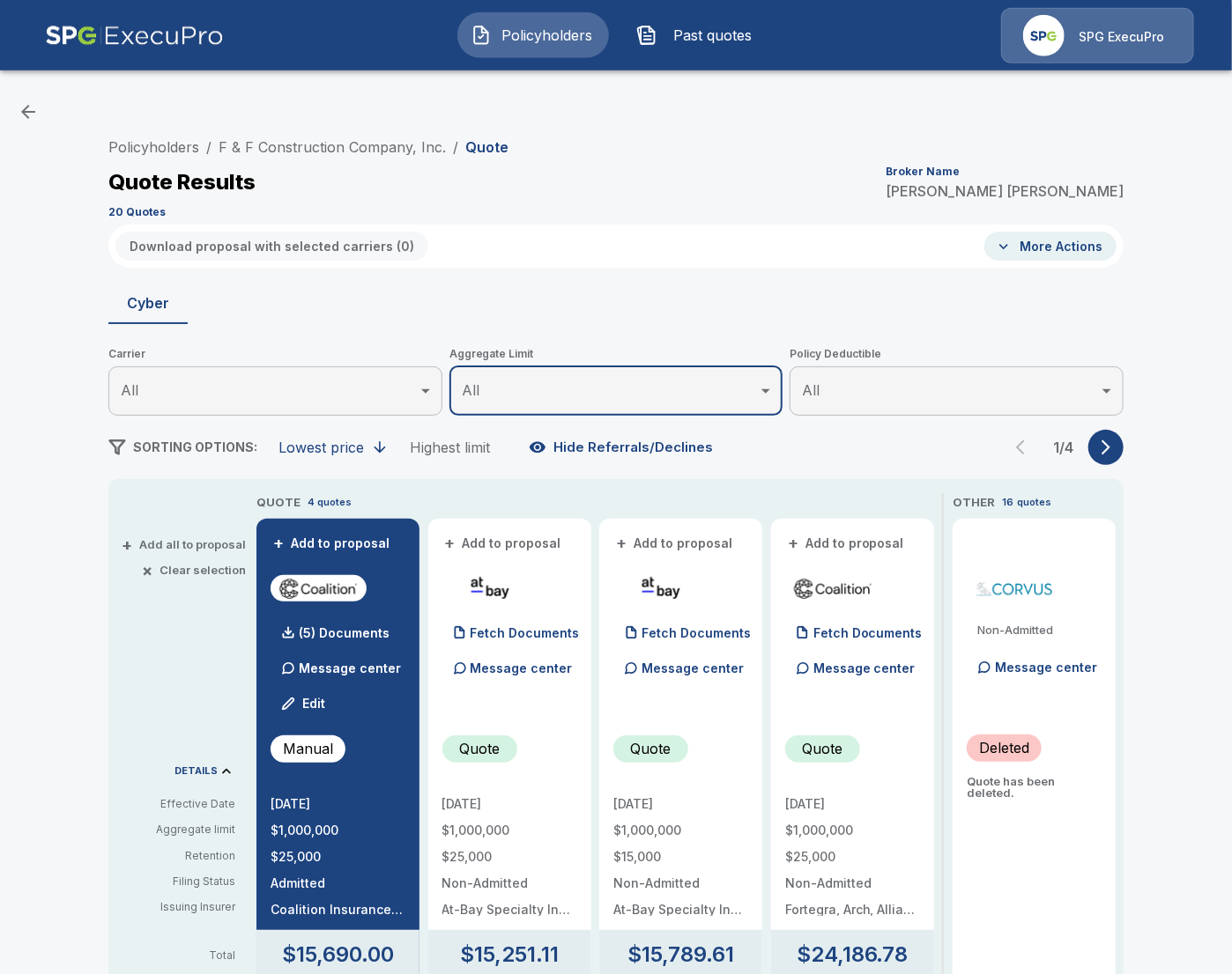
scroll to position [0, 0]
click at [323, 153] on link "F & F Construction Company, Inc." at bounding box center [331, 147] width 227 height 18
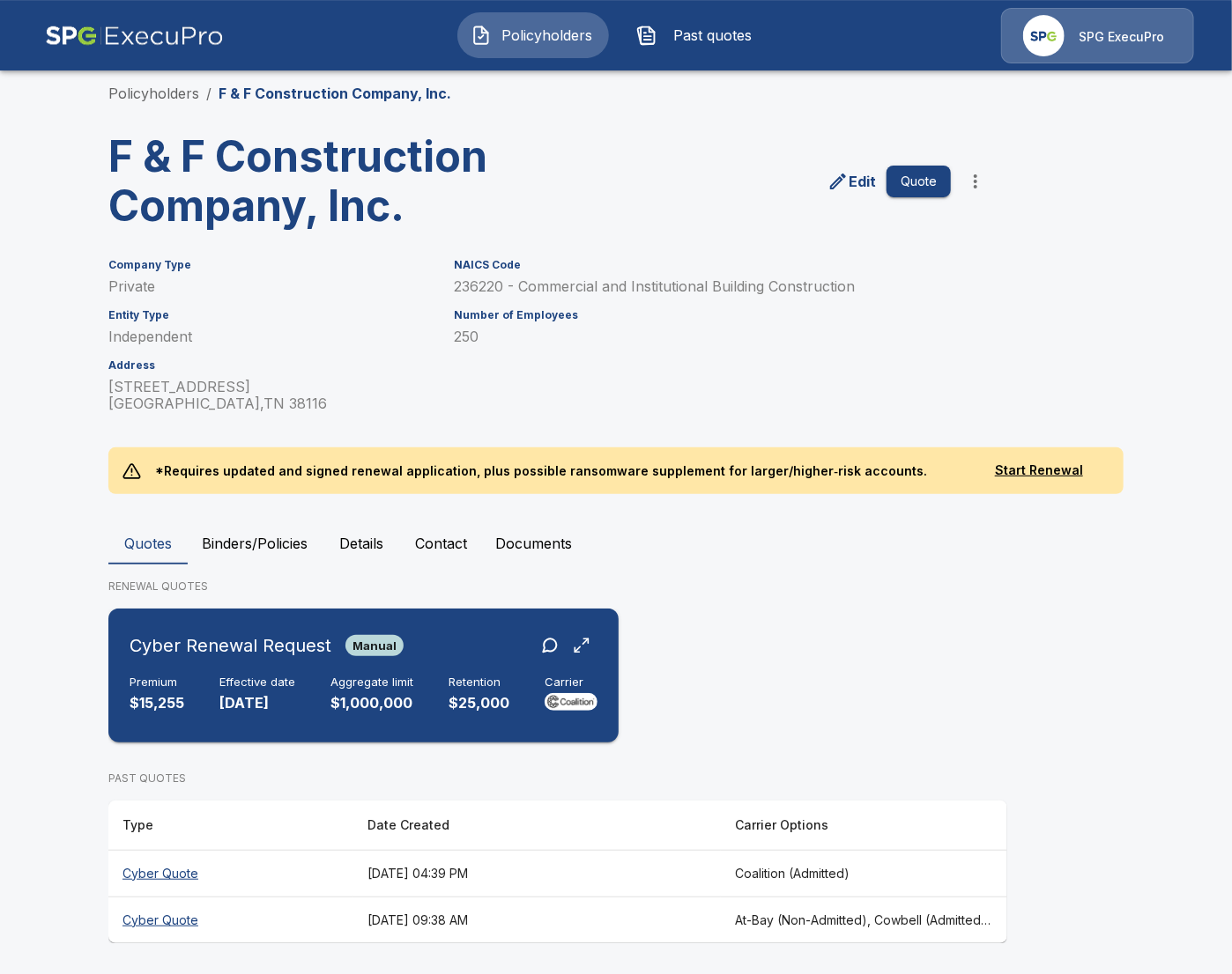
scroll to position [53, 0]
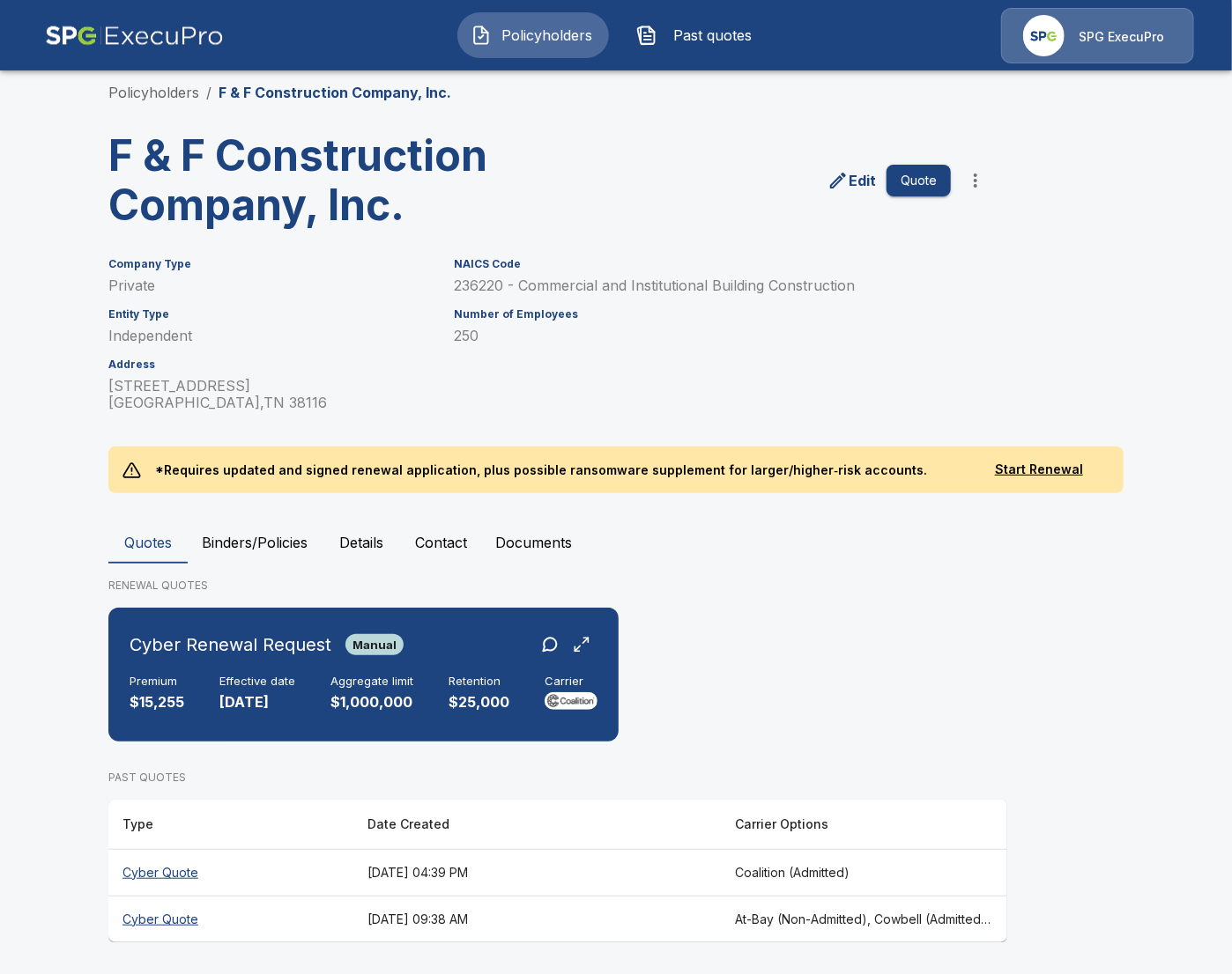
click at [562, 926] on th "August 21, 2025 at 09:38 AM" at bounding box center [536, 919] width 367 height 47
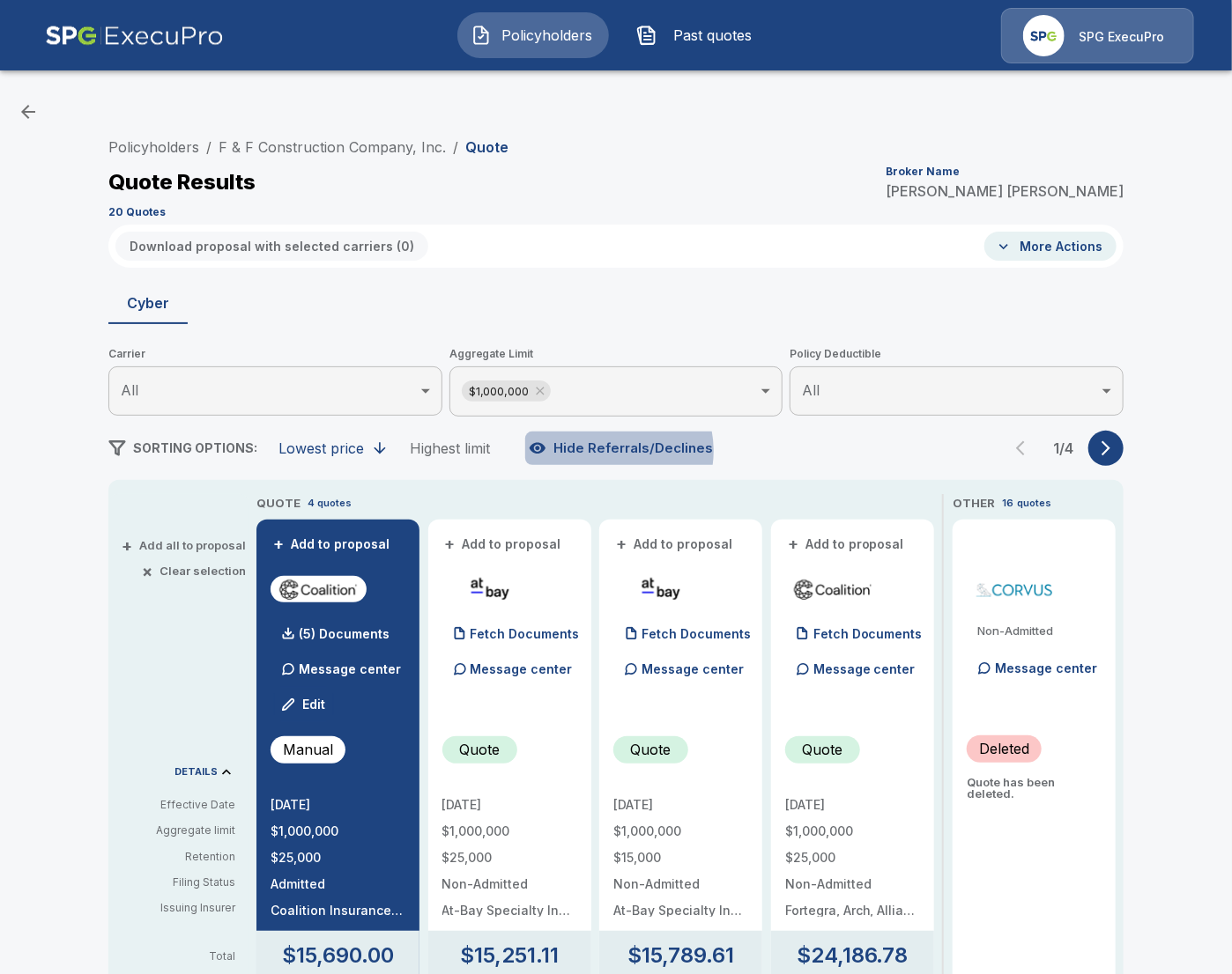
click at [605, 451] on button "Hide Referrals/Declines" at bounding box center [622, 448] width 195 height 33
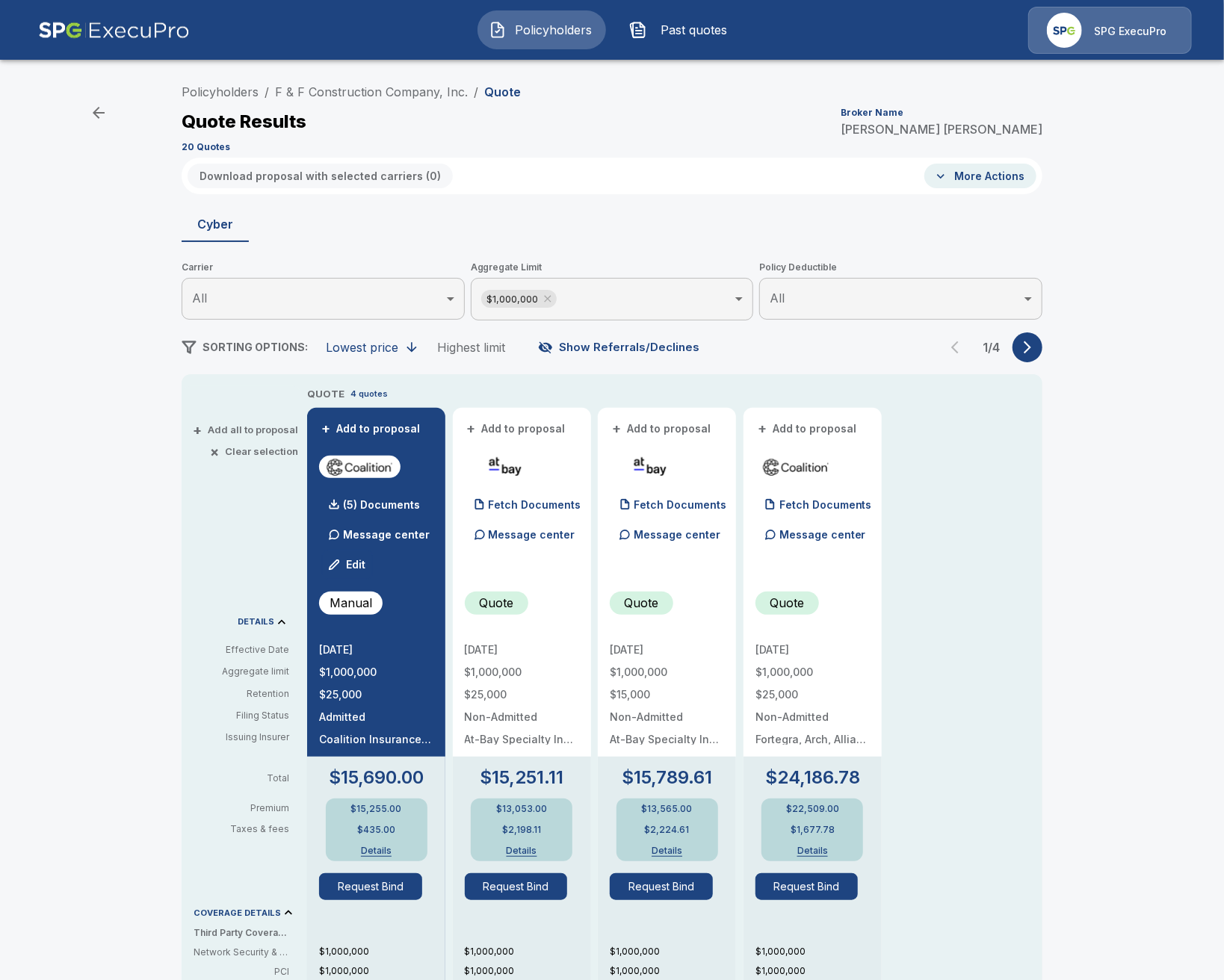
click at [1044, 481] on div "Policyholders / F & F Construction Company, Inc. / Quote Quote Results Broker N…" at bounding box center [612, 785] width 1224 height 1429
click at [1033, 348] on icon "button" at bounding box center [1027, 347] width 15 height 15
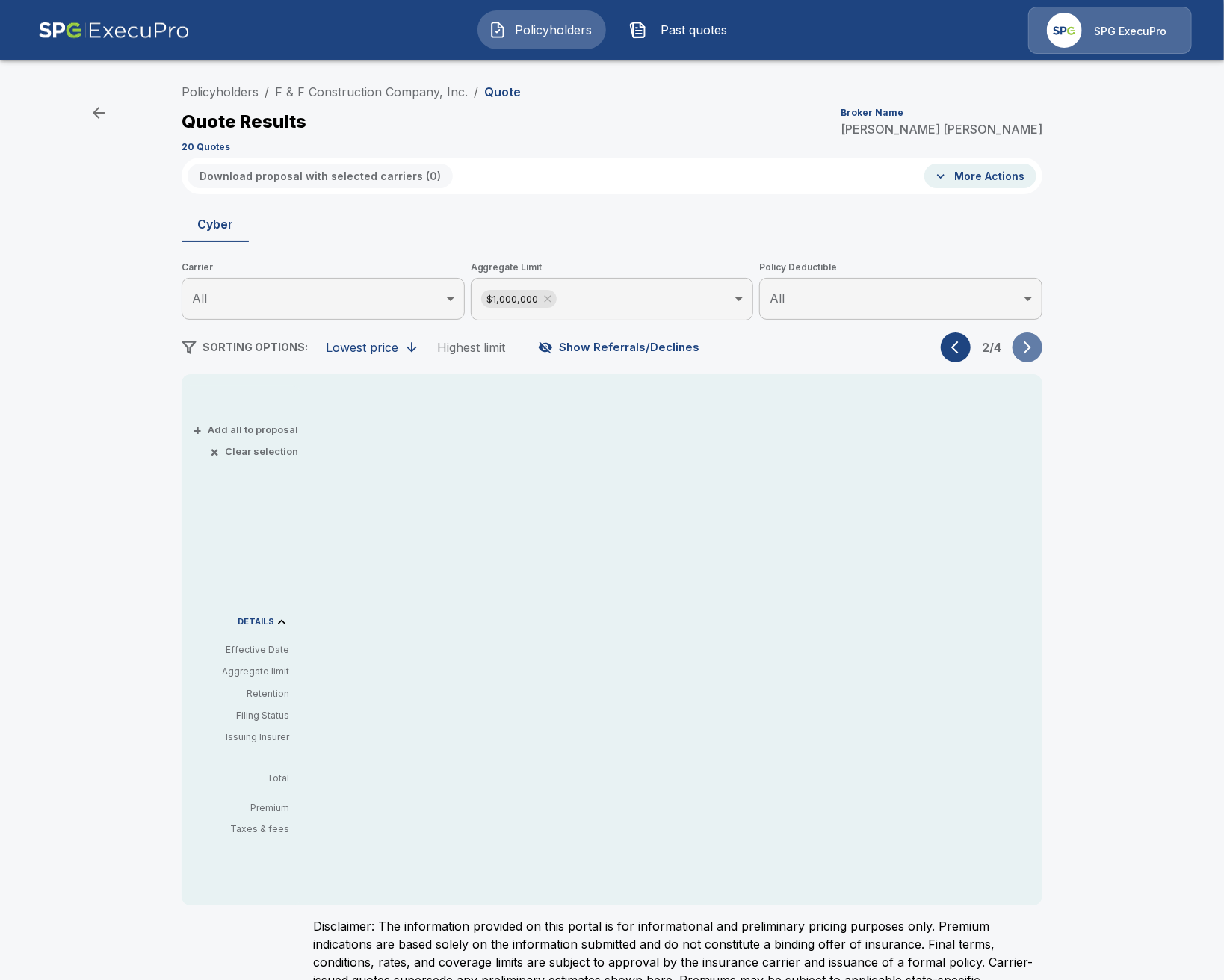
click at [1033, 347] on icon "button" at bounding box center [1027, 347] width 15 height 15
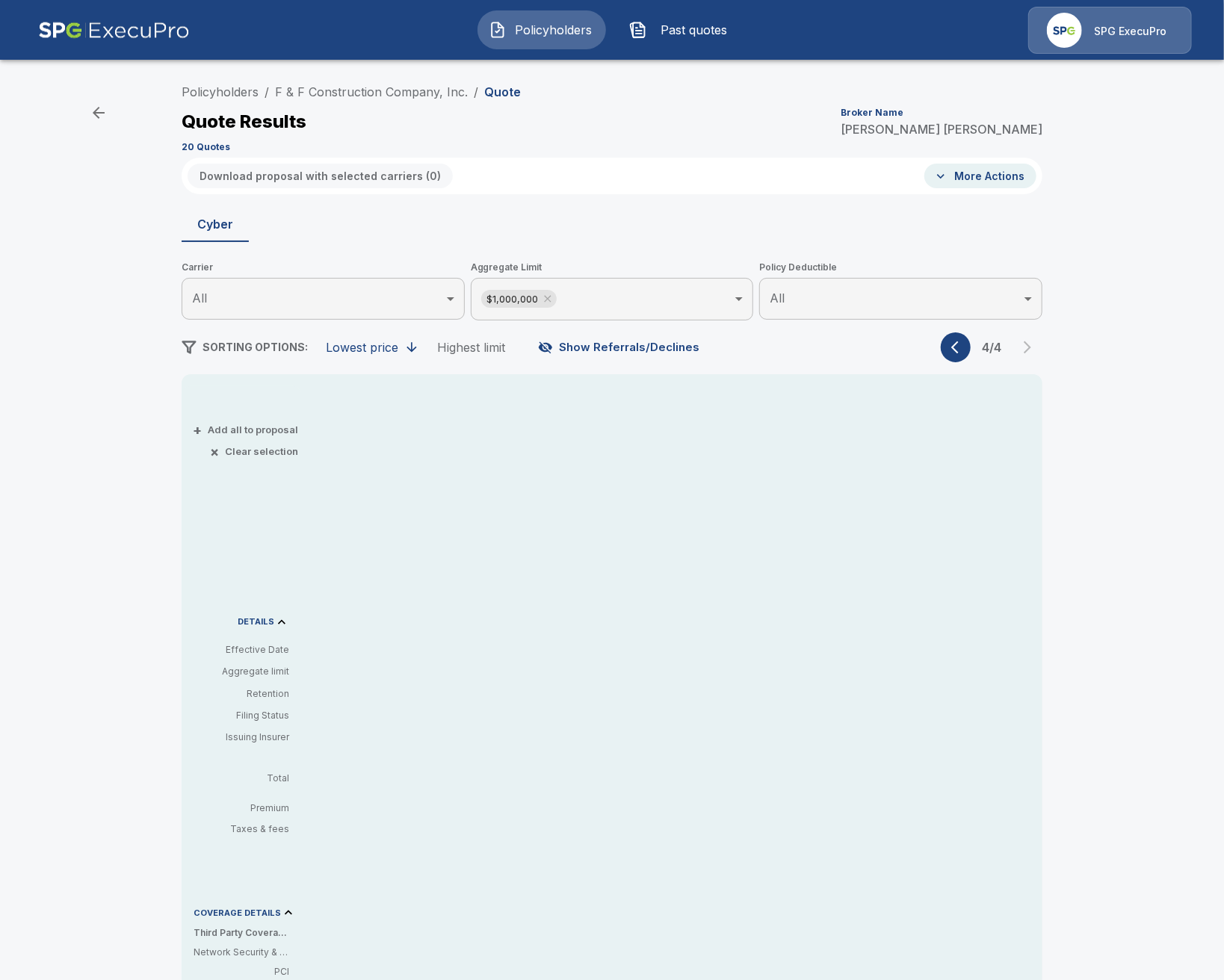
drag, startPoint x: 964, startPoint y: 348, endPoint x: 929, endPoint y: 348, distance: 35.0
click at [951, 348] on button "button" at bounding box center [955, 347] width 30 height 30
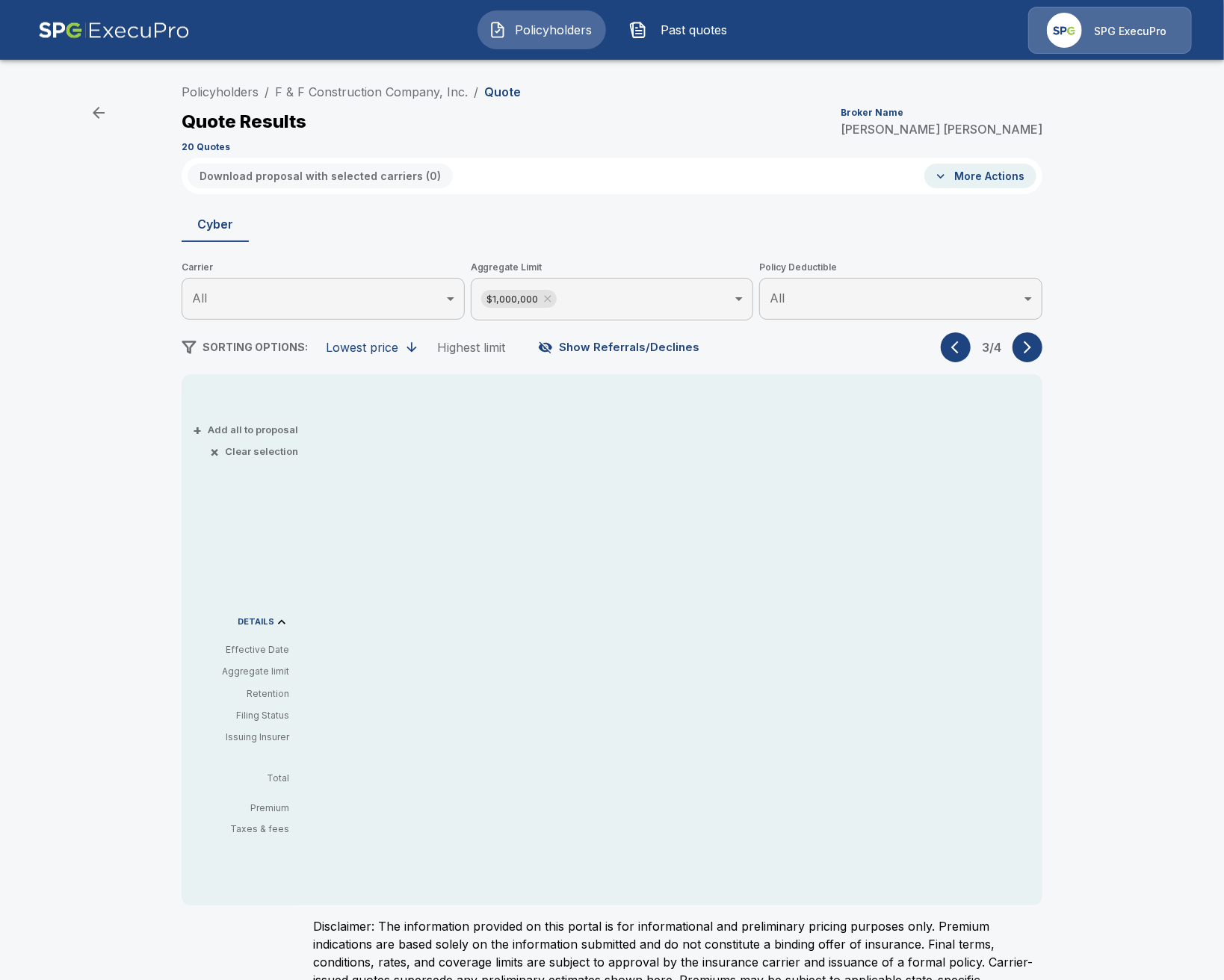
click at [672, 338] on button "Show Referrals/Declines" at bounding box center [621, 347] width 171 height 28
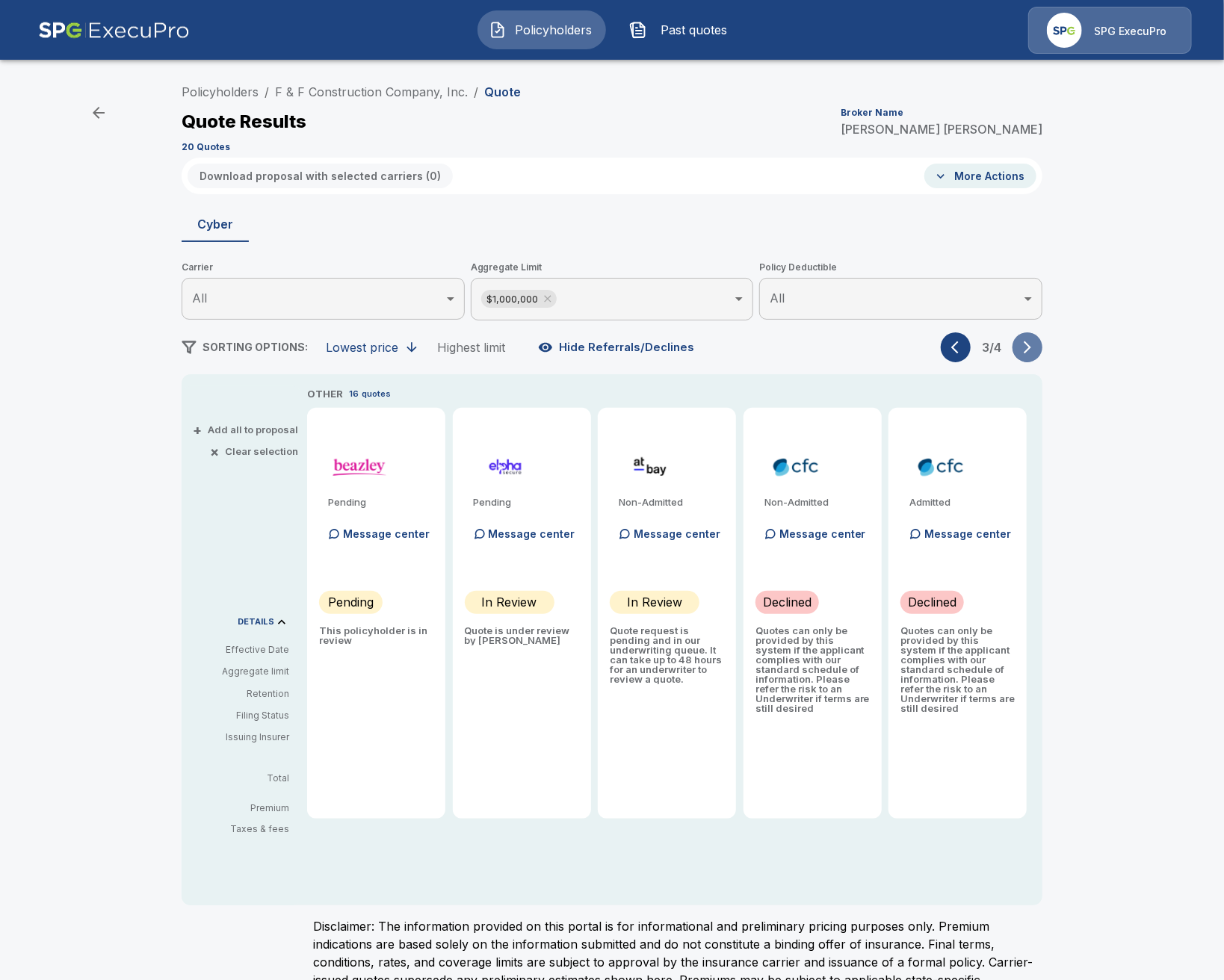
click at [1026, 350] on icon "button" at bounding box center [1027, 347] width 15 height 15
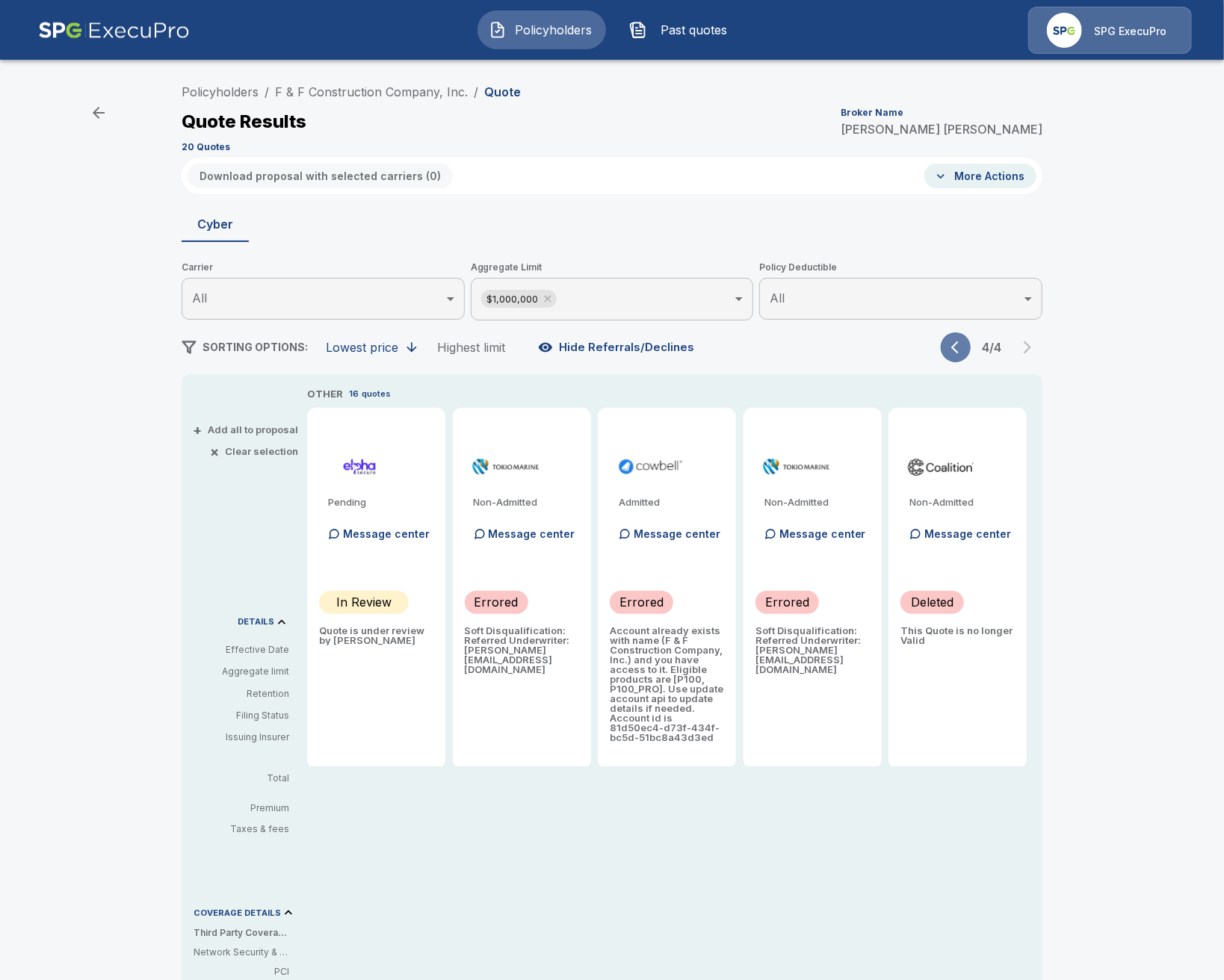
click at [958, 346] on icon "button" at bounding box center [959, 347] width 15 height 15
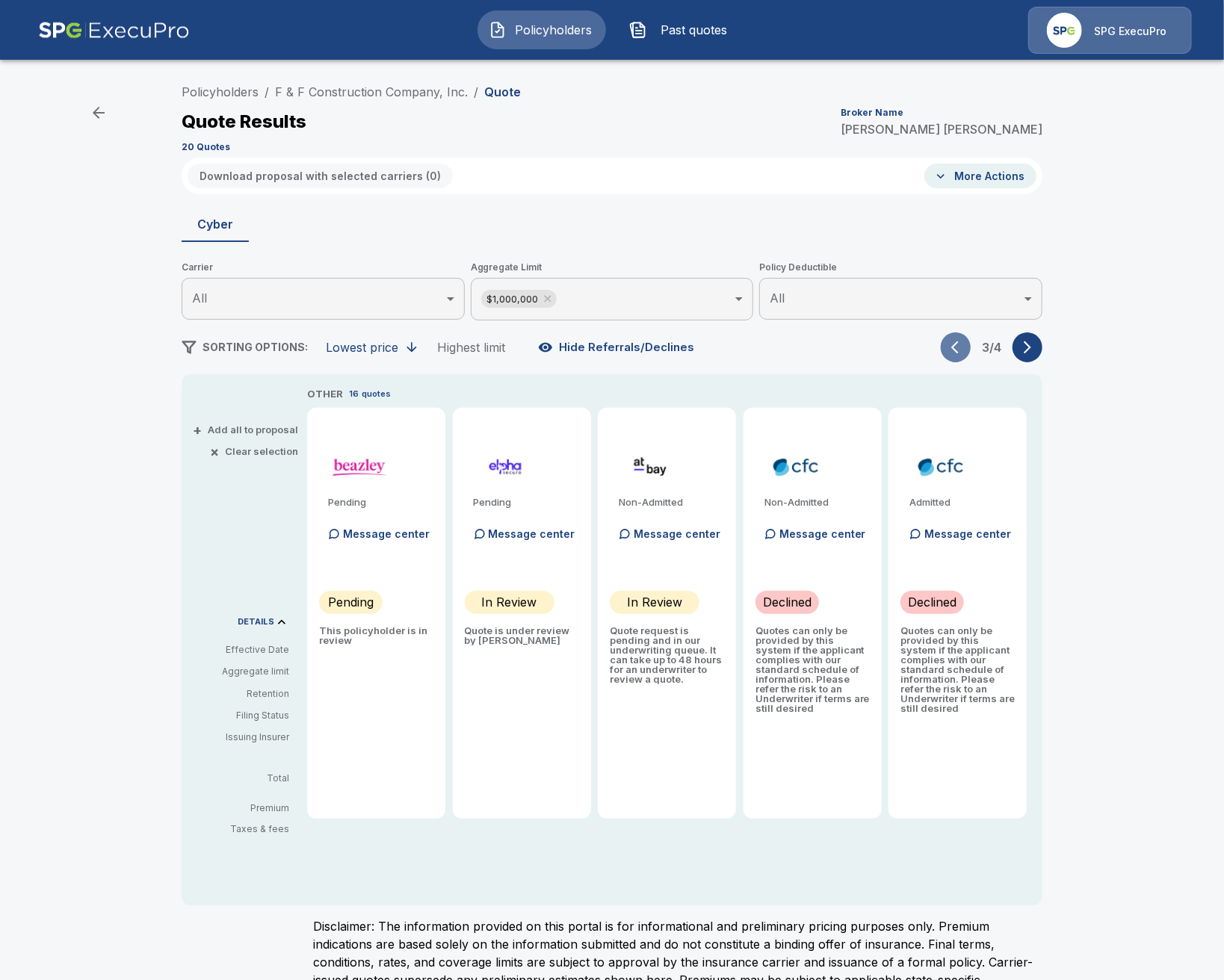
click at [958, 346] on icon "button" at bounding box center [959, 347] width 15 height 15
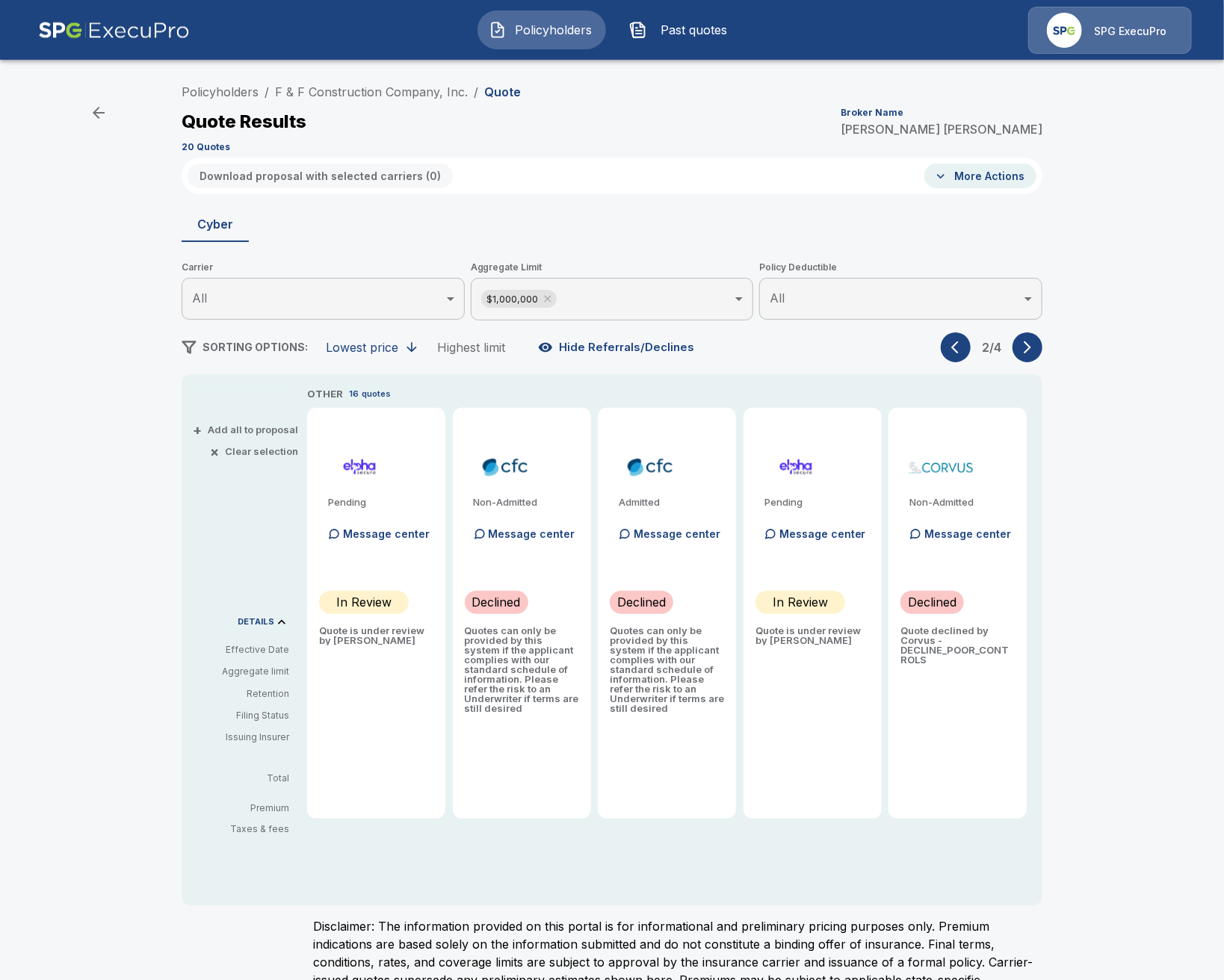
click at [958, 346] on icon "button" at bounding box center [959, 347] width 15 height 15
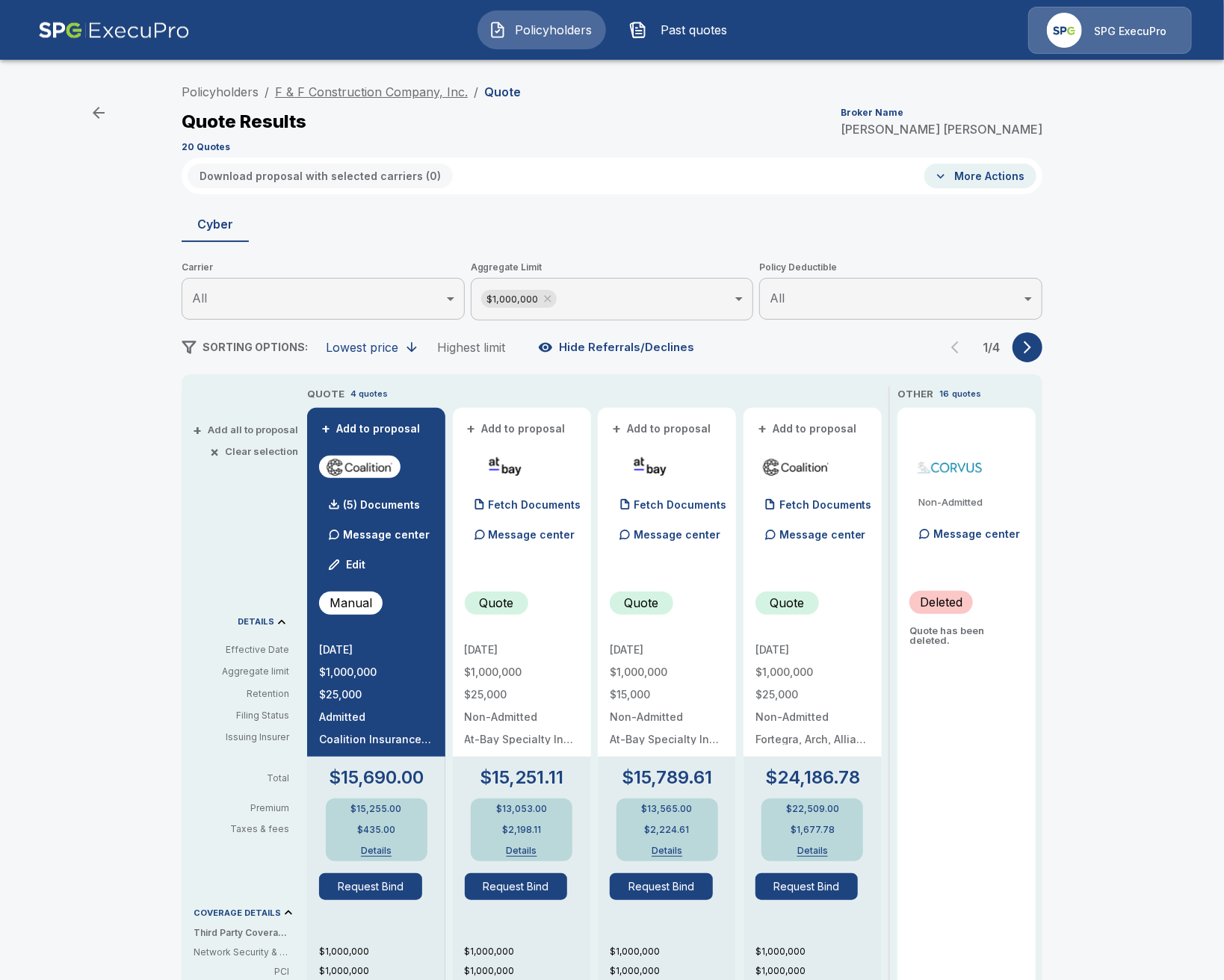
click at [292, 94] on link "F & F Construction Company, Inc." at bounding box center [371, 92] width 193 height 15
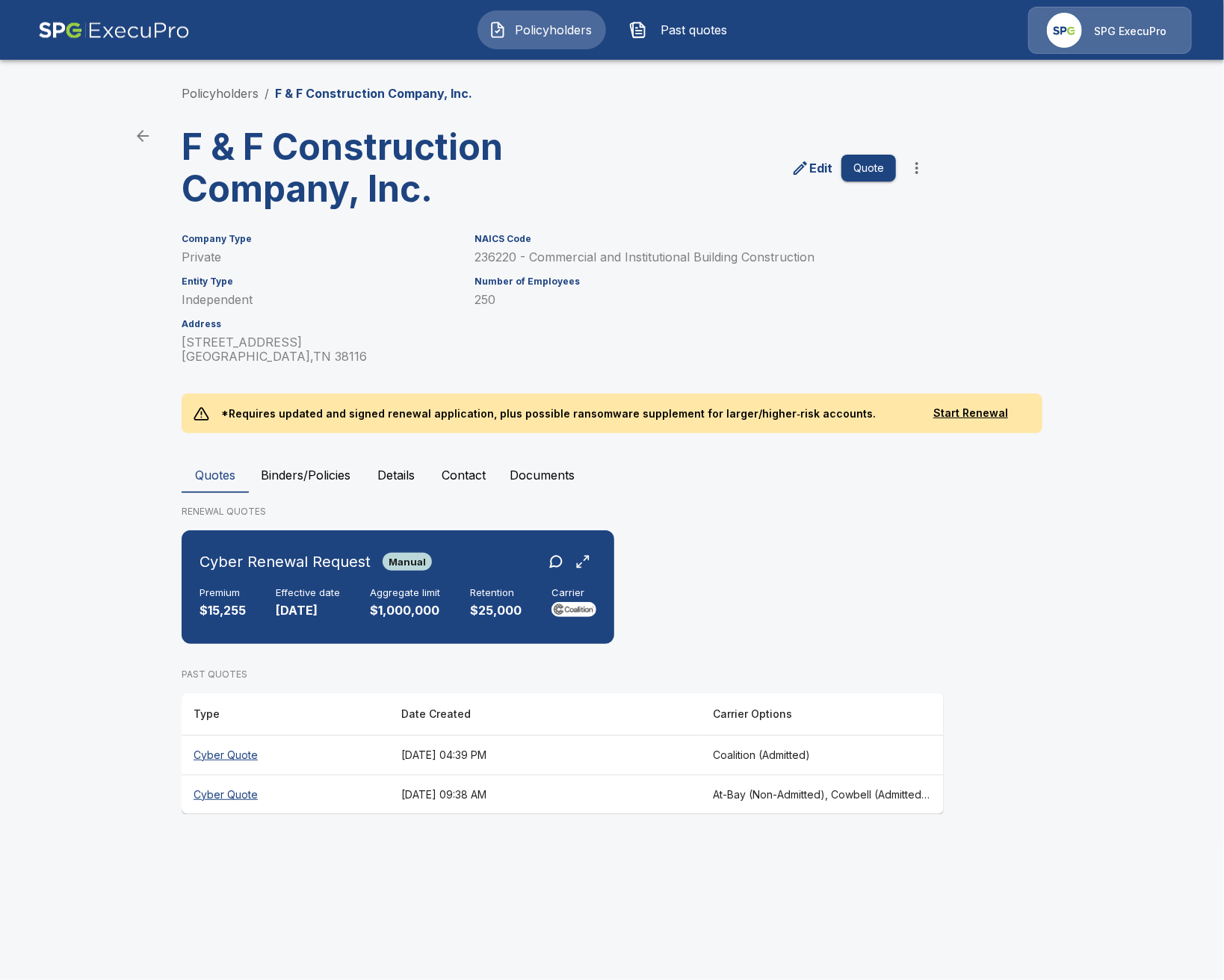
click at [354, 791] on th "Cyber Quote" at bounding box center [285, 794] width 208 height 40
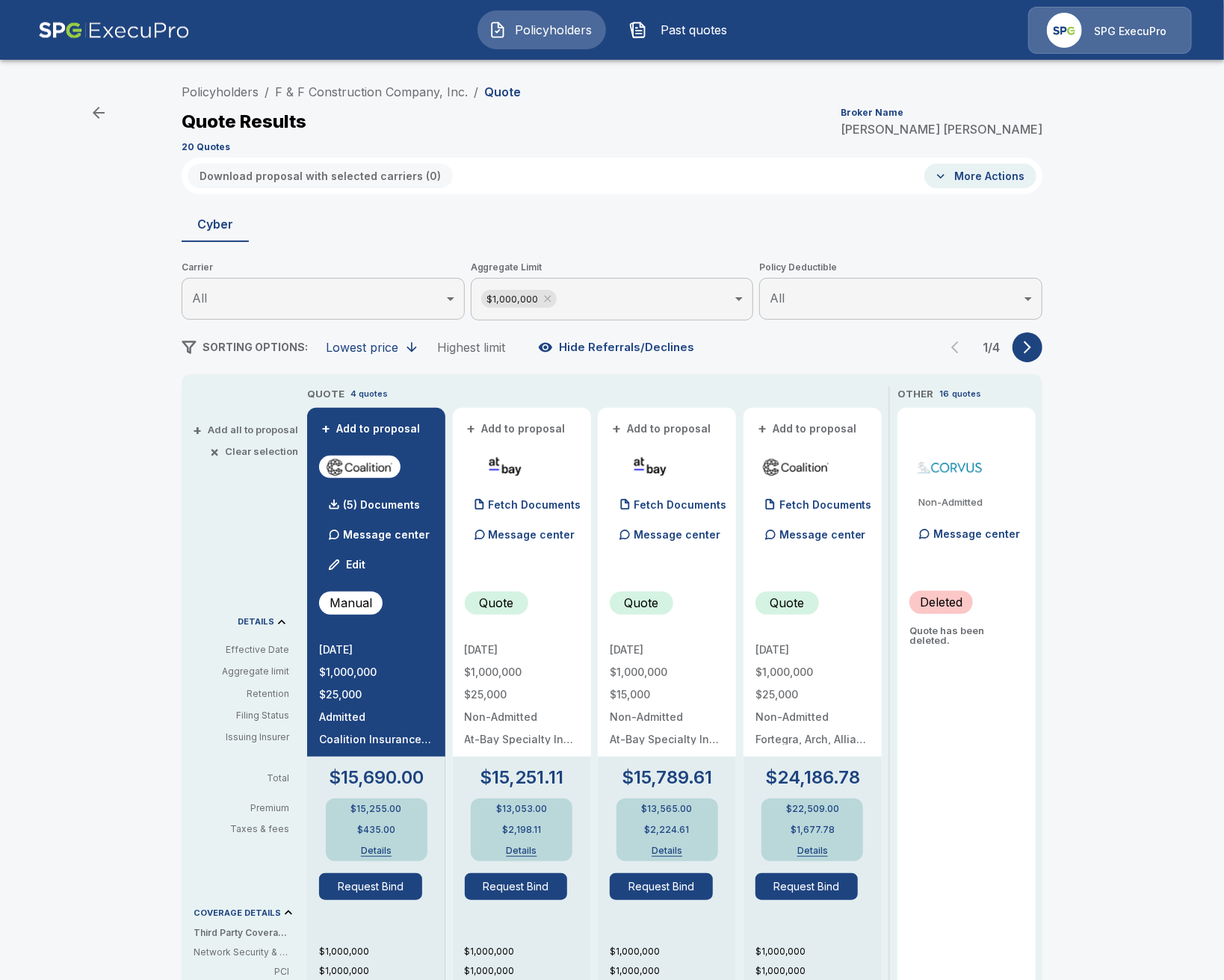
click at [256, 430] on button "+ Add all to proposal" at bounding box center [247, 429] width 102 height 10
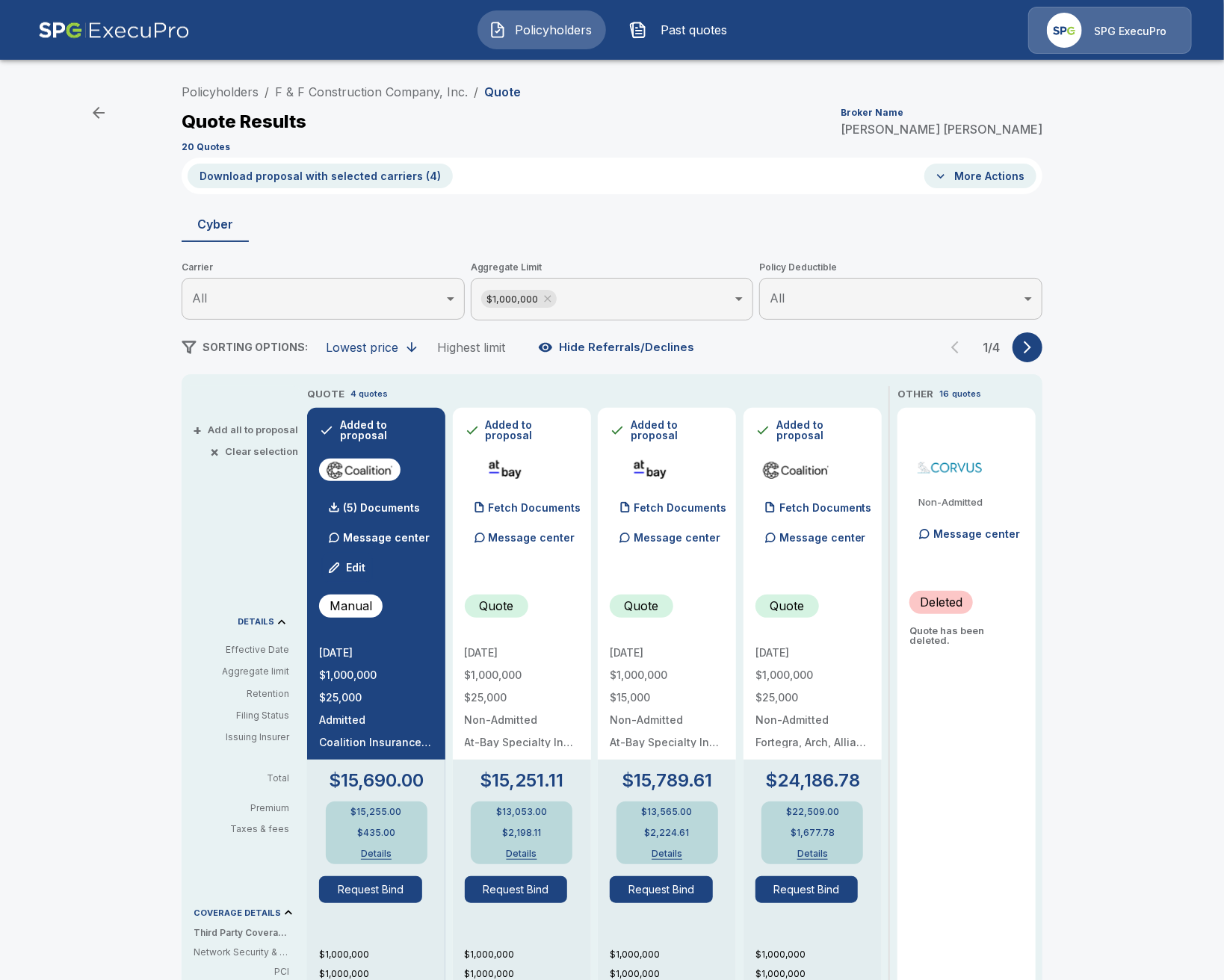
click at [360, 178] on button "Download proposal with selected carriers ( 4 )" at bounding box center [320, 176] width 265 height 24
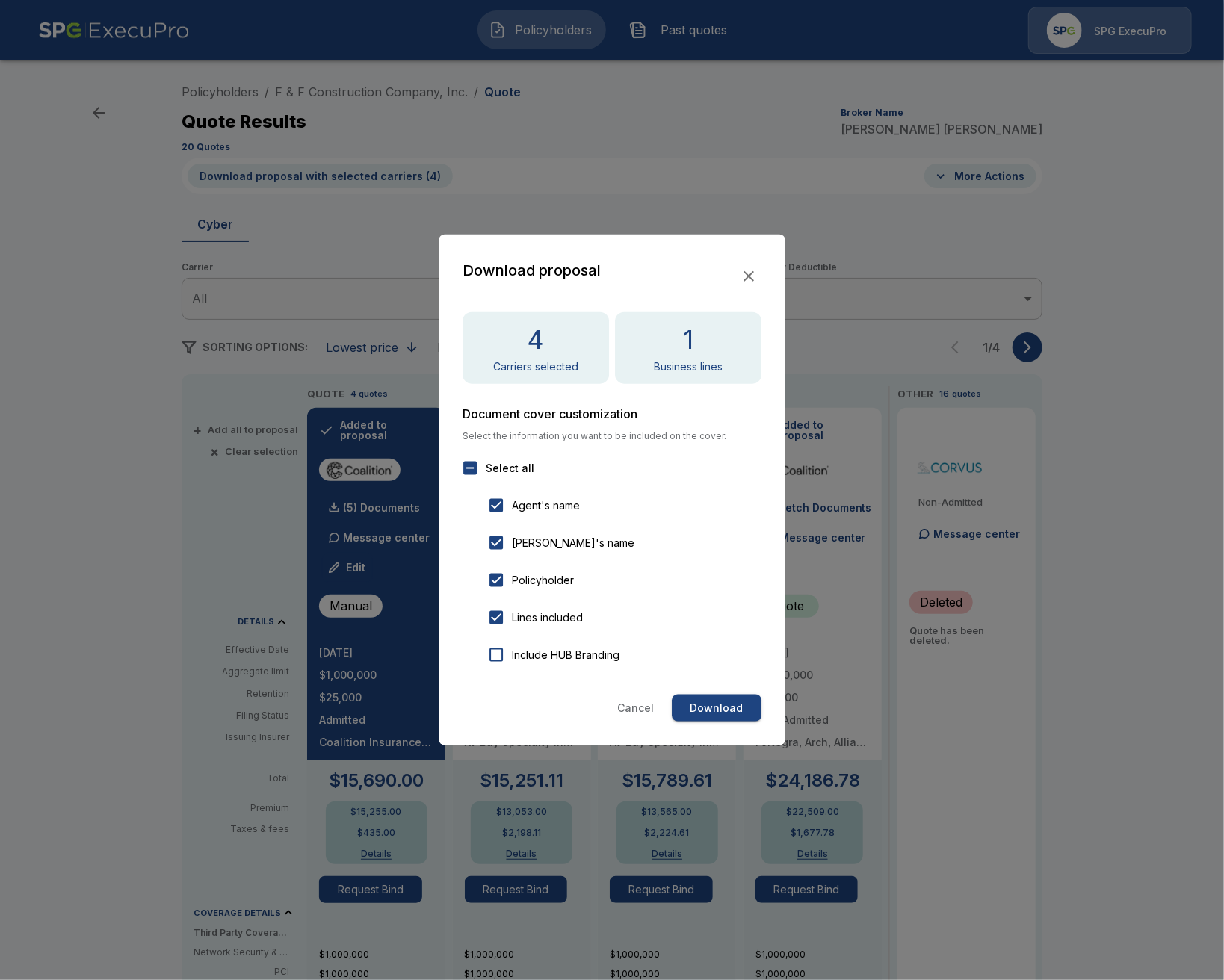
click at [698, 707] on button "Download" at bounding box center [717, 708] width 90 height 27
click at [695, 705] on button "Download" at bounding box center [717, 708] width 90 height 27
